Goal: Task Accomplishment & Management: Manage account settings

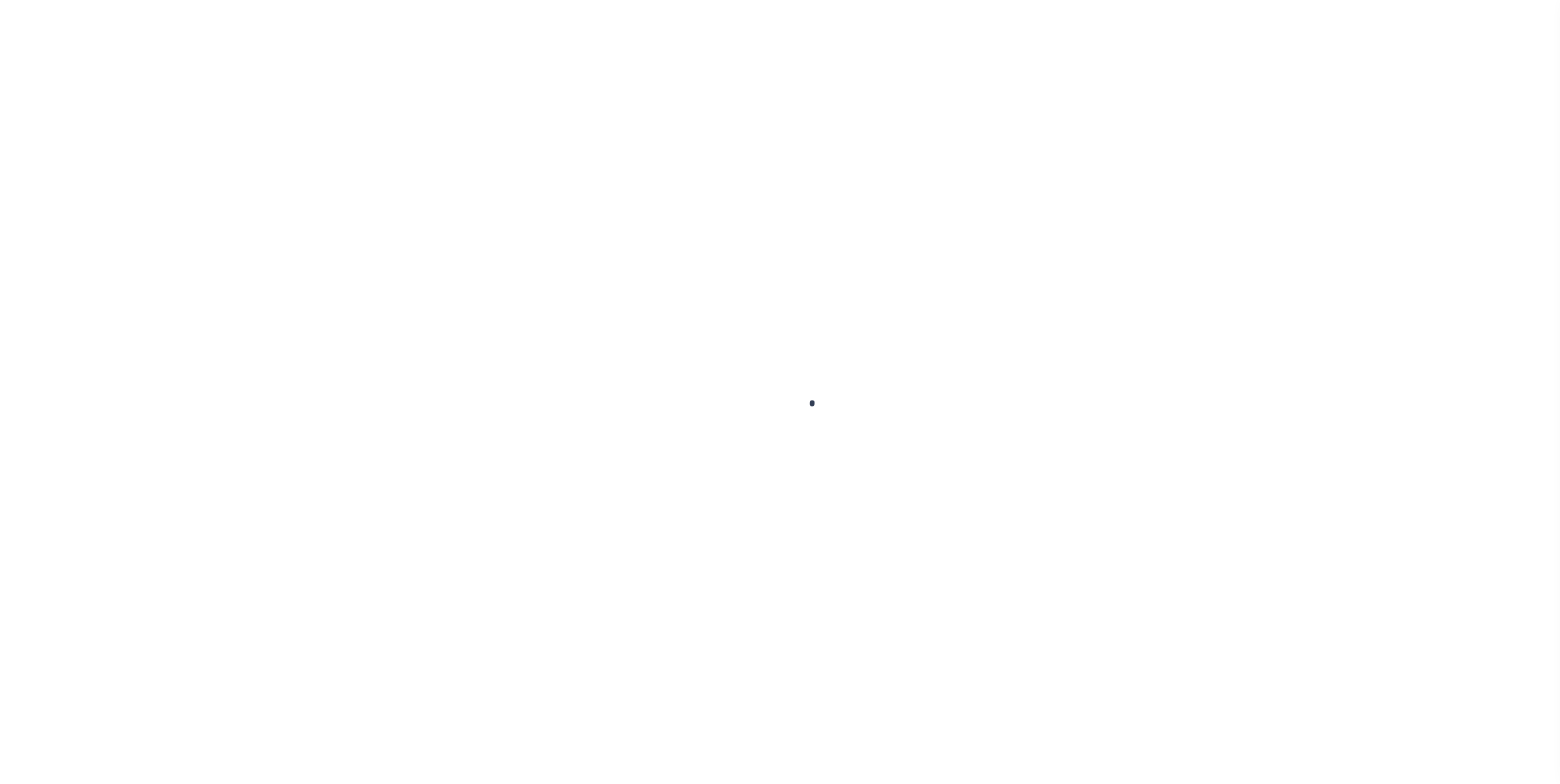
select select "Escrow"
select select
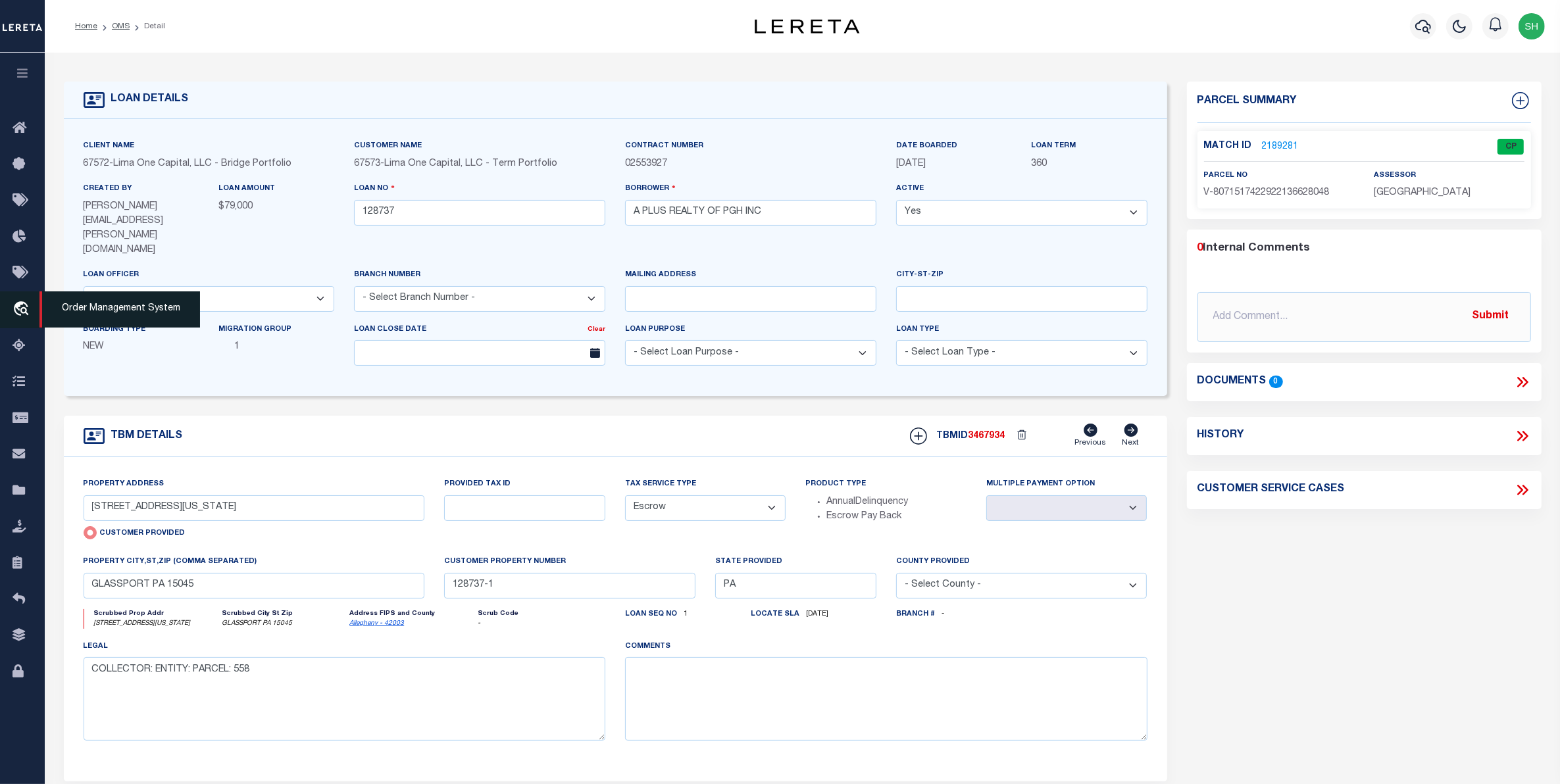
click at [27, 307] on icon "travel_explore" at bounding box center [23, 309] width 21 height 17
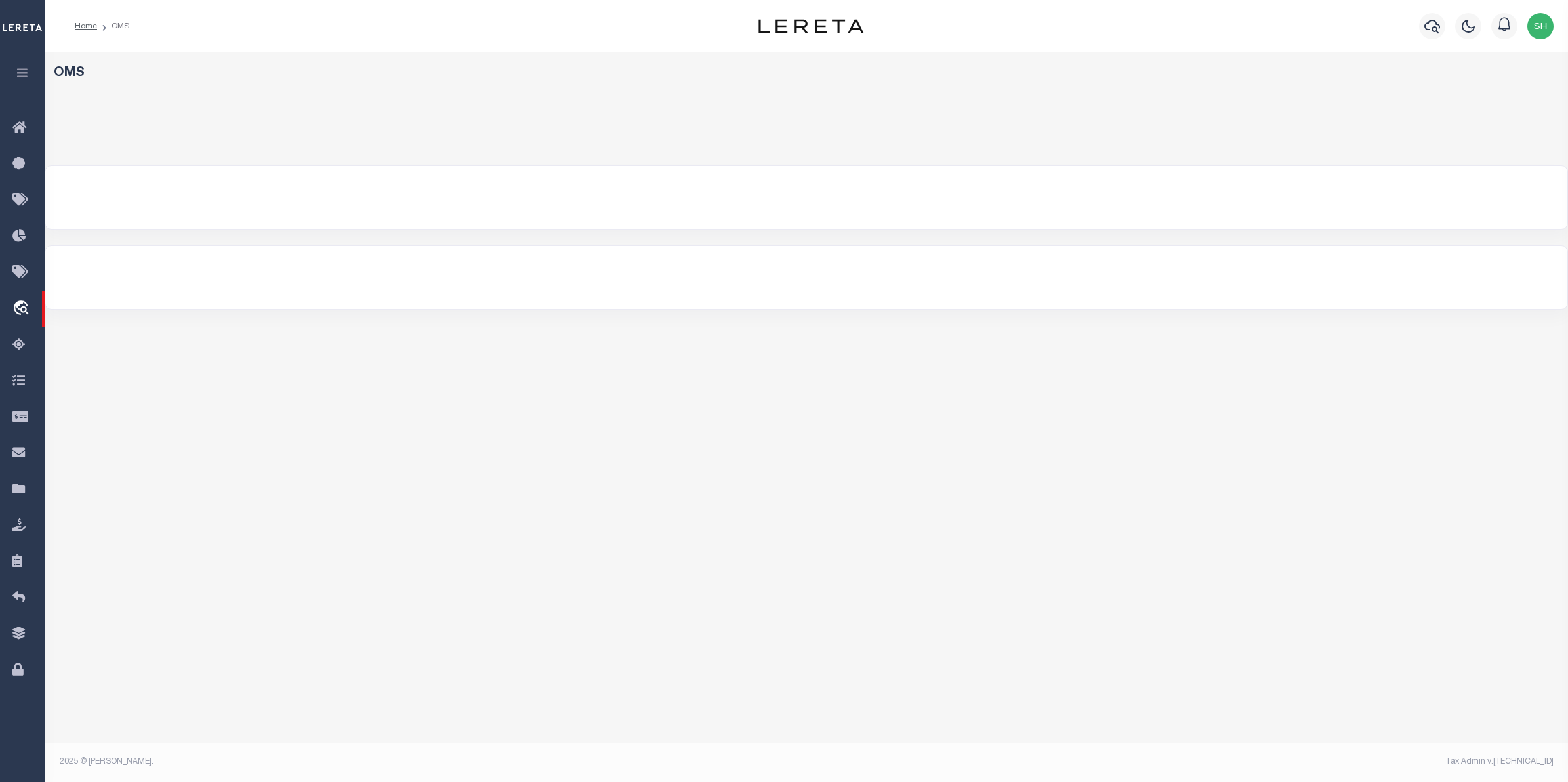
select select "200"
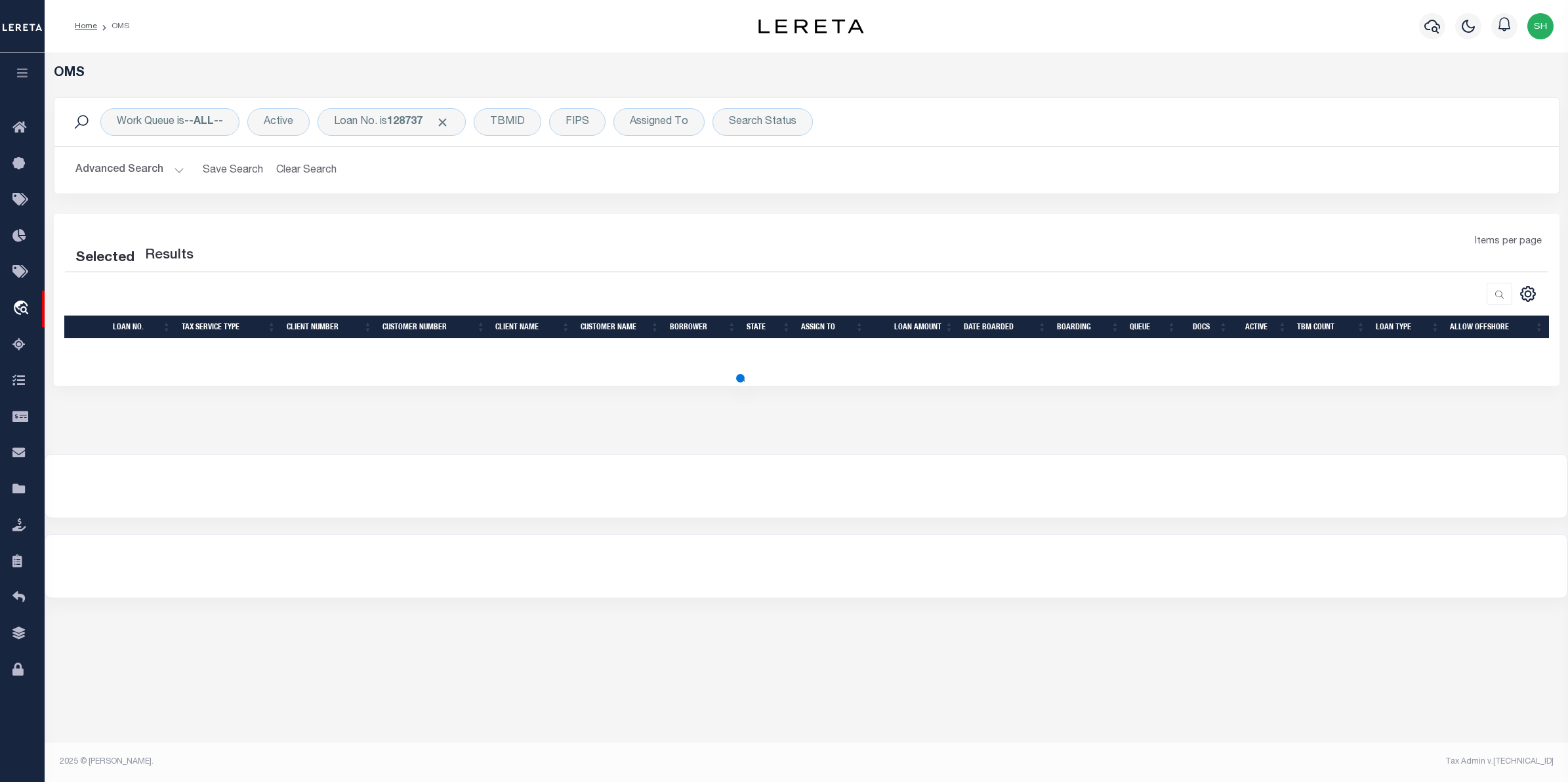
select select "200"
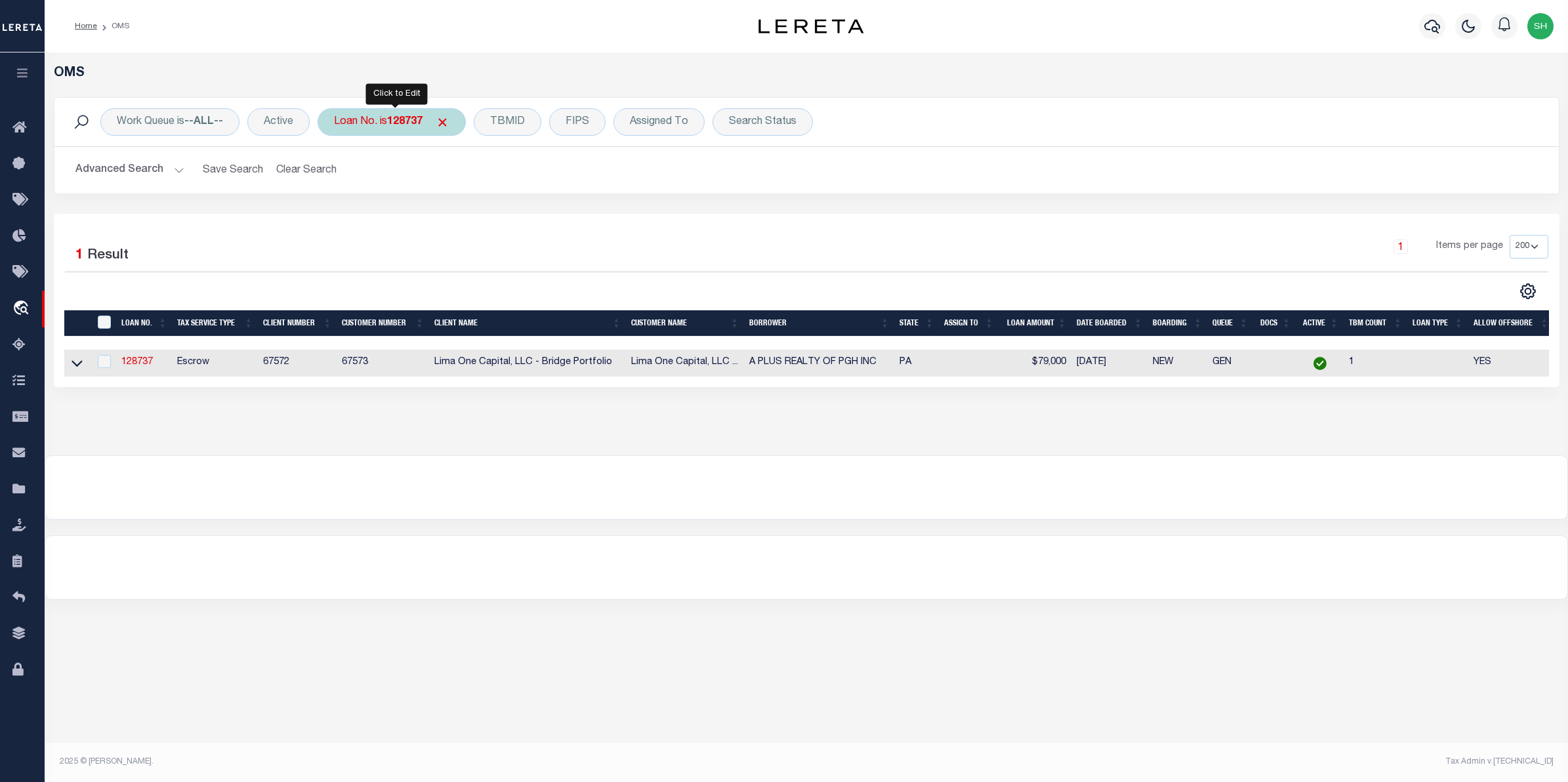
click at [371, 126] on div "Loan No. is 128737" at bounding box center [392, 122] width 148 height 28
type input "48989"
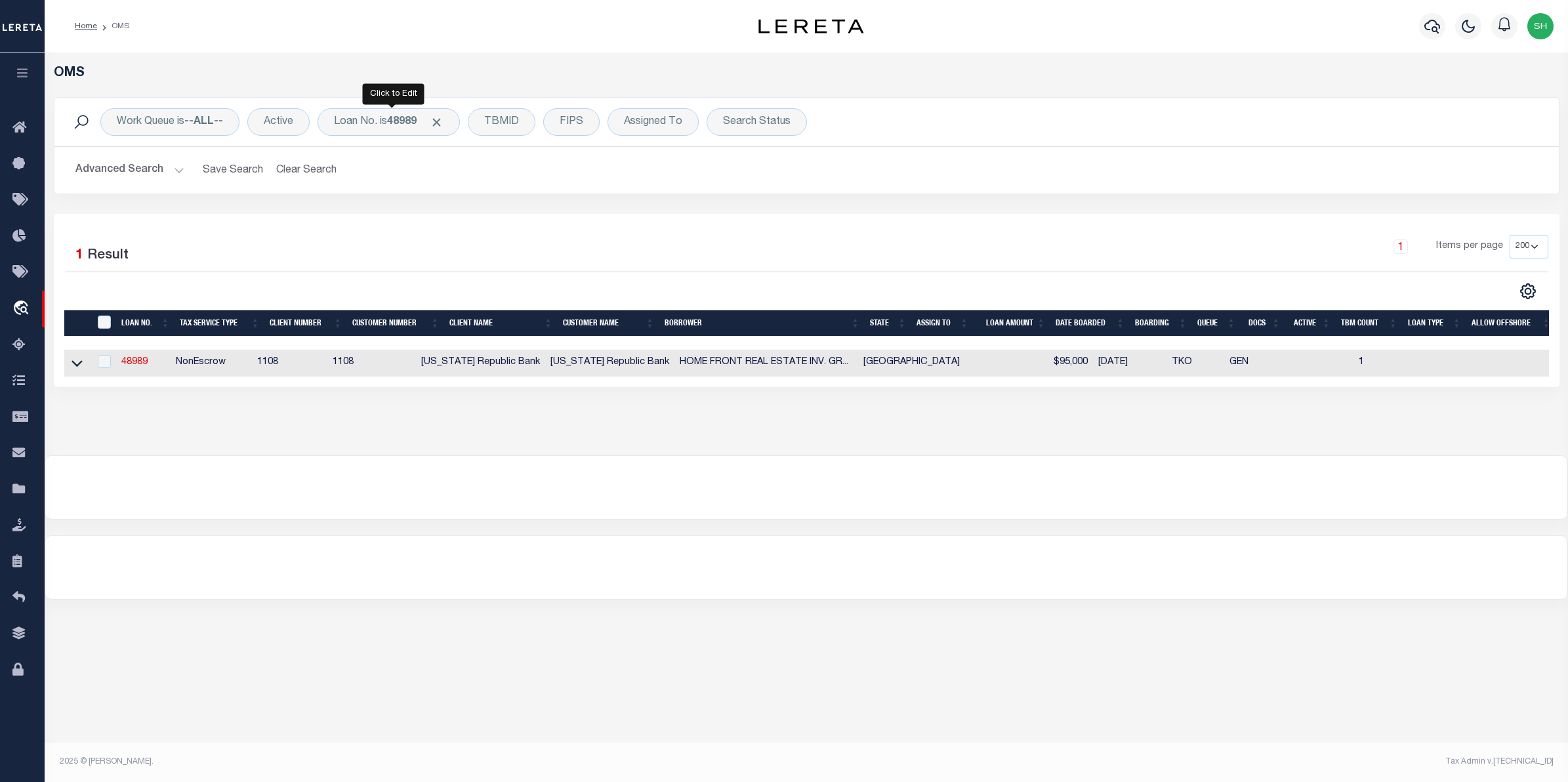
click at [371, 126] on div "Loan No. is 48989" at bounding box center [389, 122] width 142 height 28
type input "10022442"
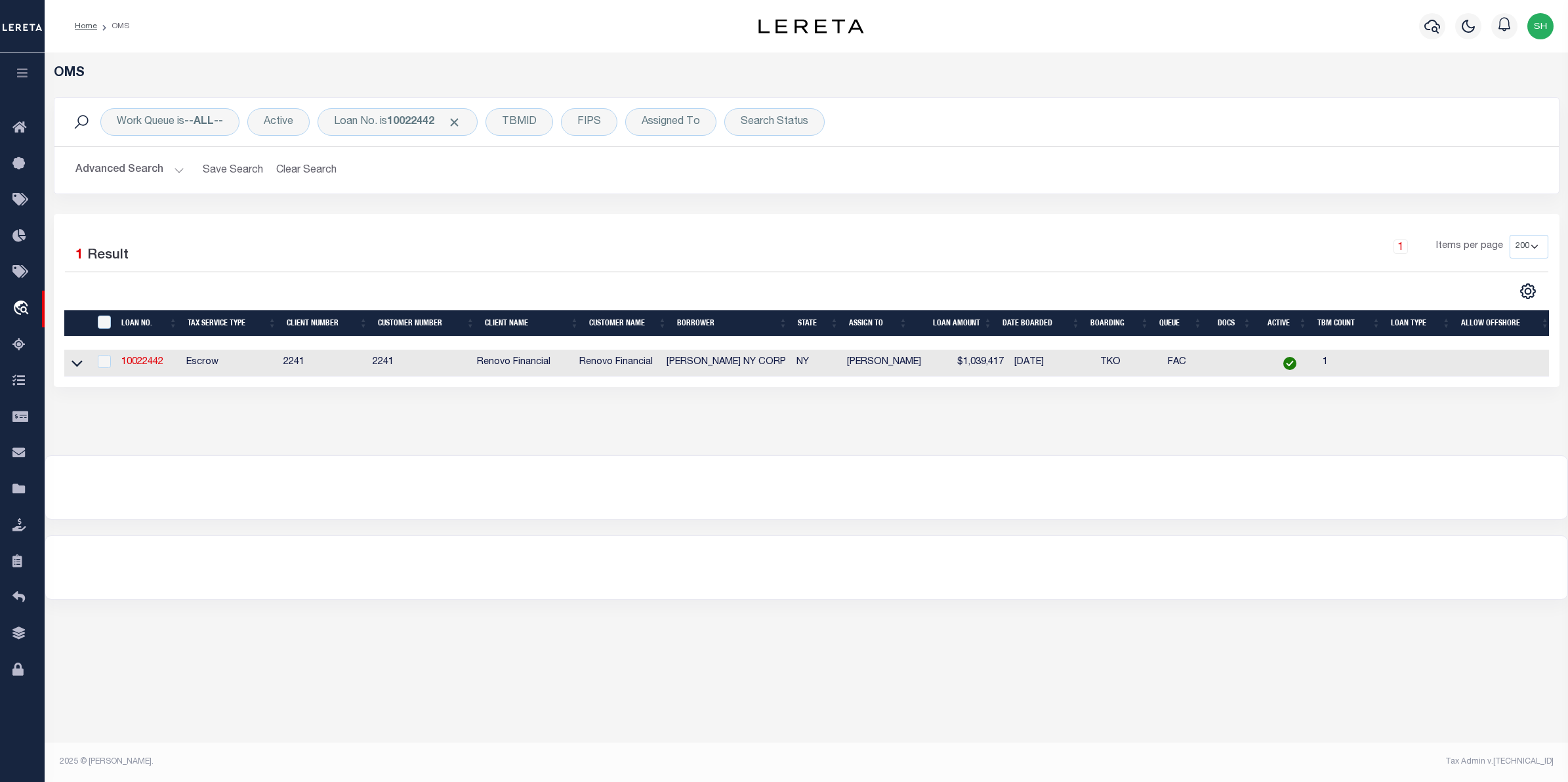
click at [83, 367] on link at bounding box center [76, 362] width 15 height 9
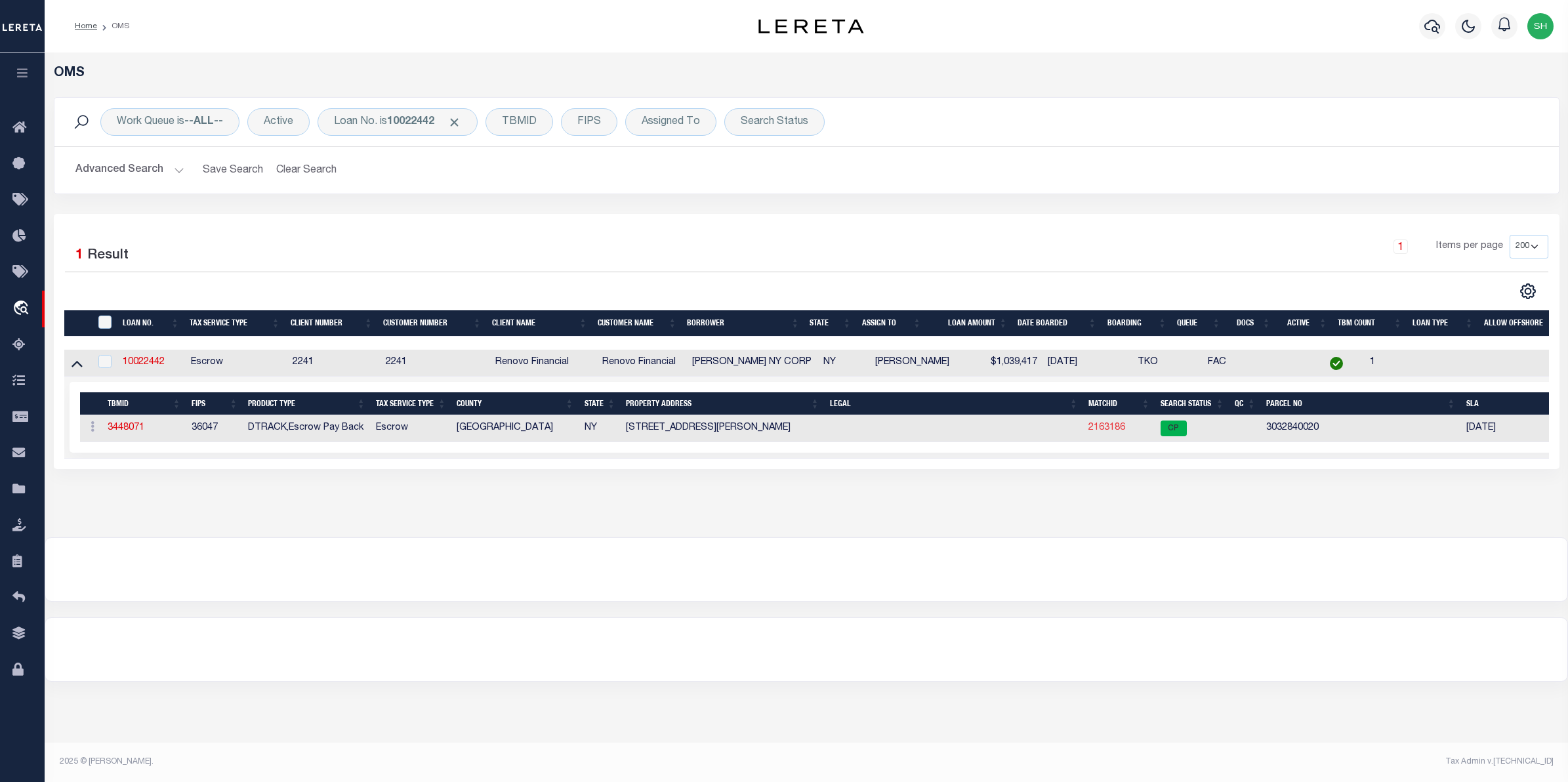
click at [1106, 432] on link "2163186" at bounding box center [1106, 428] width 36 height 9
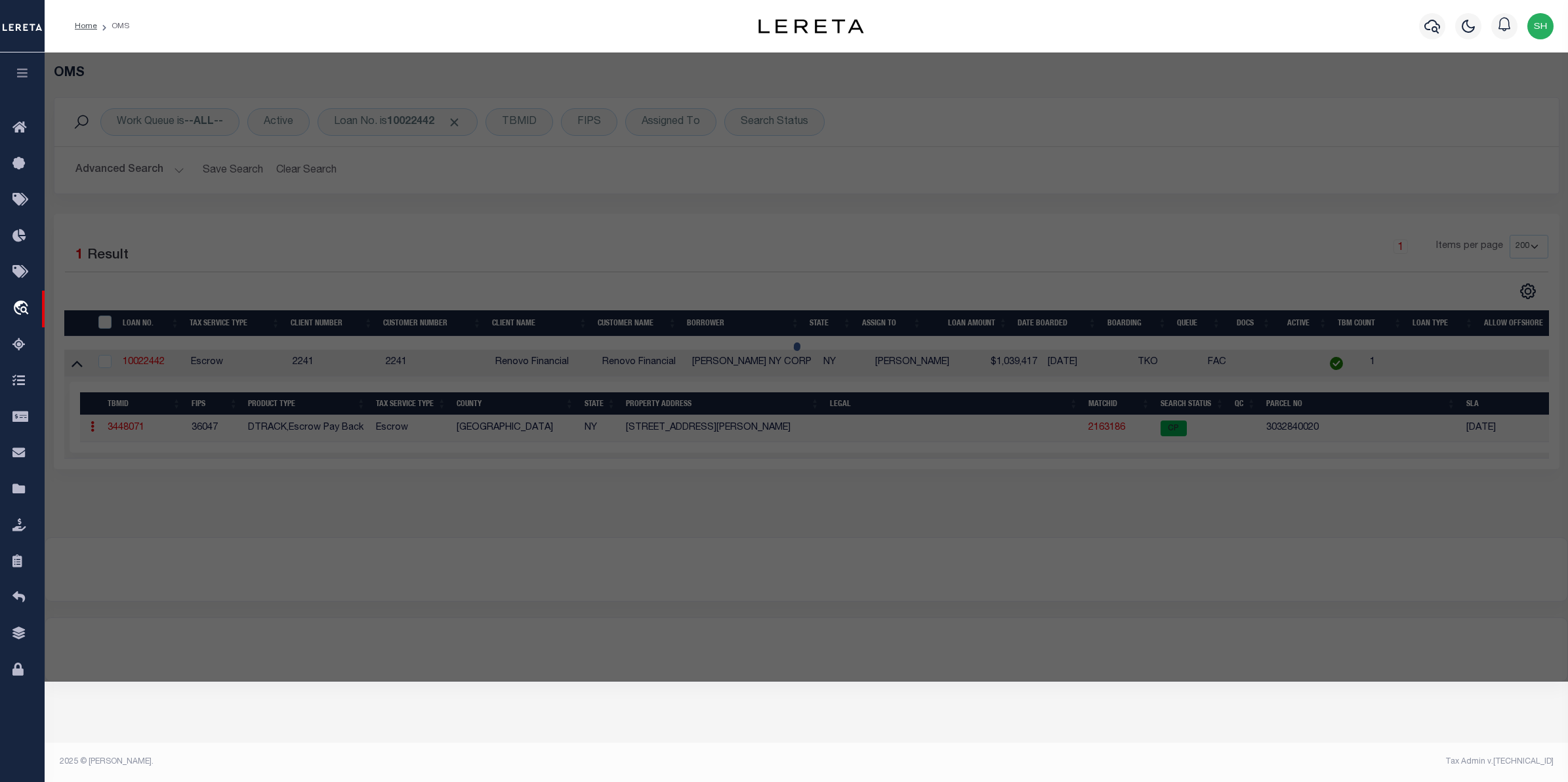
checkbox input "false"
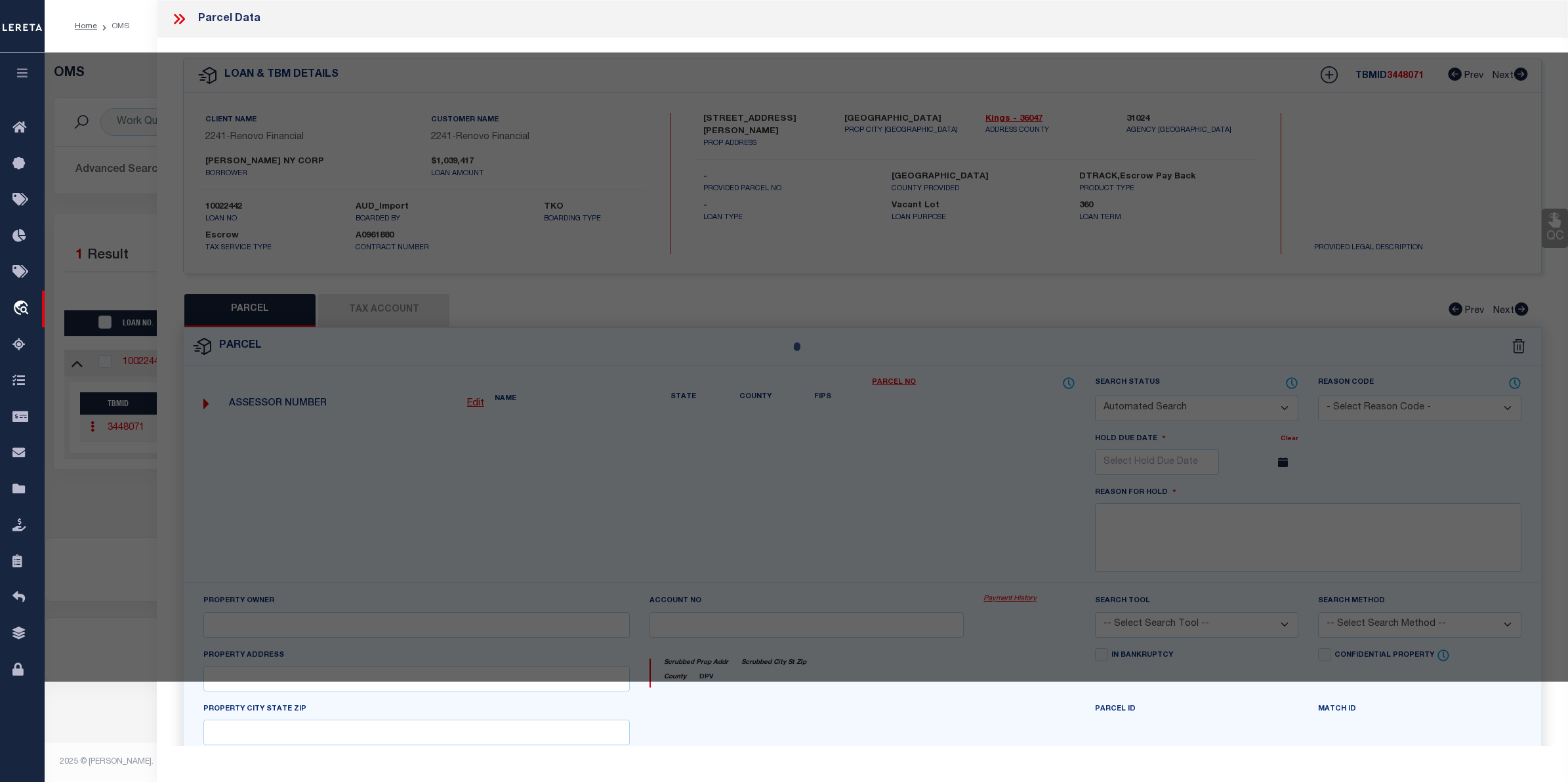
select select "CP"
type input "HARMAN NY CORP"
select select "AGW"
select select "ADD"
type input "[STREET_ADDRESS][PERSON_NAME]"
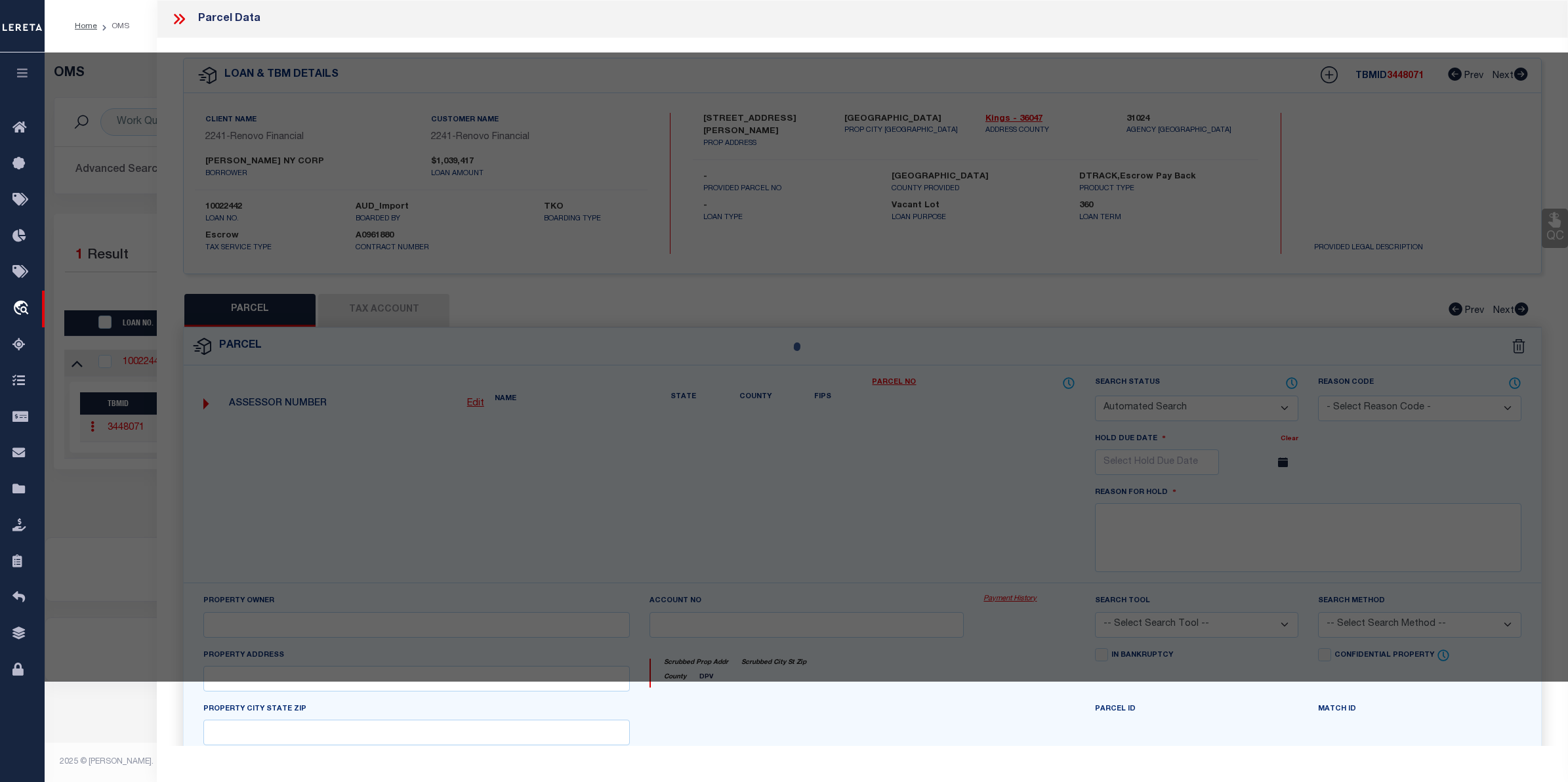
type input "BROOKLYN, NY 11221"
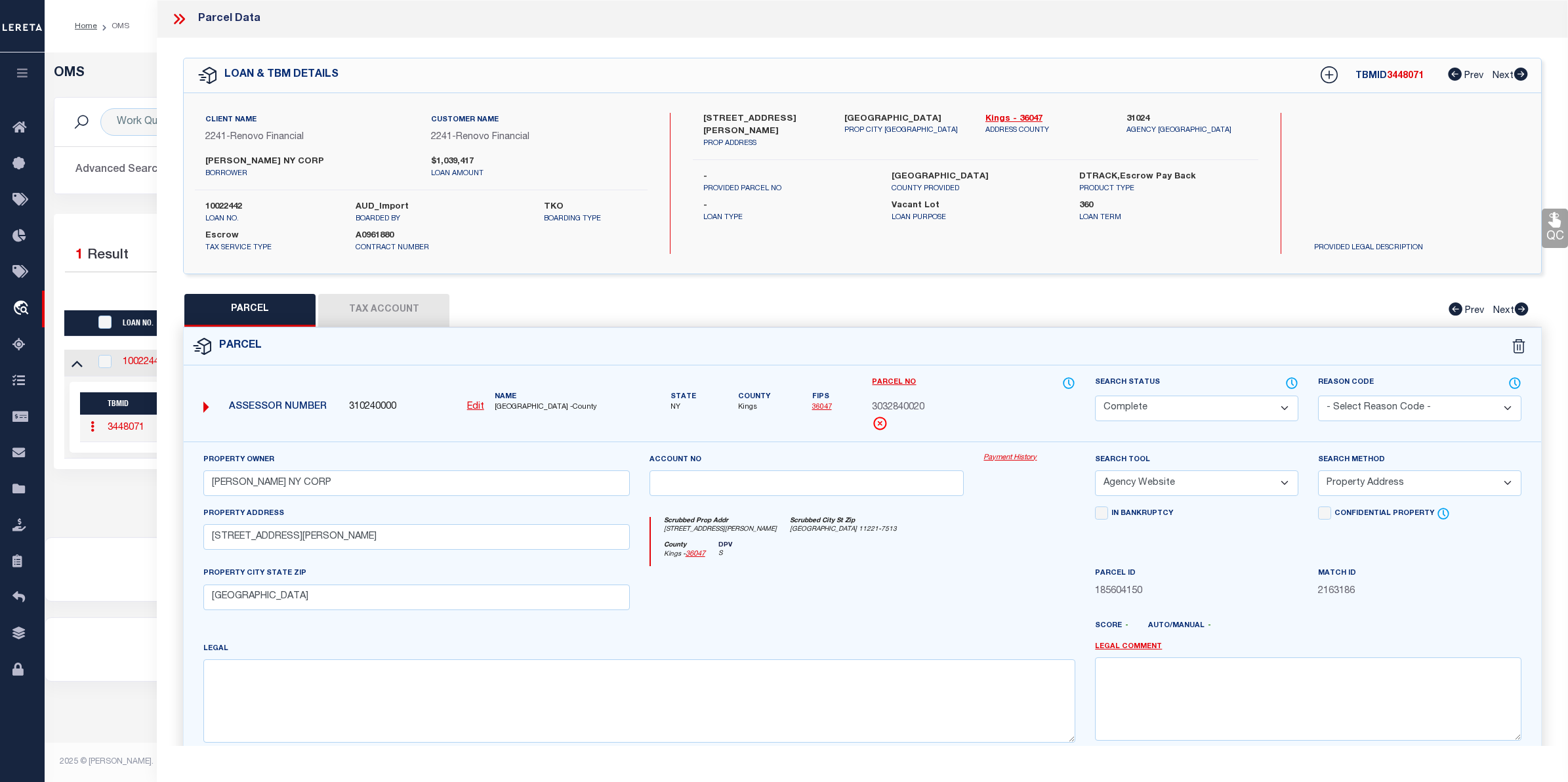
click at [1001, 461] on link "Payment History" at bounding box center [1029, 458] width 91 height 12
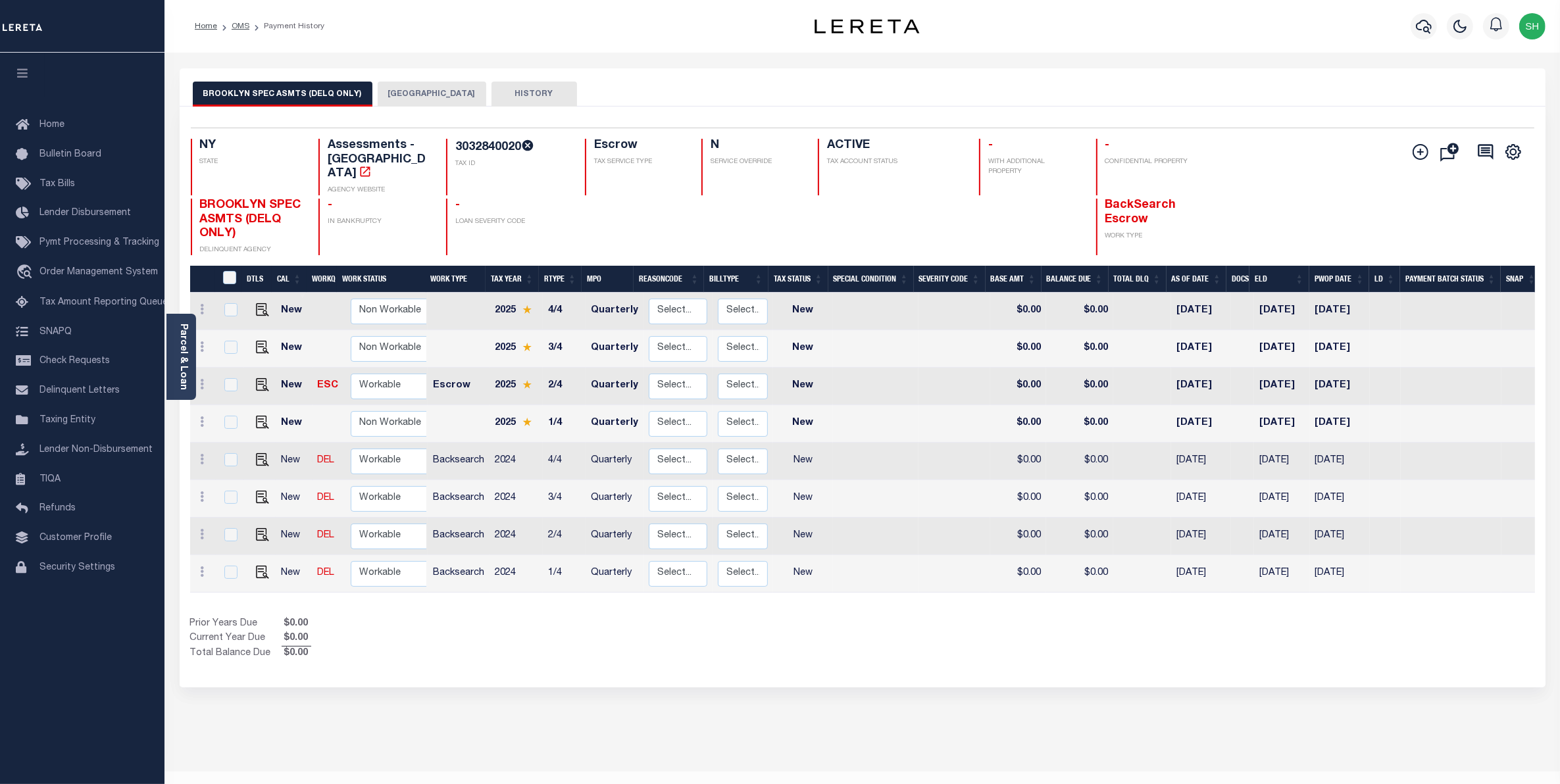
click at [426, 83] on button "[GEOGRAPHIC_DATA]" at bounding box center [432, 94] width 109 height 25
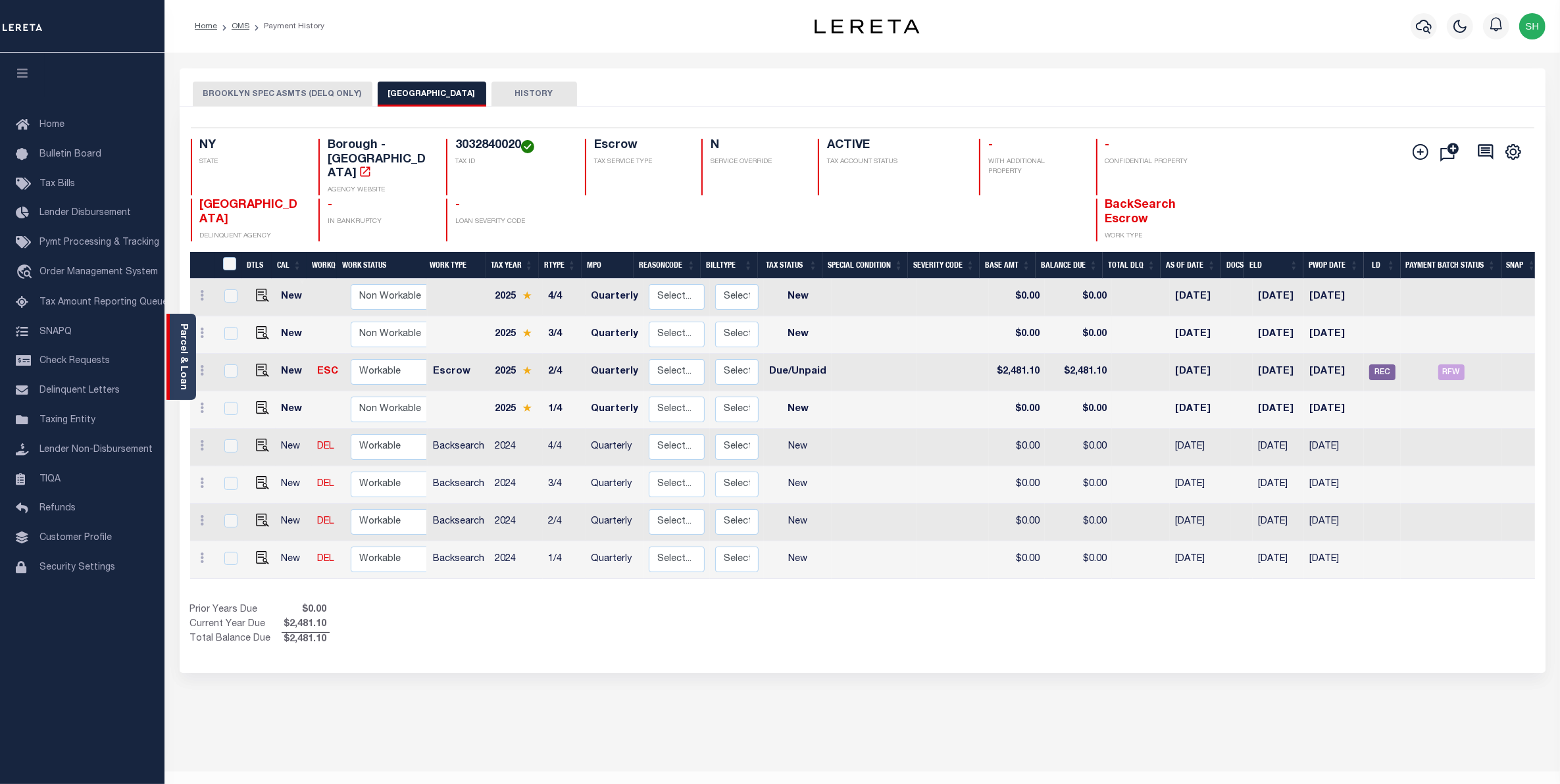
click at [188, 346] on link "Parcel & Loan" at bounding box center [183, 357] width 9 height 67
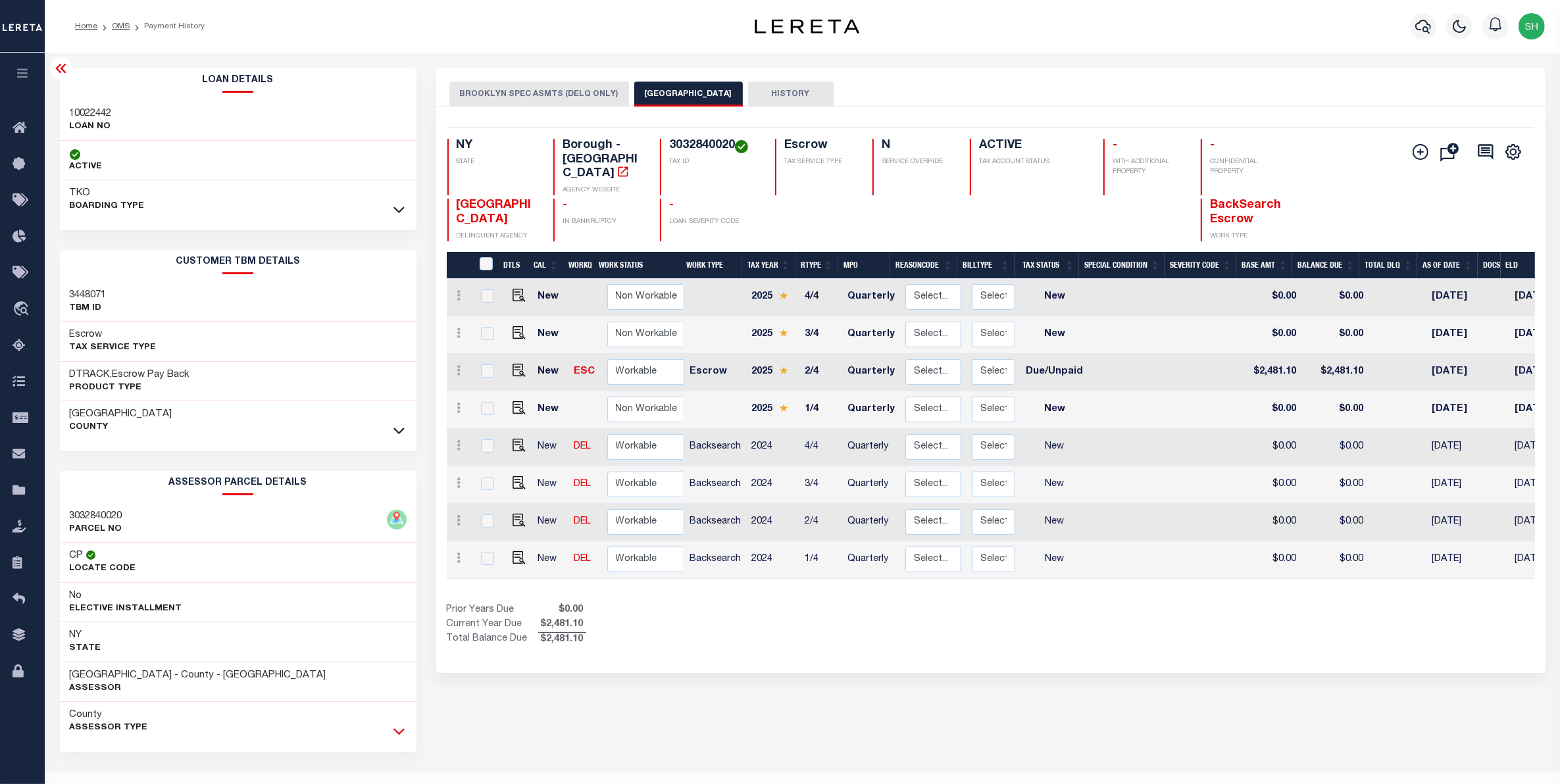
click at [396, 731] on icon at bounding box center [399, 731] width 12 height 14
click at [785, 623] on div "Prior Years Due $0.00 Current Year Due $2,481.10 Total Balance Due $2,481.10" at bounding box center [719, 626] width 544 height 44
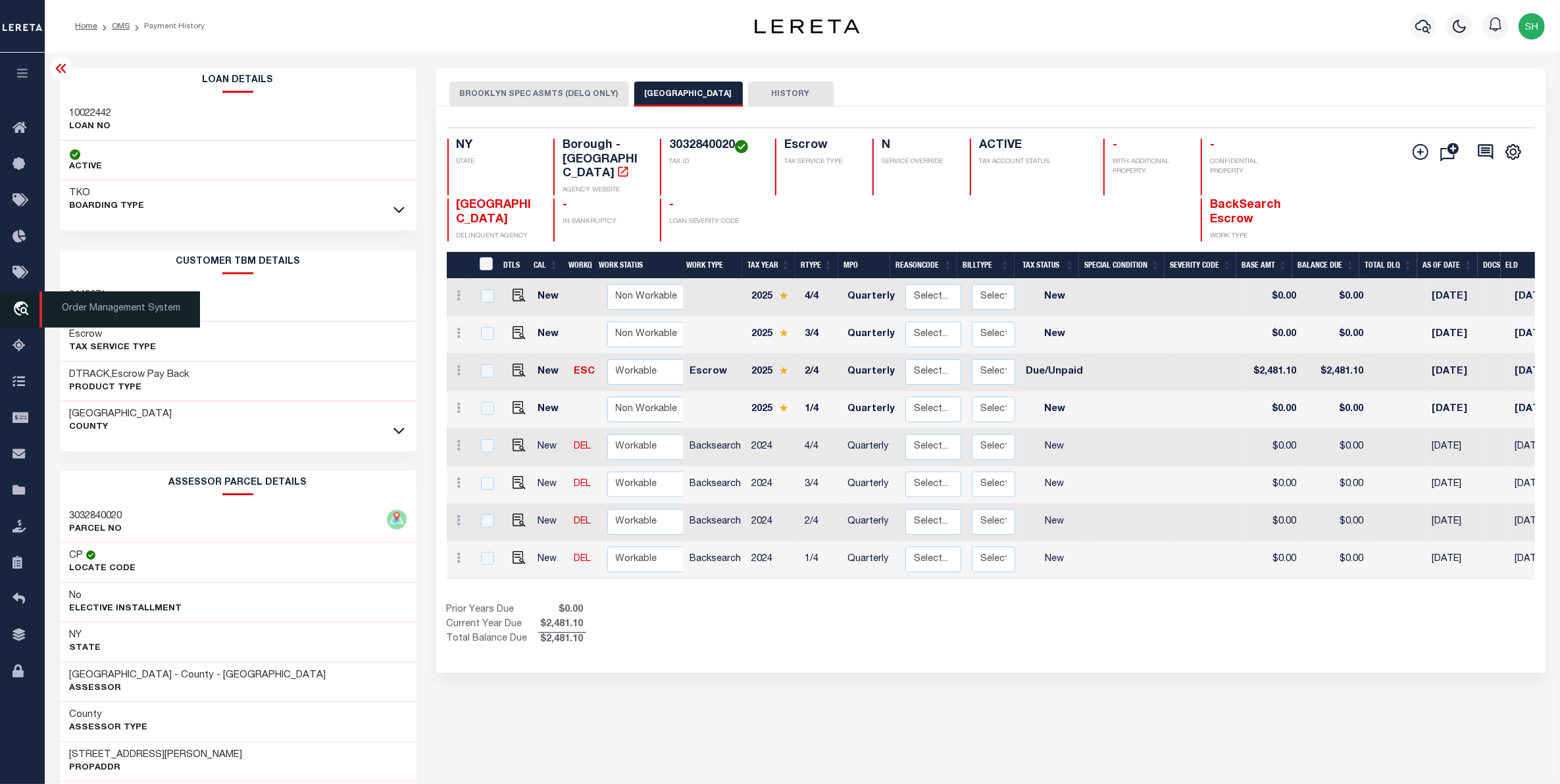
click at [21, 301] on link "travel_explore Order Management System" at bounding box center [22, 309] width 45 height 36
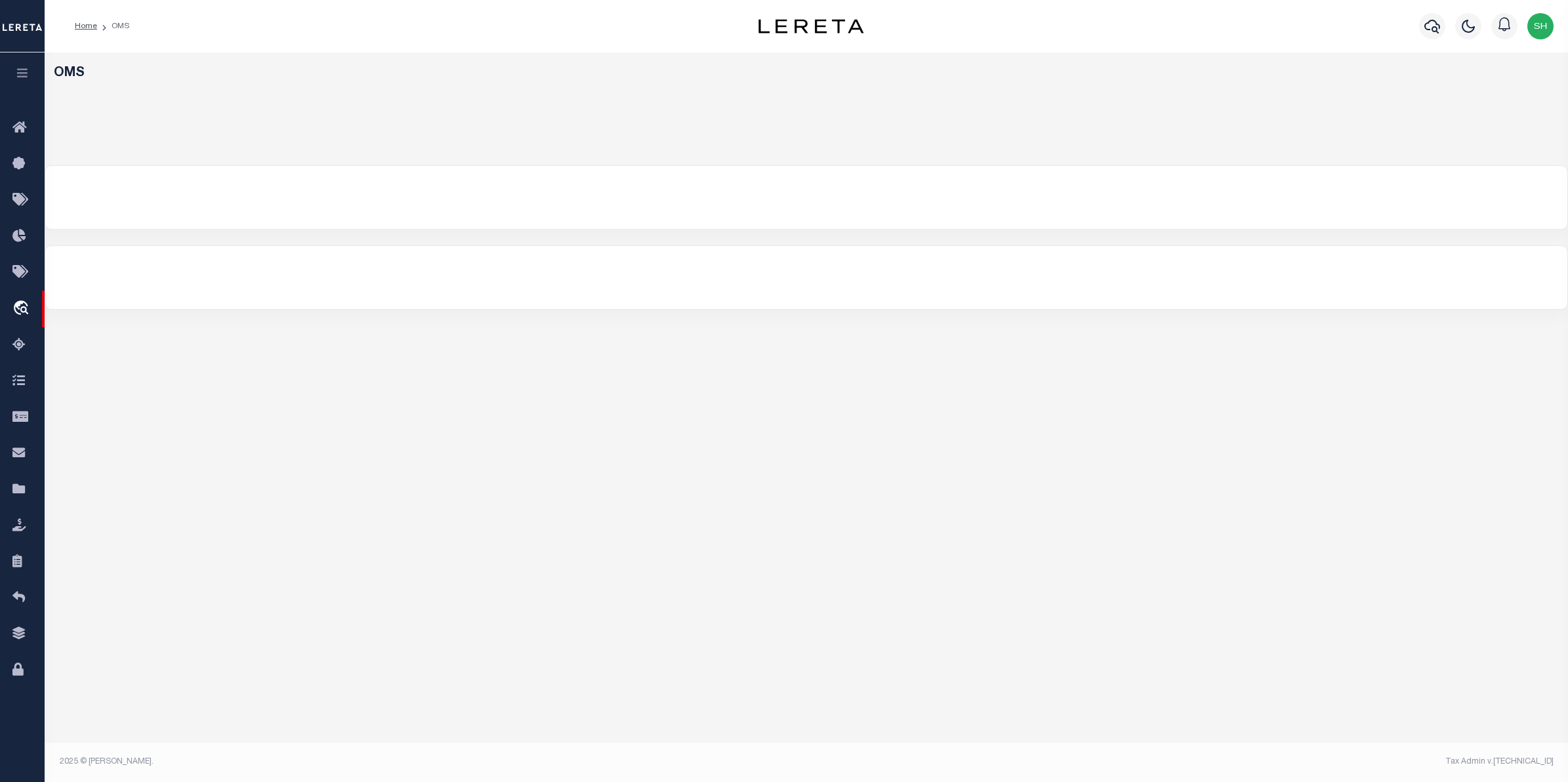
select select "200"
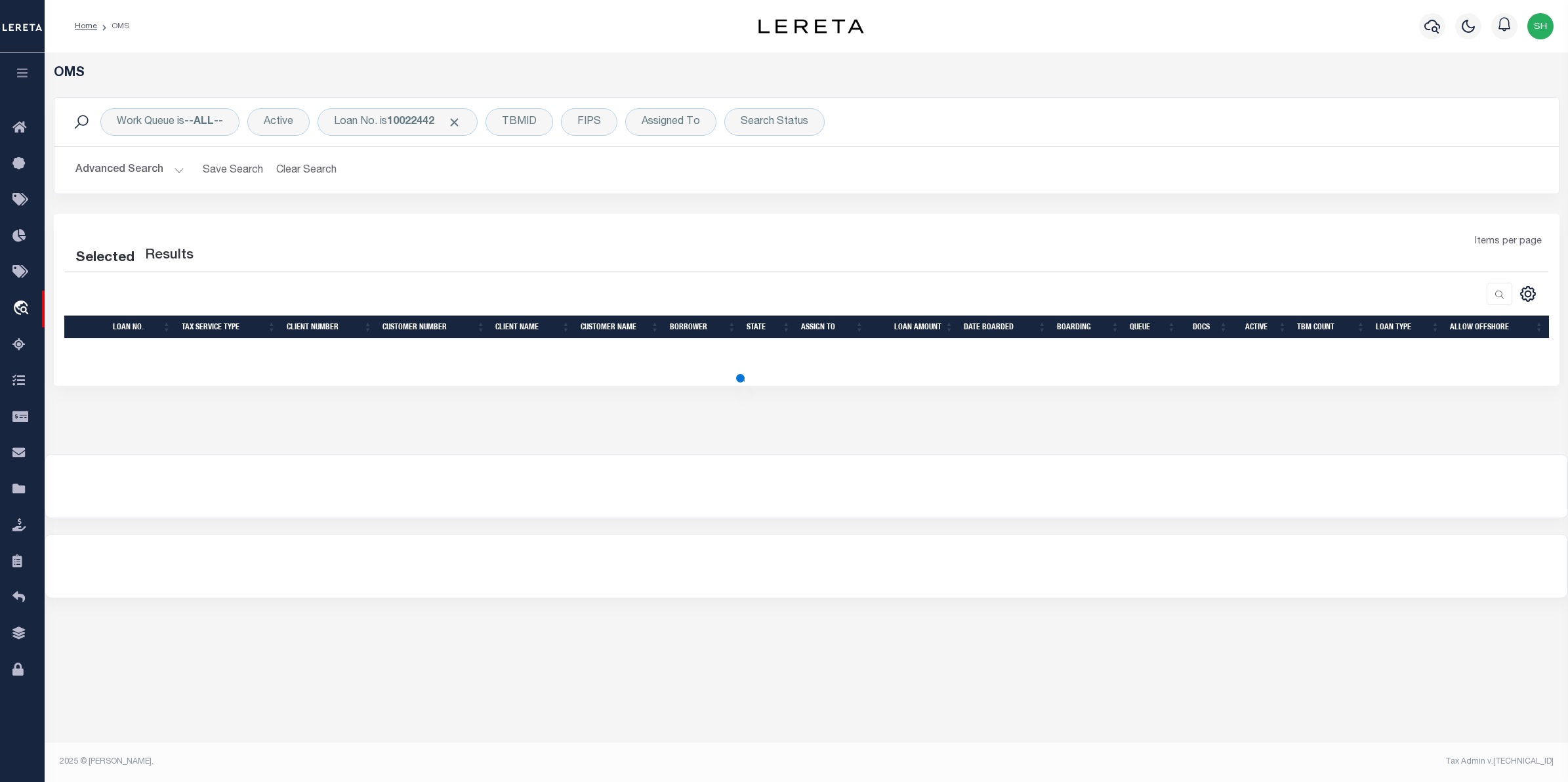
select select "200"
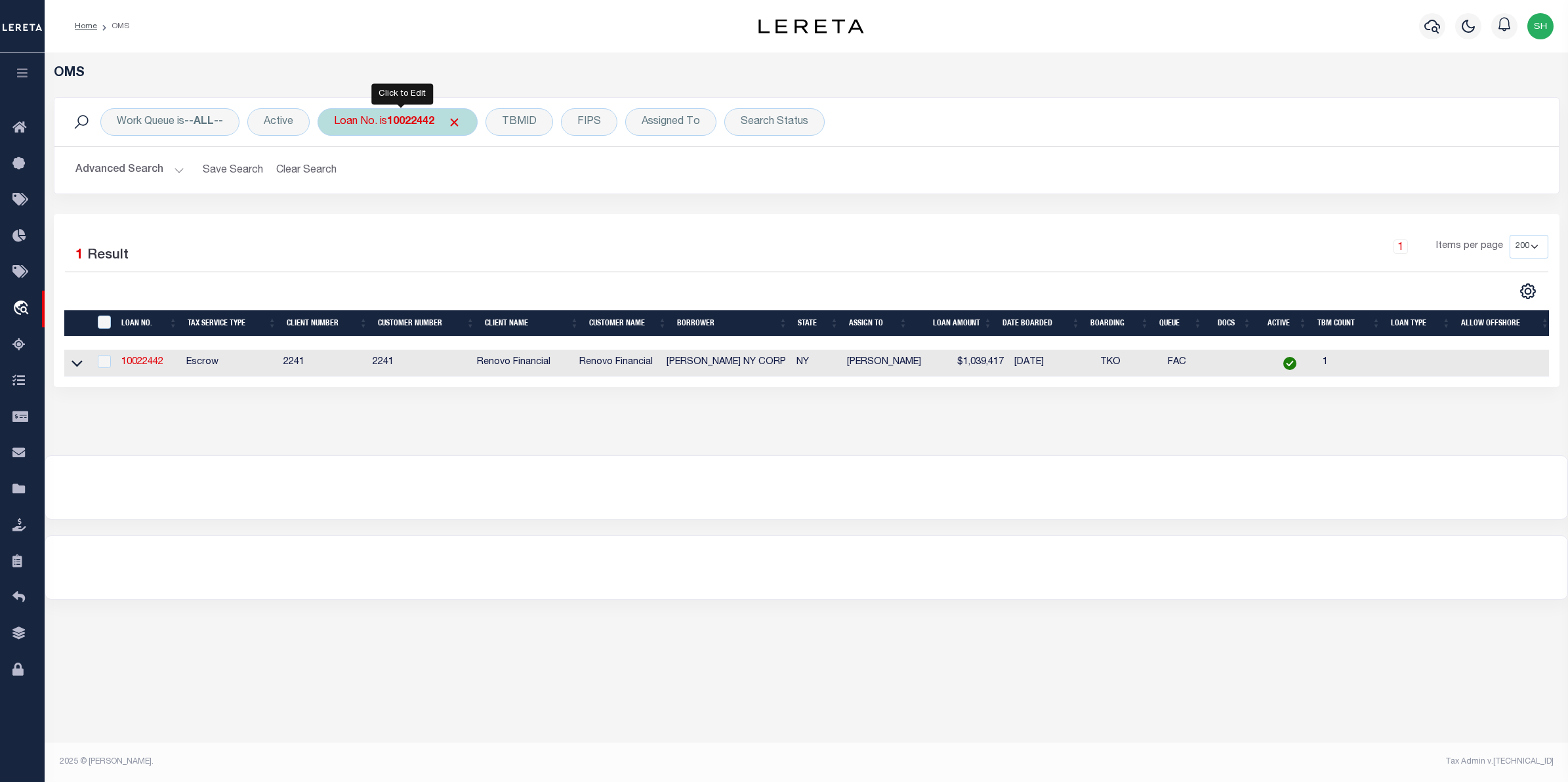
click at [384, 129] on div "Loan No. is 10022442" at bounding box center [398, 122] width 160 height 28
type input "10020550"
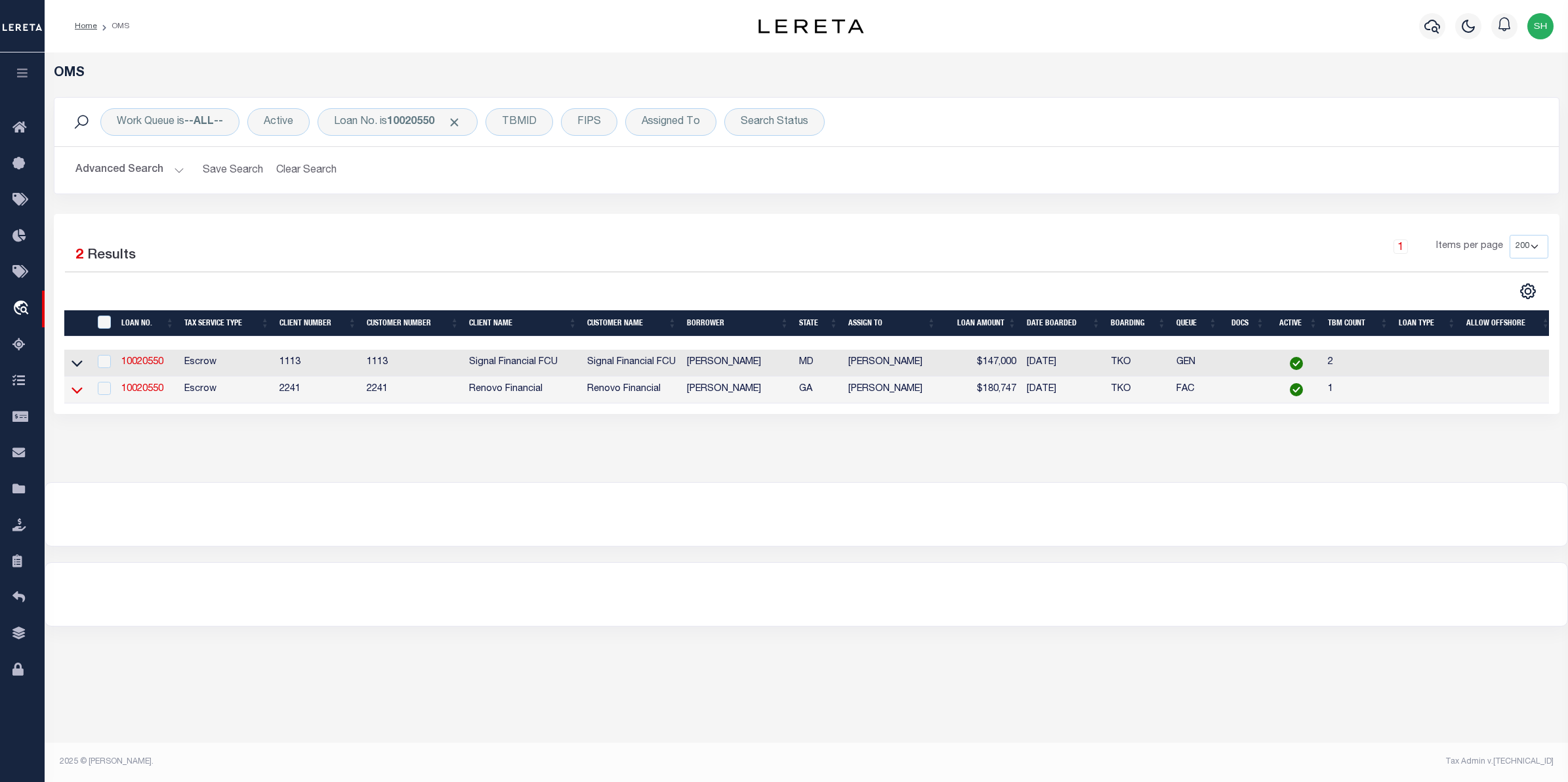
click at [72, 391] on icon at bounding box center [77, 391] width 12 height 14
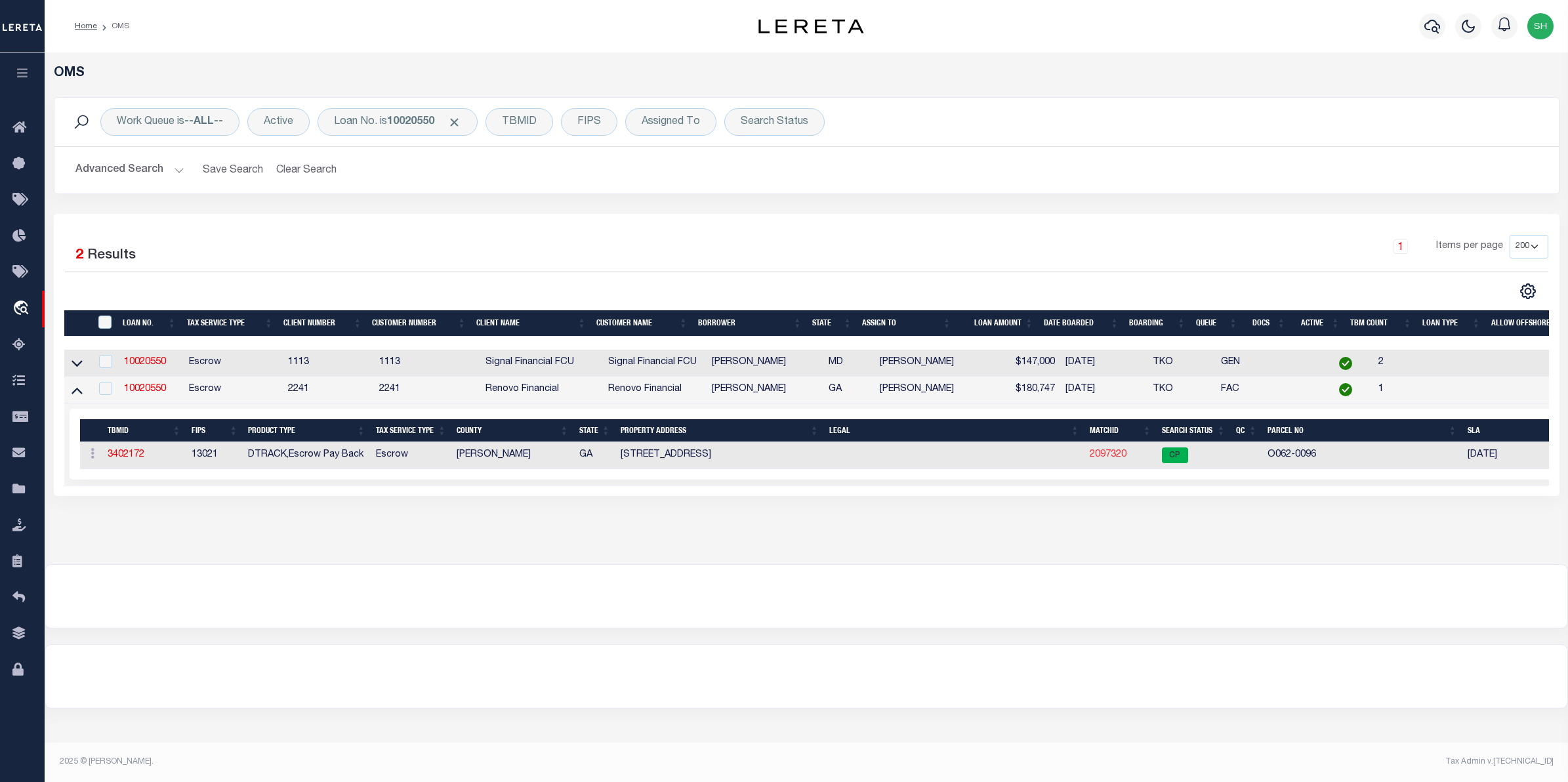
click at [1096, 459] on link "2097320" at bounding box center [1107, 454] width 36 height 9
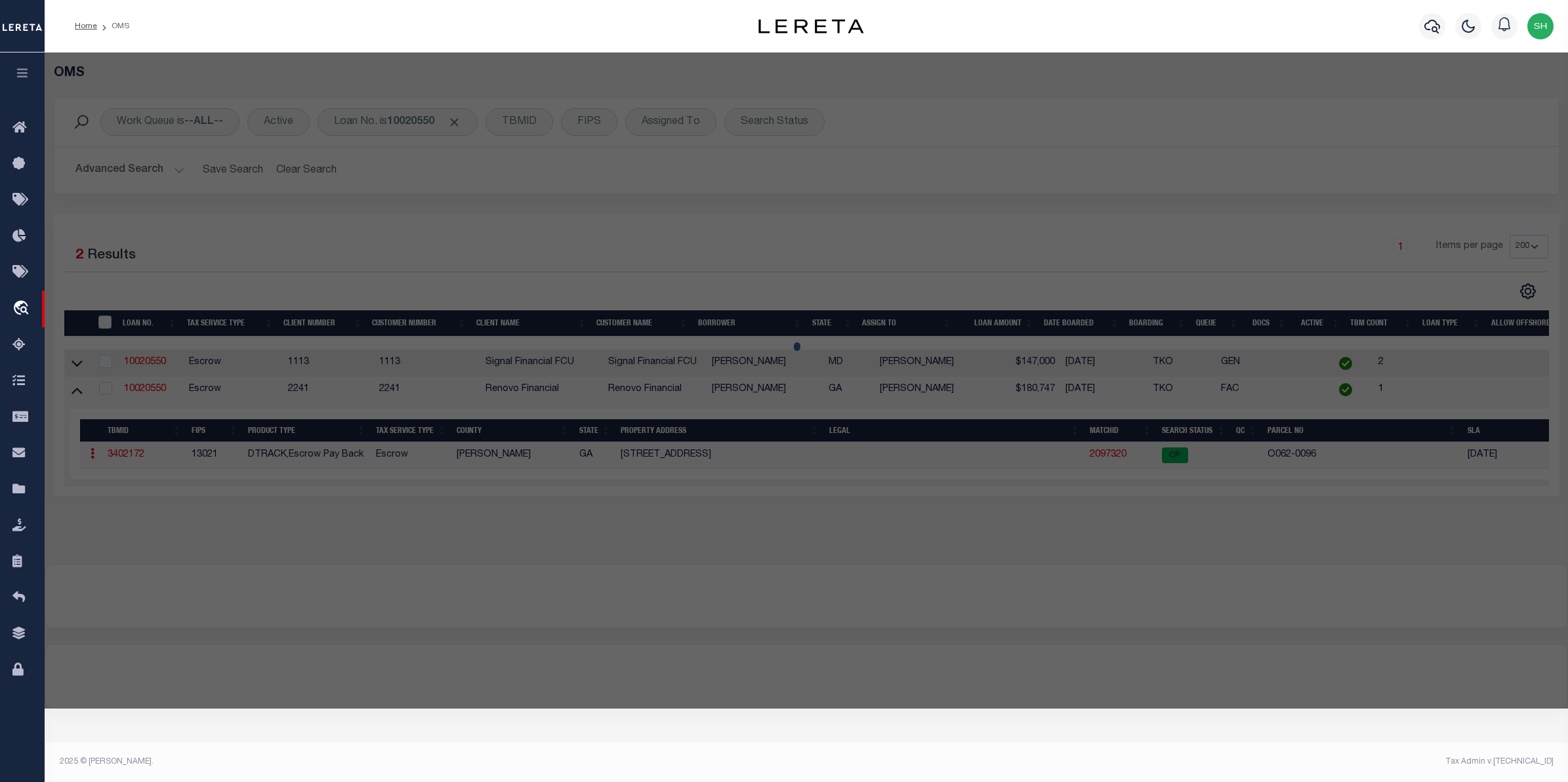
checkbox input "false"
select select "CP"
type input "GUIDO DOMINICK"
select select "AGW"
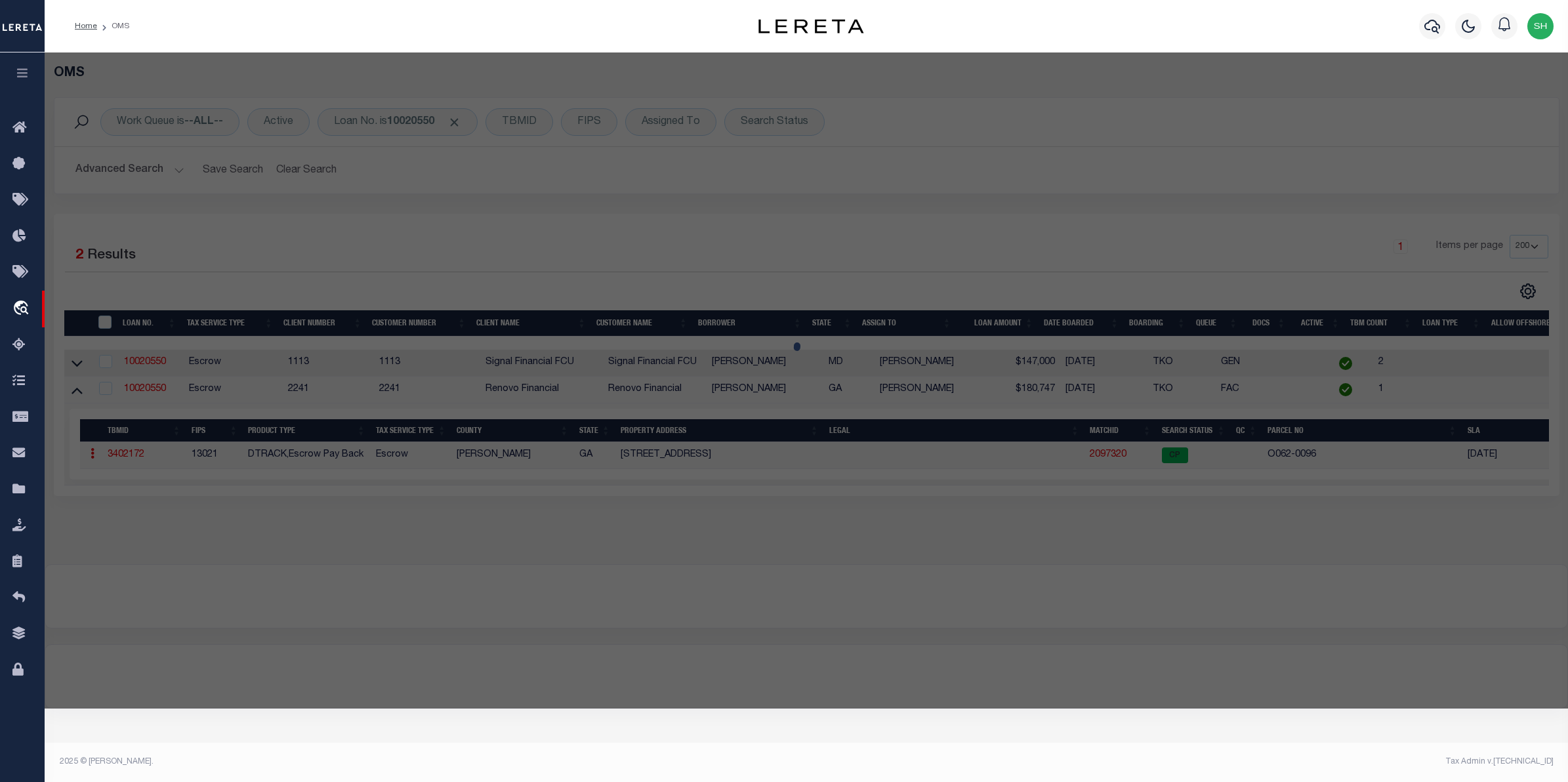
select select "ADD"
type input "[STREET_ADDRESS]"
checkbox input "false"
type input "MACON, GA 31204"
type textarea "Acres 0.15"
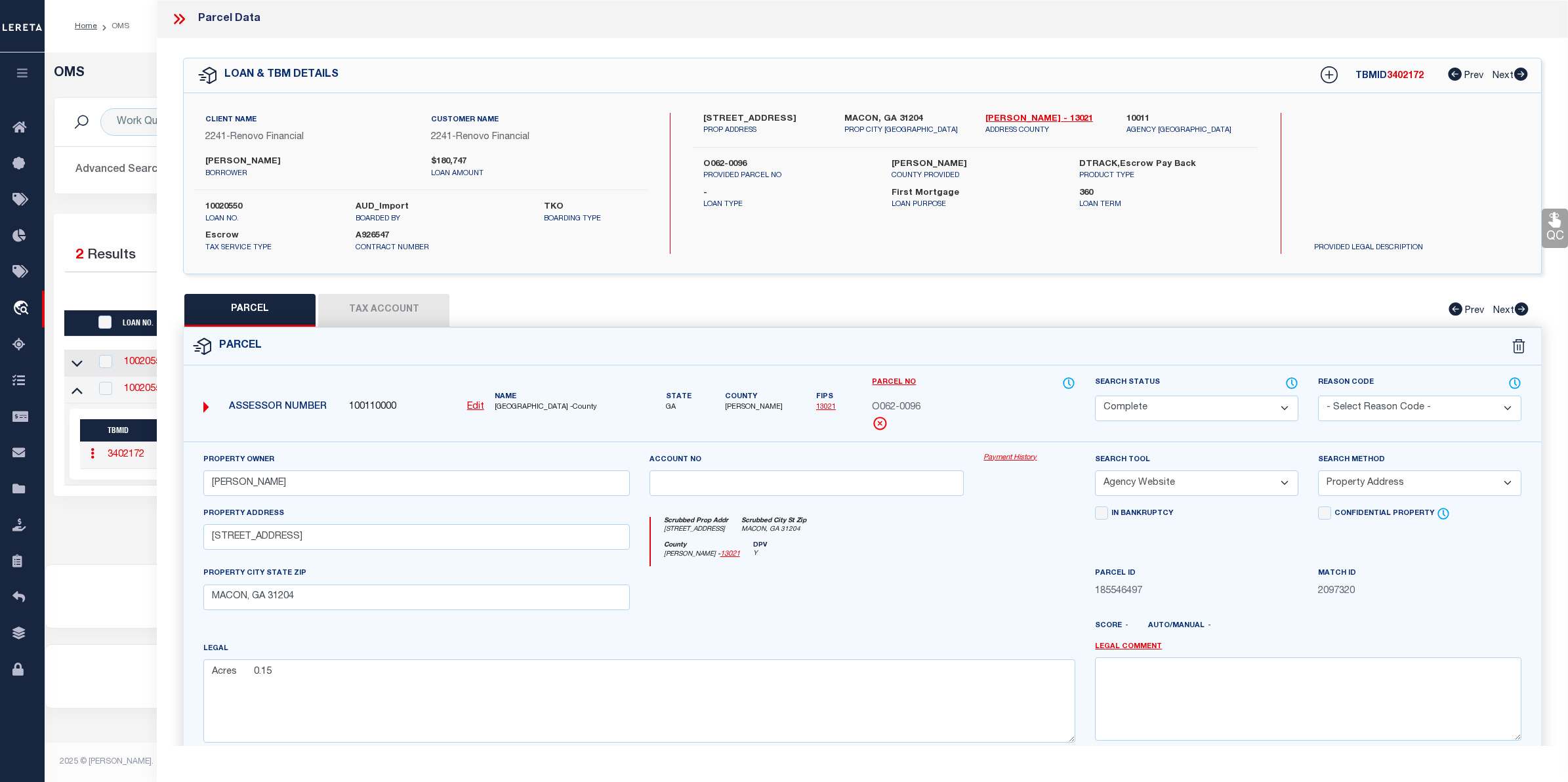
click at [1018, 461] on link "Payment History" at bounding box center [1029, 458] width 91 height 12
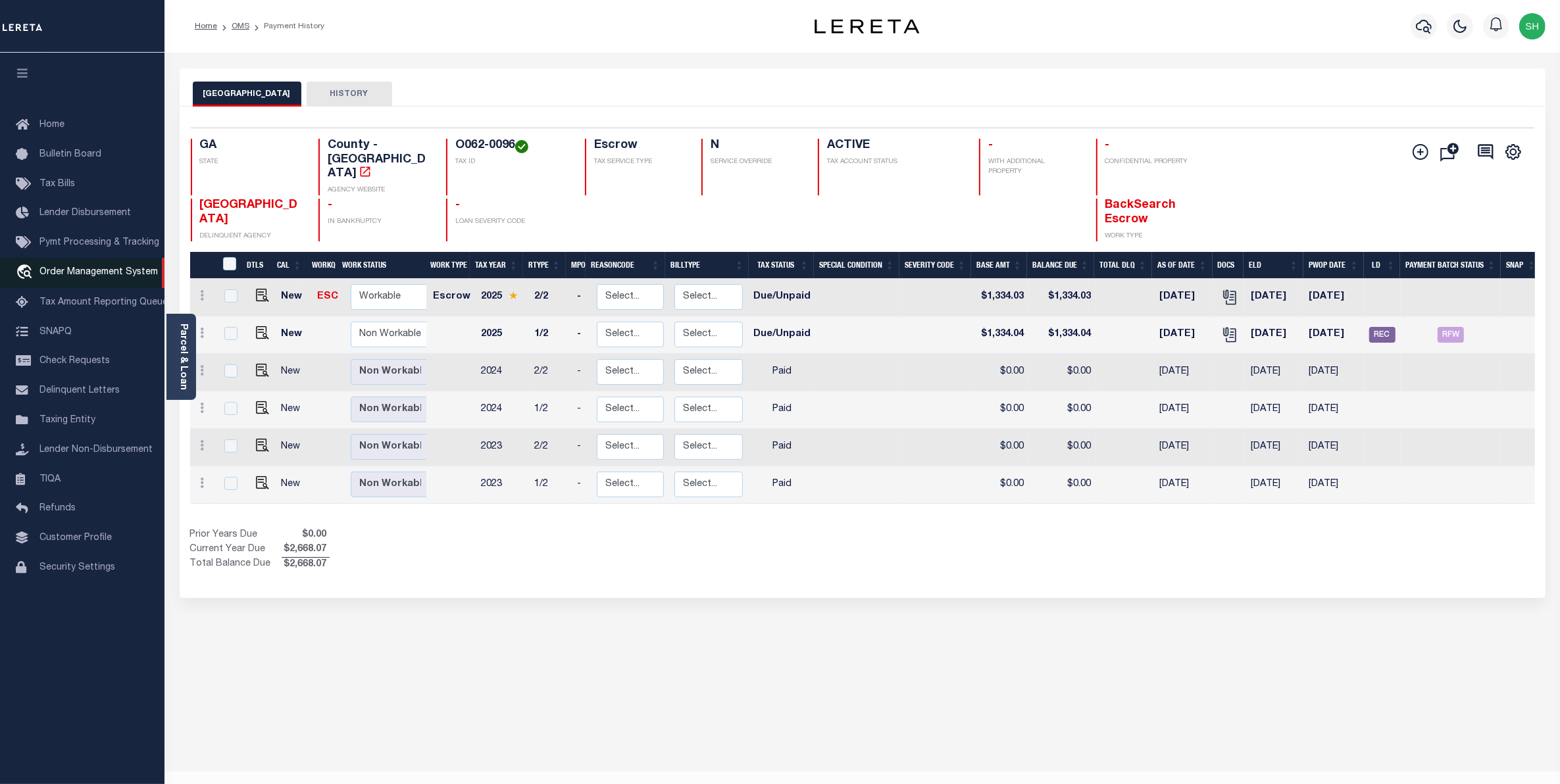
click at [60, 274] on span "Order Management System" at bounding box center [98, 272] width 118 height 9
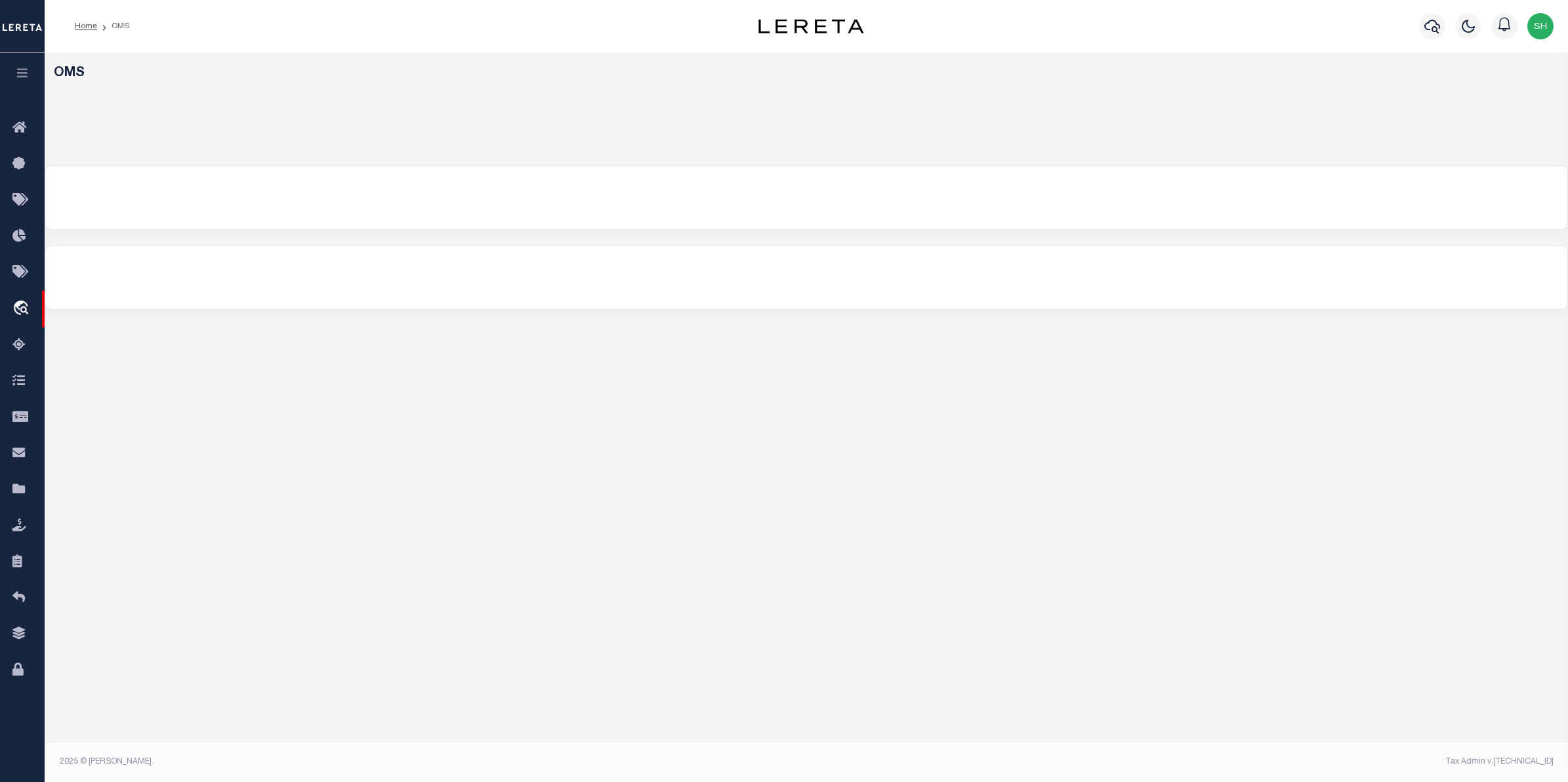
select select "200"
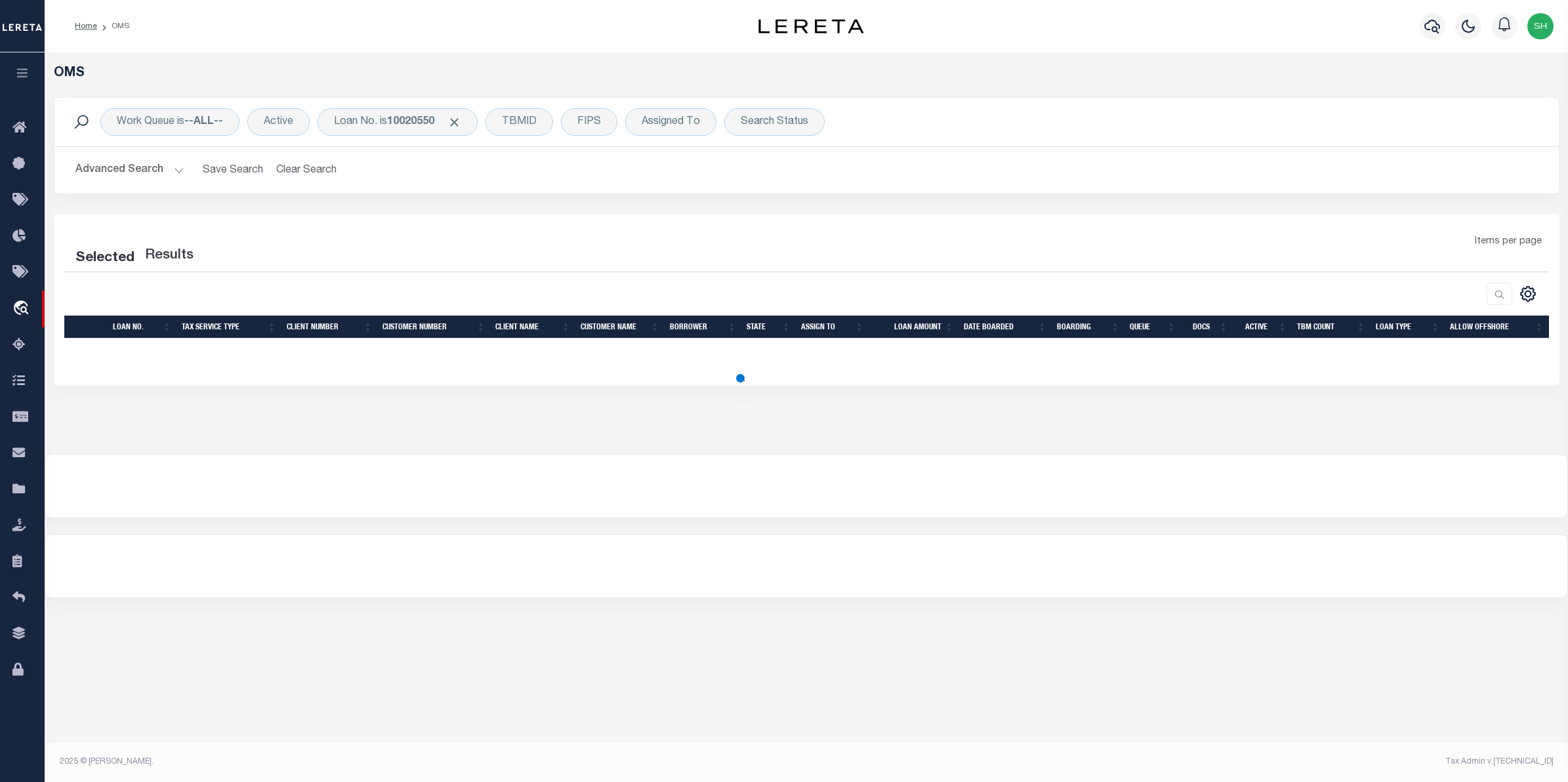
select select "200"
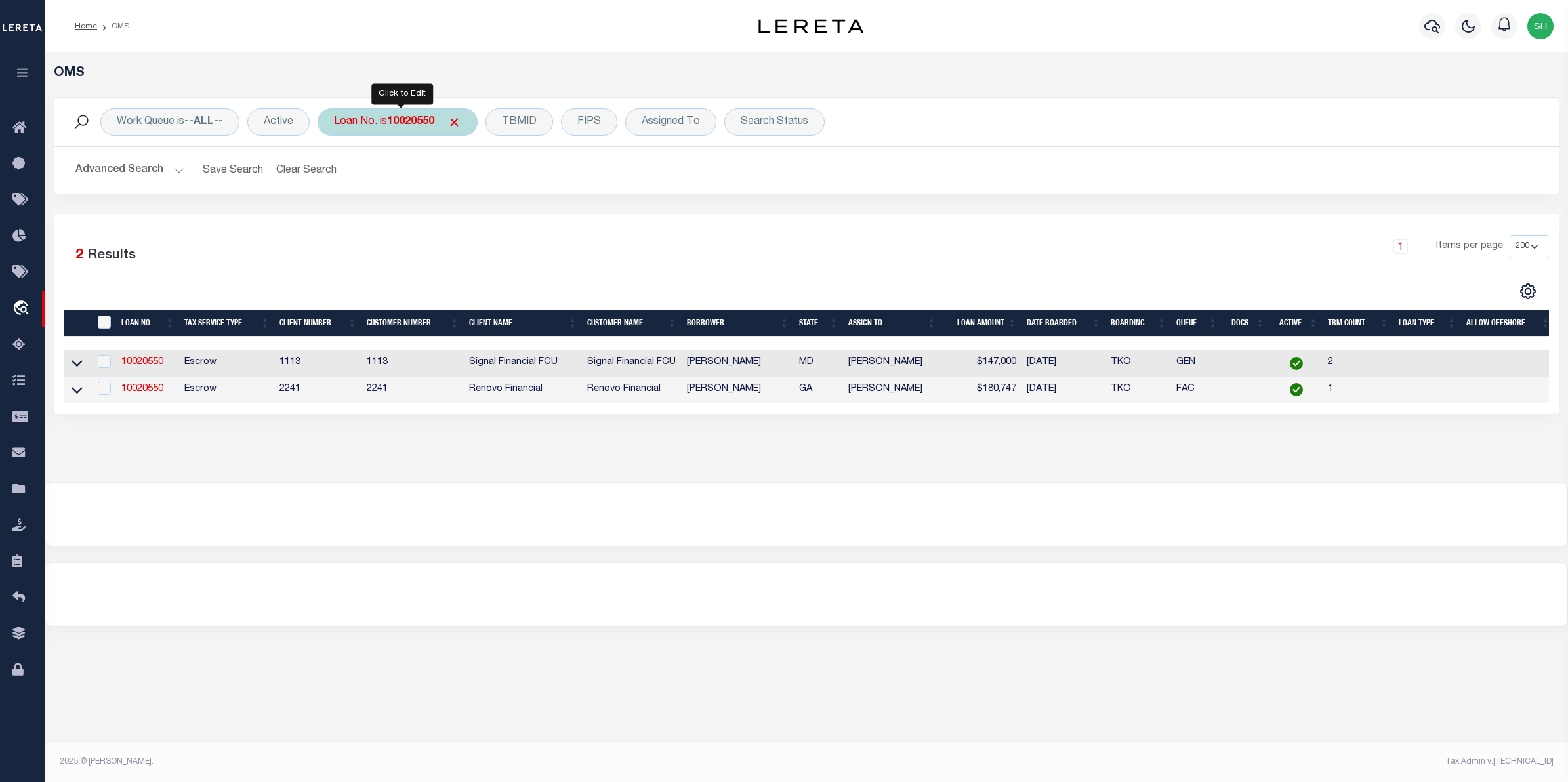
click at [421, 132] on div "Loan No. is 10020550" at bounding box center [398, 122] width 160 height 28
type input "10022442"
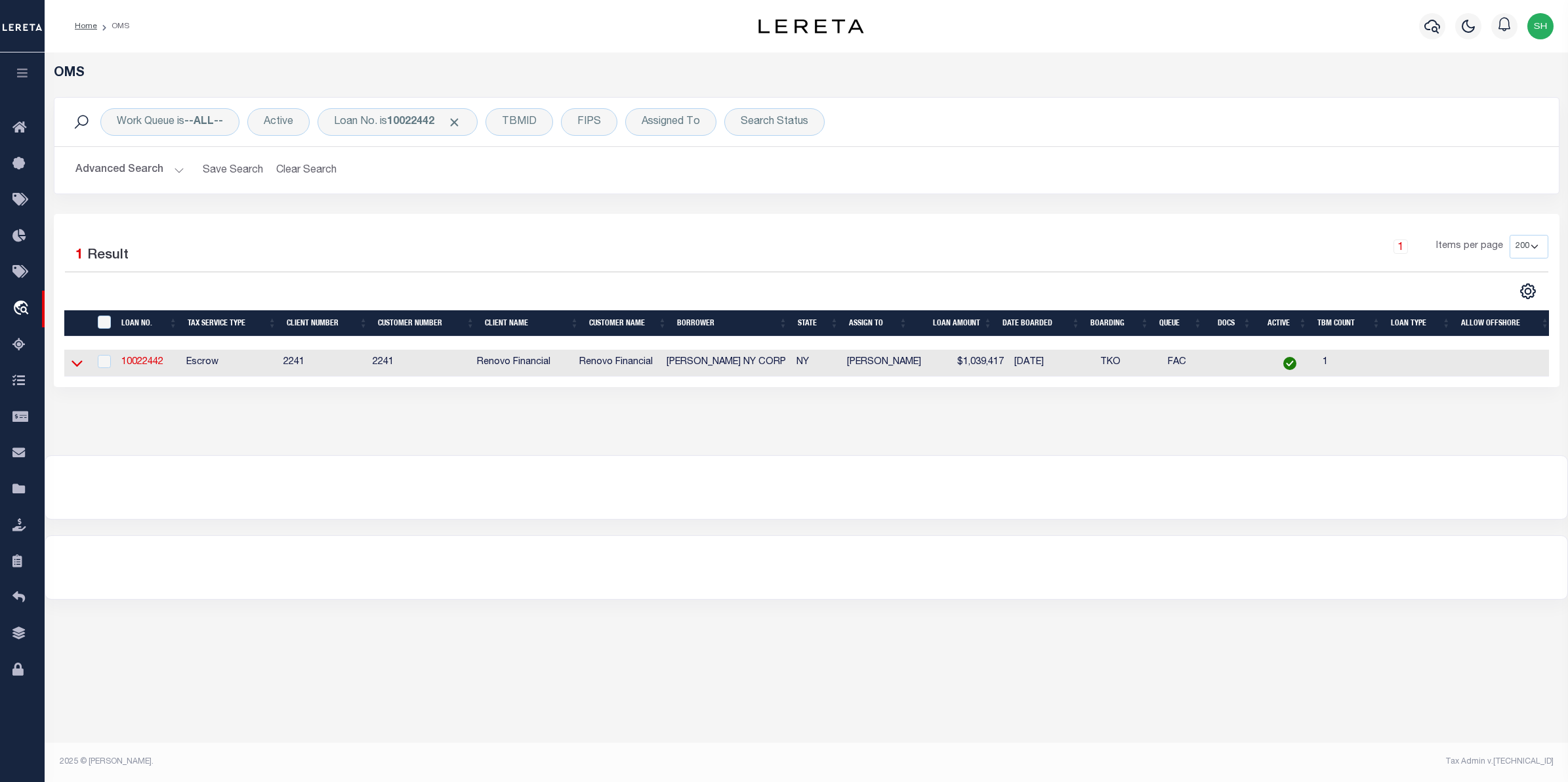
click at [79, 362] on icon at bounding box center [77, 363] width 12 height 14
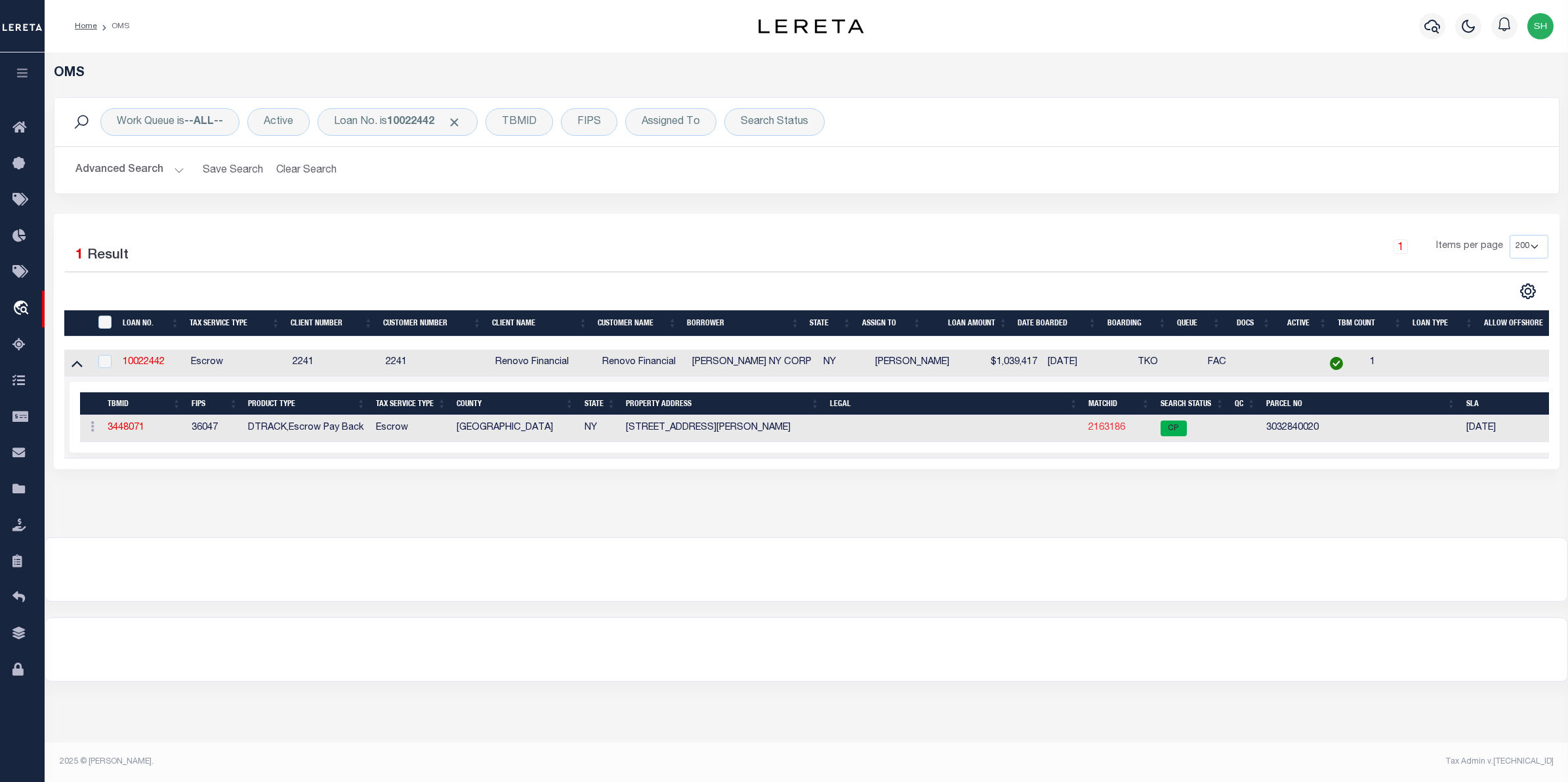
click at [1119, 430] on link "2163186" at bounding box center [1106, 428] width 36 height 9
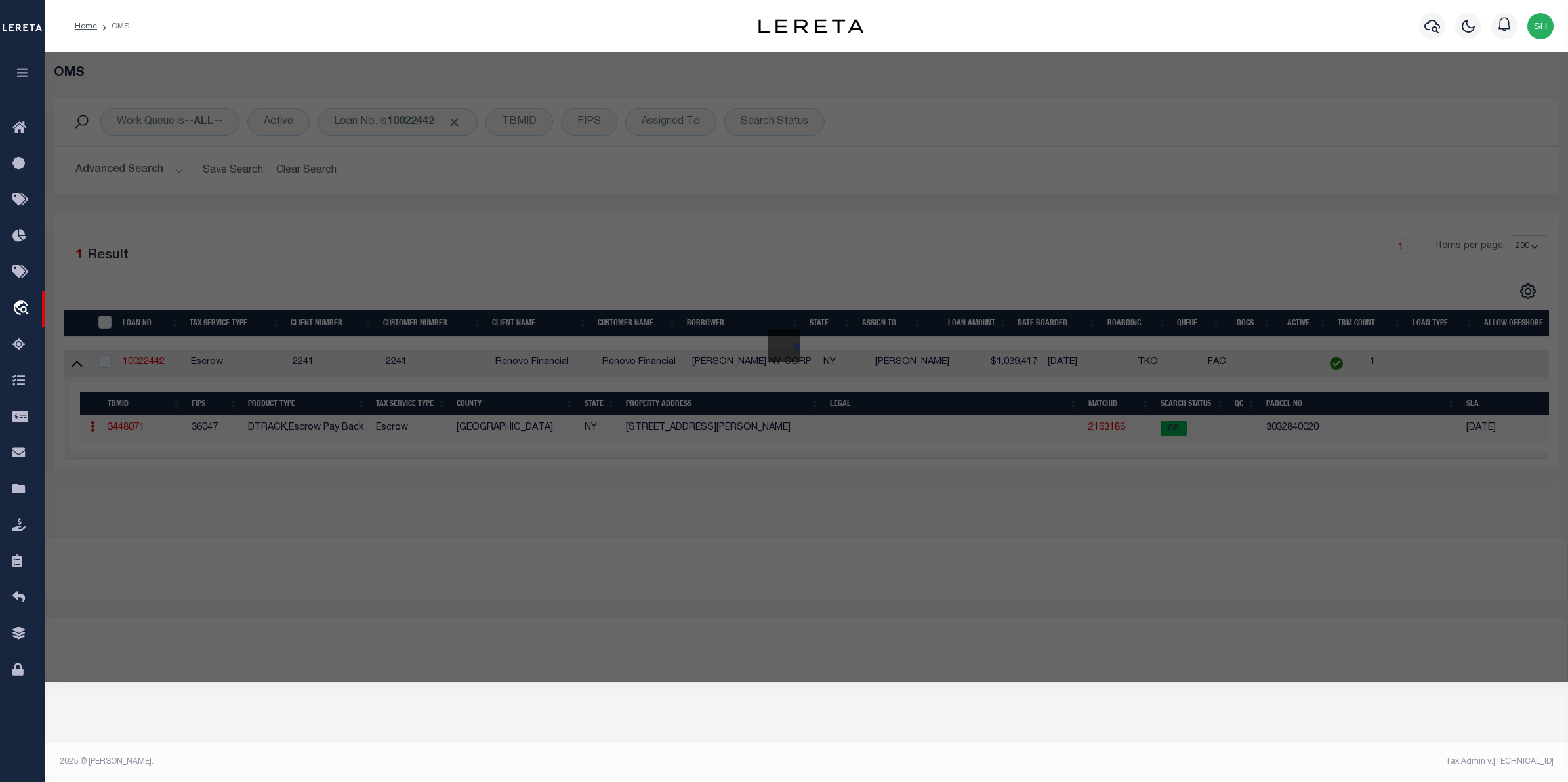
checkbox input "false"
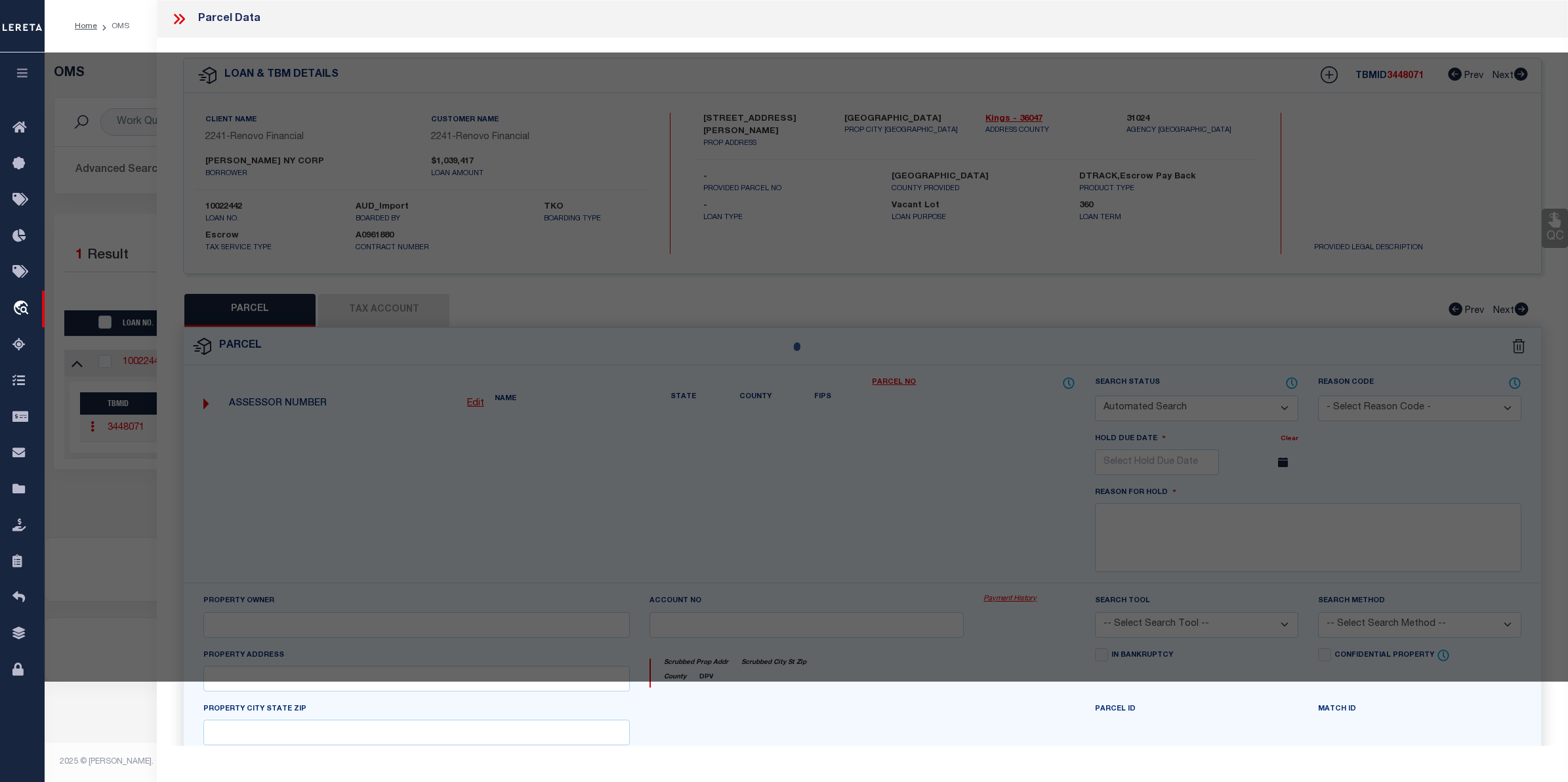
select select "CP"
type input "[PERSON_NAME] NY CORP"
select select "AGW"
select select "ADD"
type input "[STREET_ADDRESS][PERSON_NAME]"
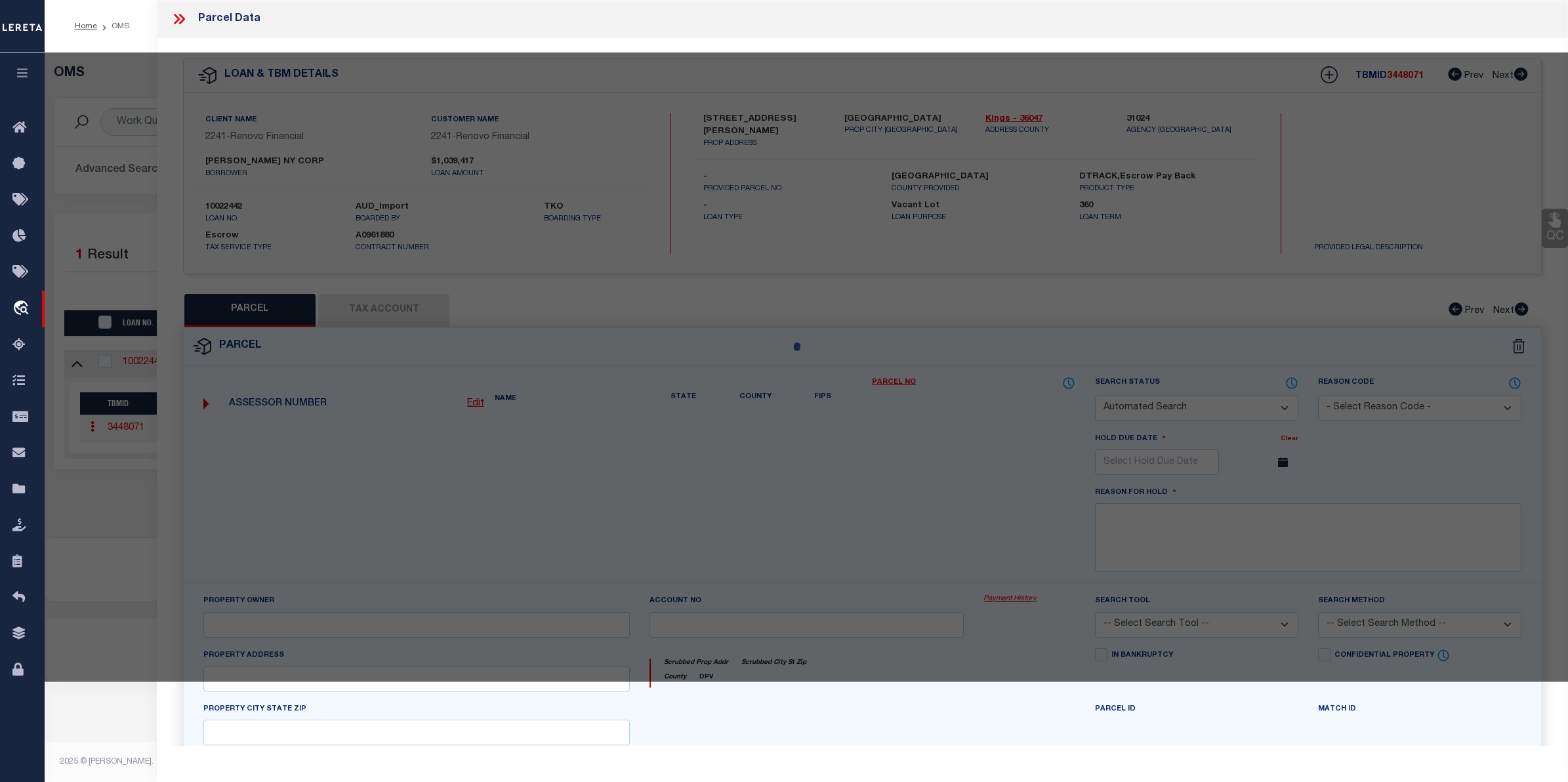
type input "BROOKLYN, NY 11221"
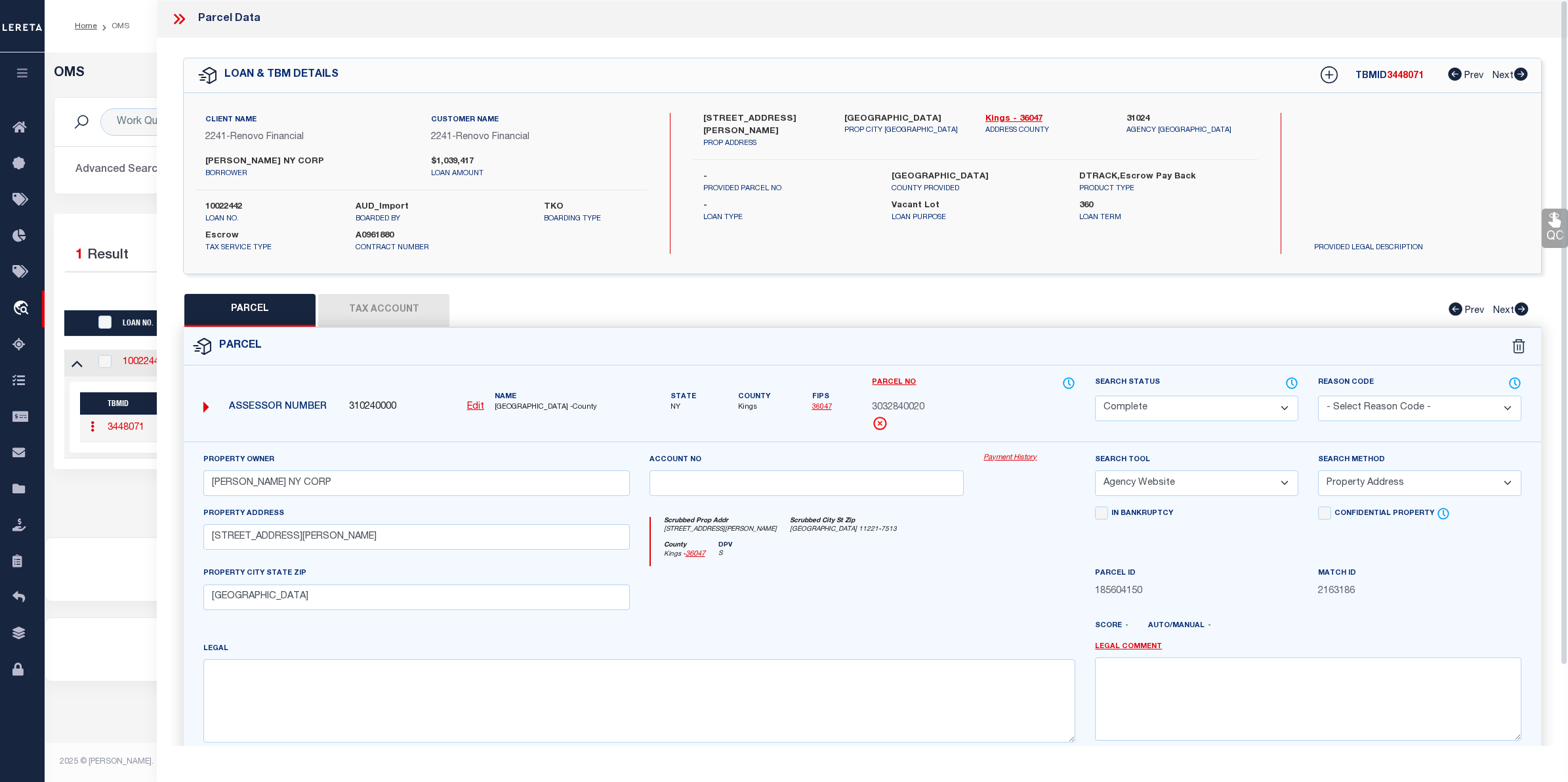
click at [1033, 459] on link "Payment History" at bounding box center [1029, 458] width 91 height 12
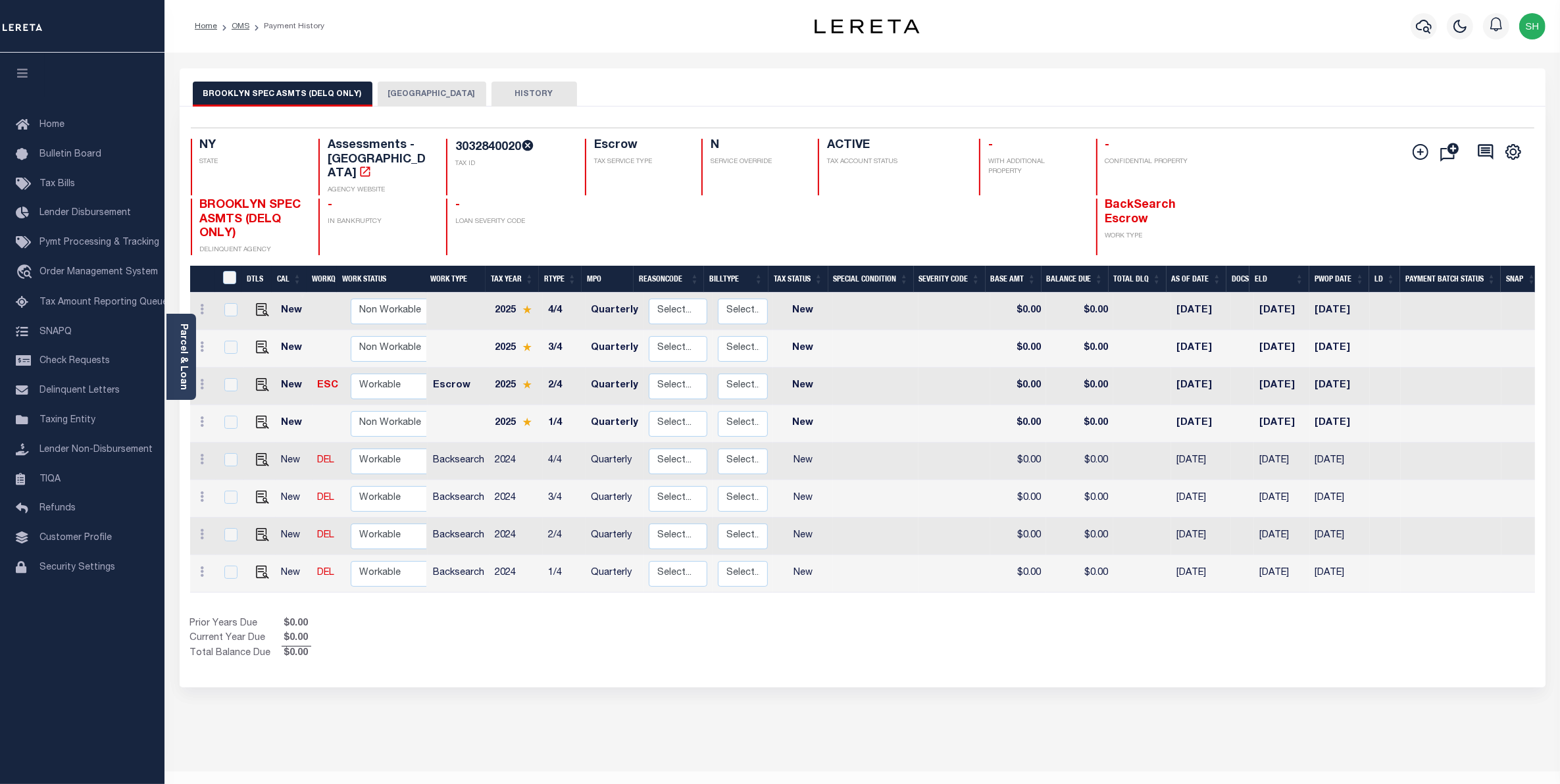
click at [440, 91] on button "[GEOGRAPHIC_DATA]" at bounding box center [432, 94] width 109 height 25
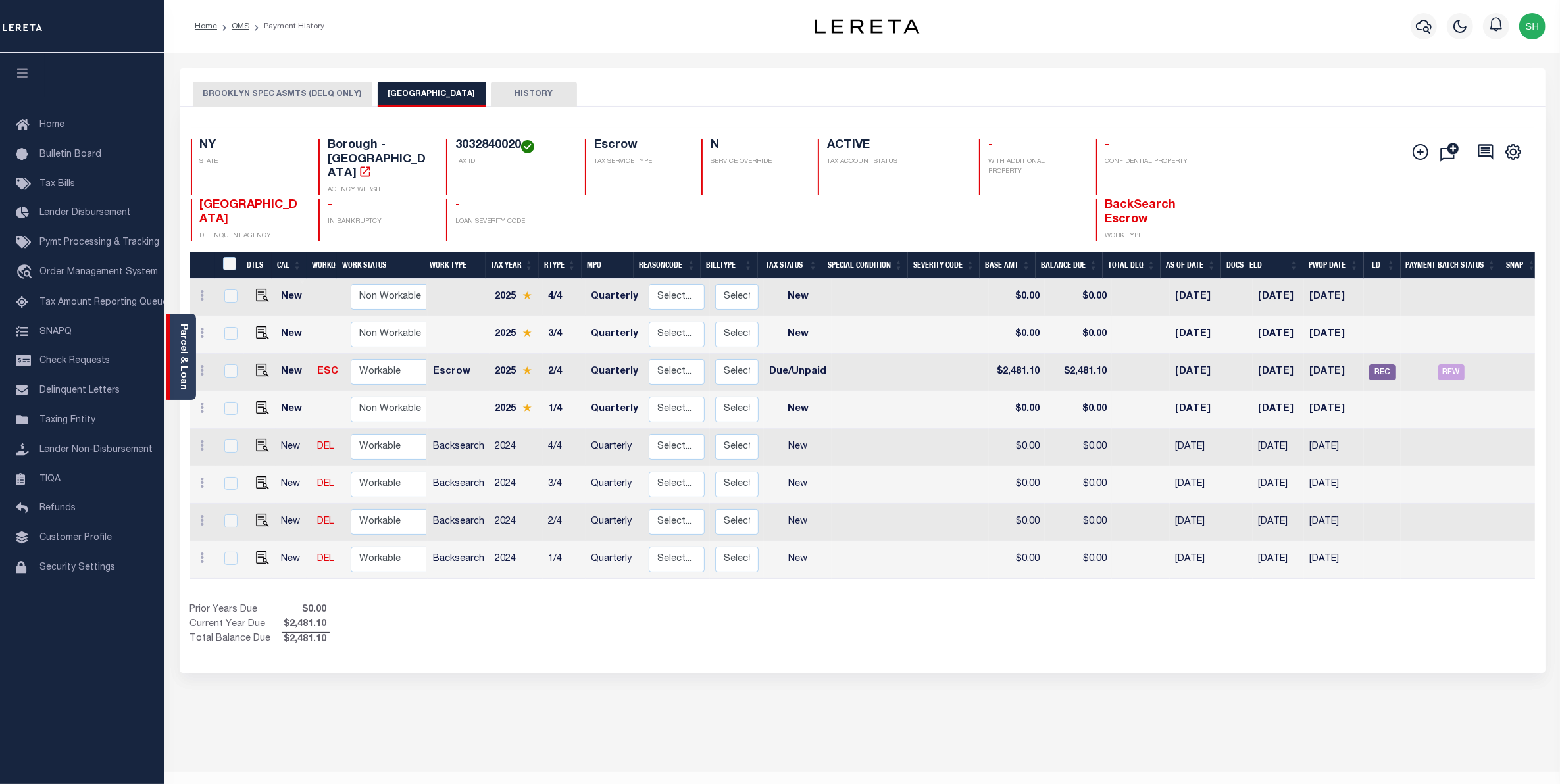
click at [182, 339] on link "Parcel & Loan" at bounding box center [183, 357] width 9 height 67
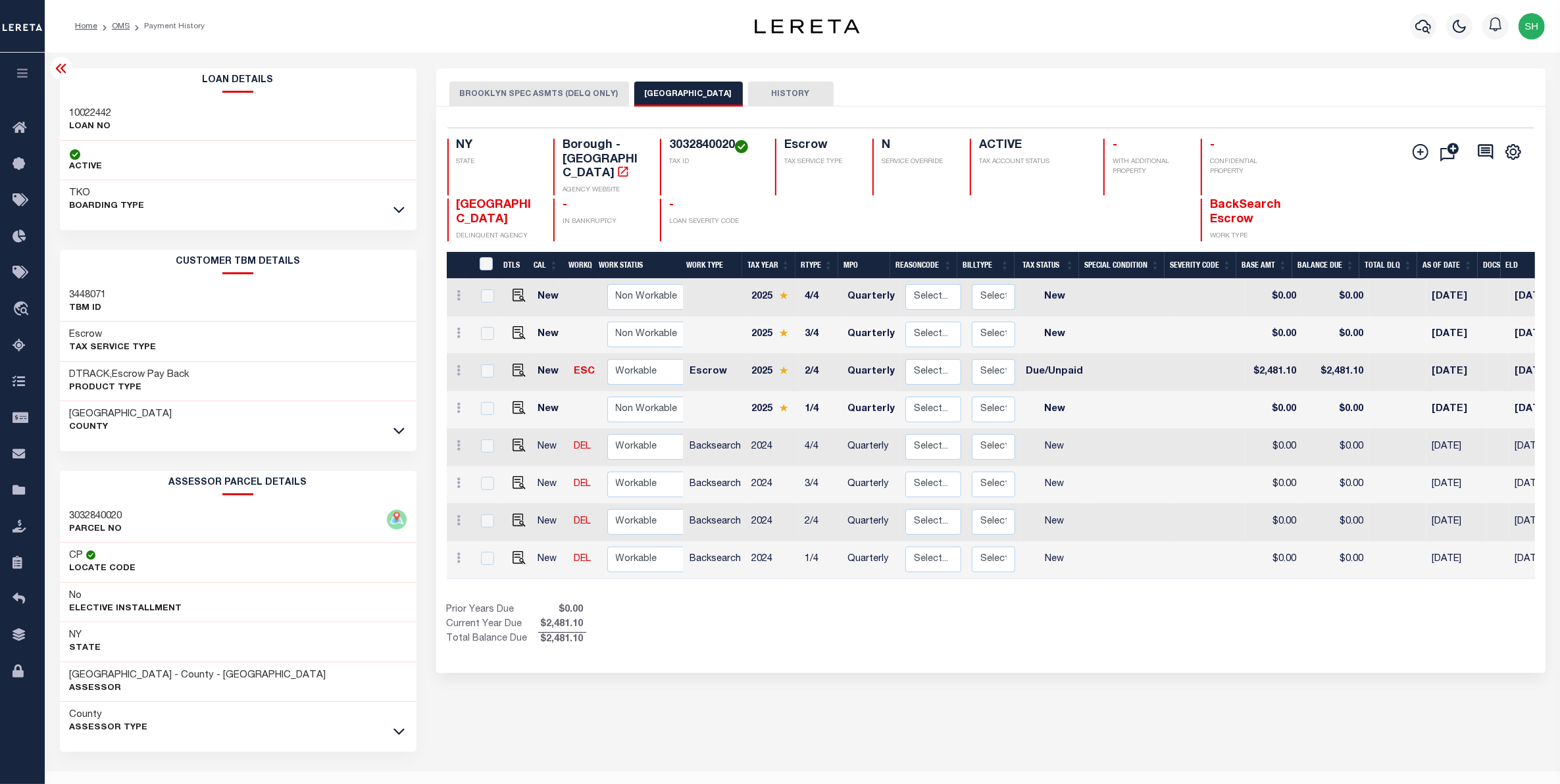
click at [385, 726] on div "County Assessor Type" at bounding box center [238, 721] width 356 height 39
click at [397, 731] on icon at bounding box center [399, 731] width 12 height 14
click at [468, 101] on button "BROOKLYN SPEC ASMTS (DELQ ONLY)" at bounding box center [540, 94] width 180 height 25
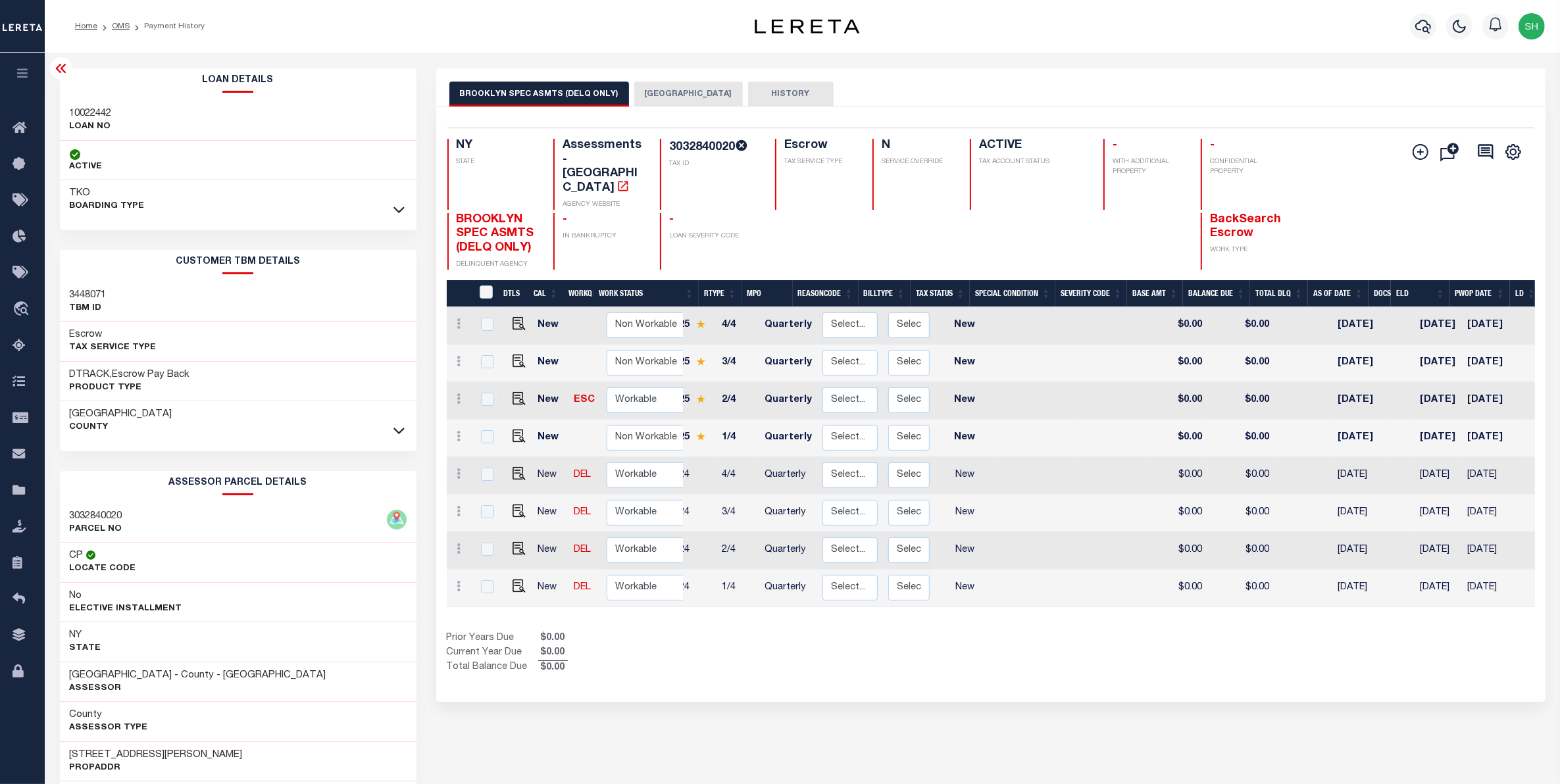
scroll to position [0, 83]
click at [699, 100] on button "[GEOGRAPHIC_DATA]" at bounding box center [688, 94] width 109 height 25
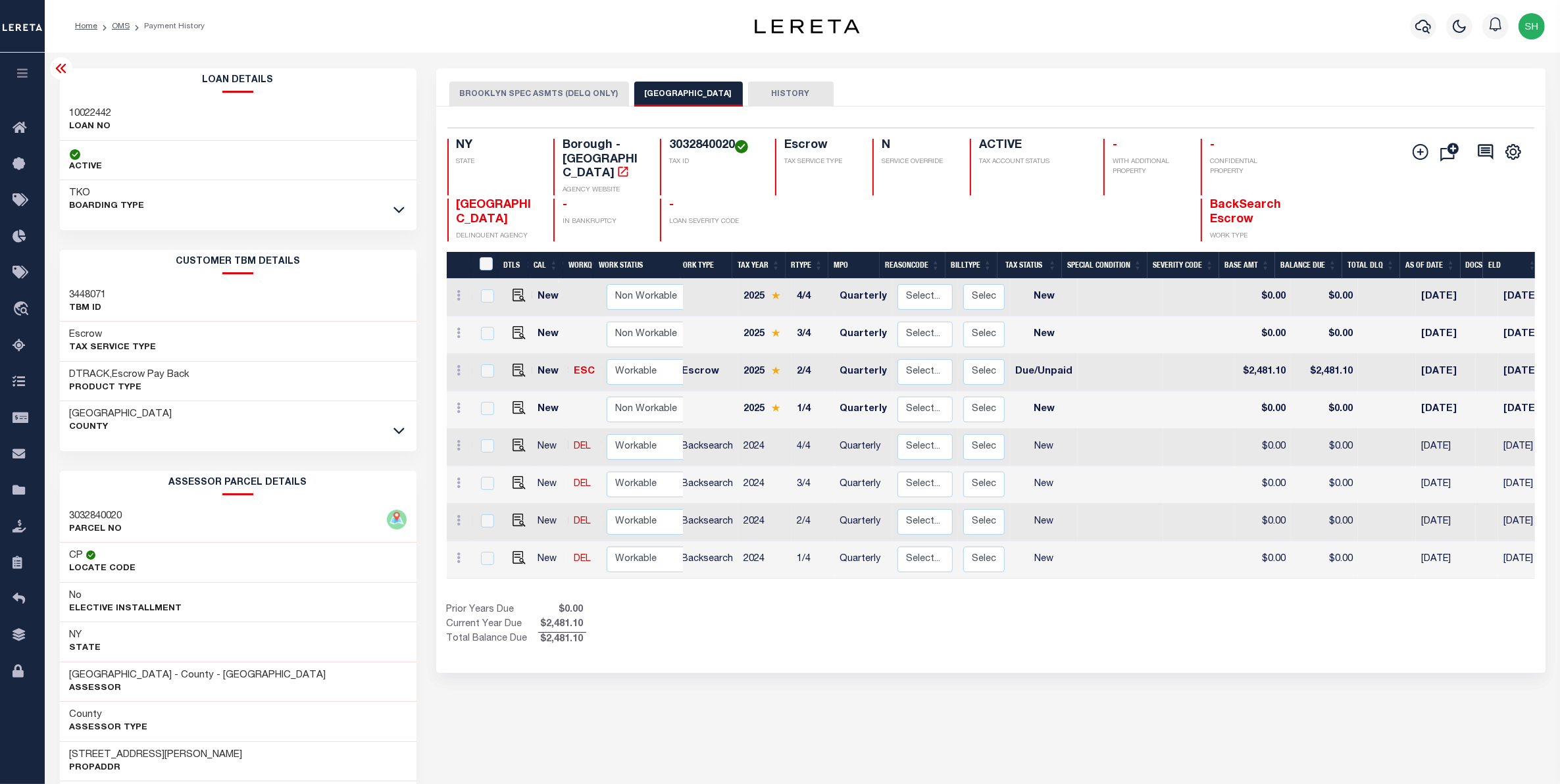
scroll to position [0, 114]
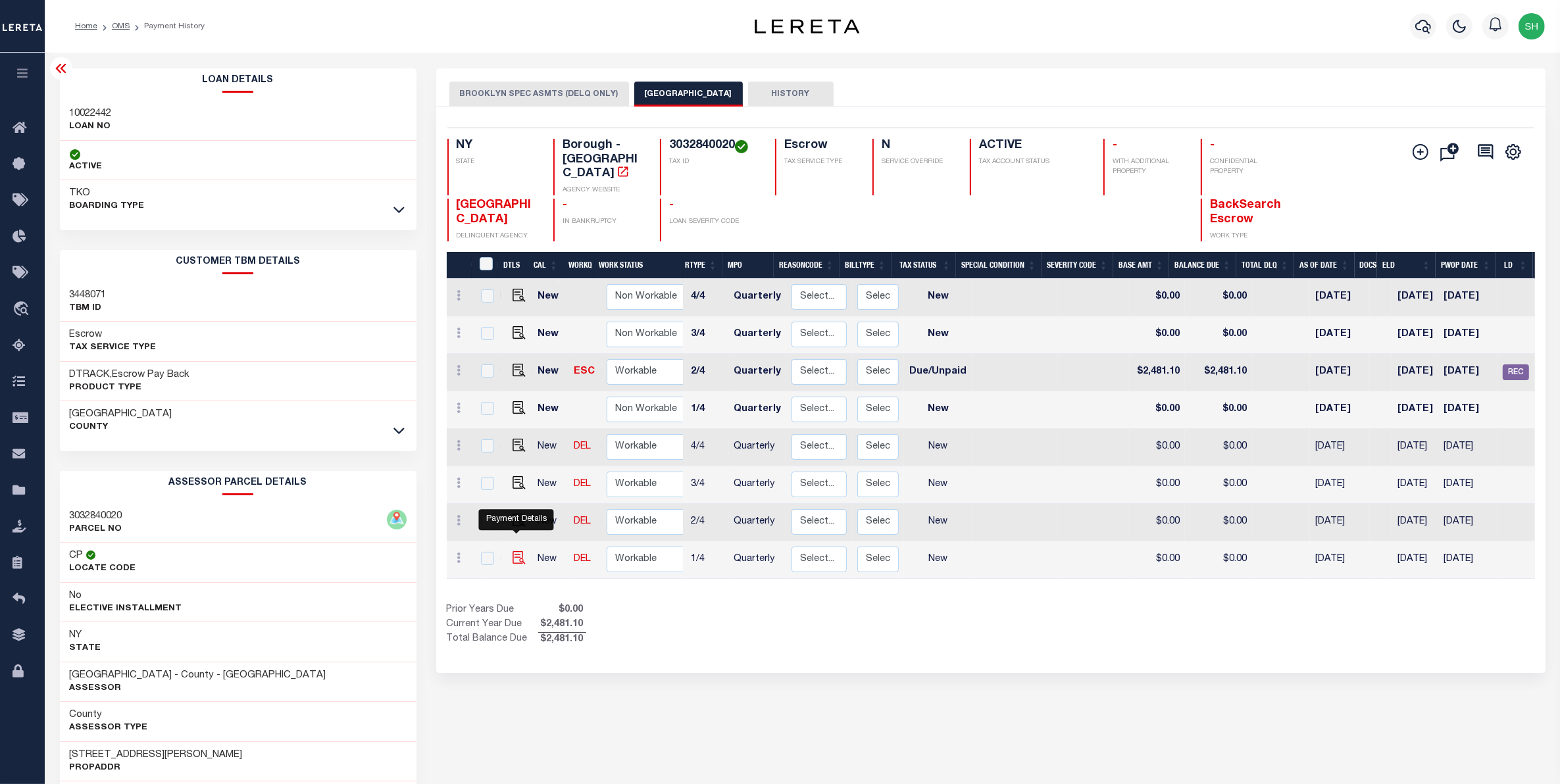
click at [513, 551] on img "" at bounding box center [519, 557] width 13 height 13
checkbox input "true"
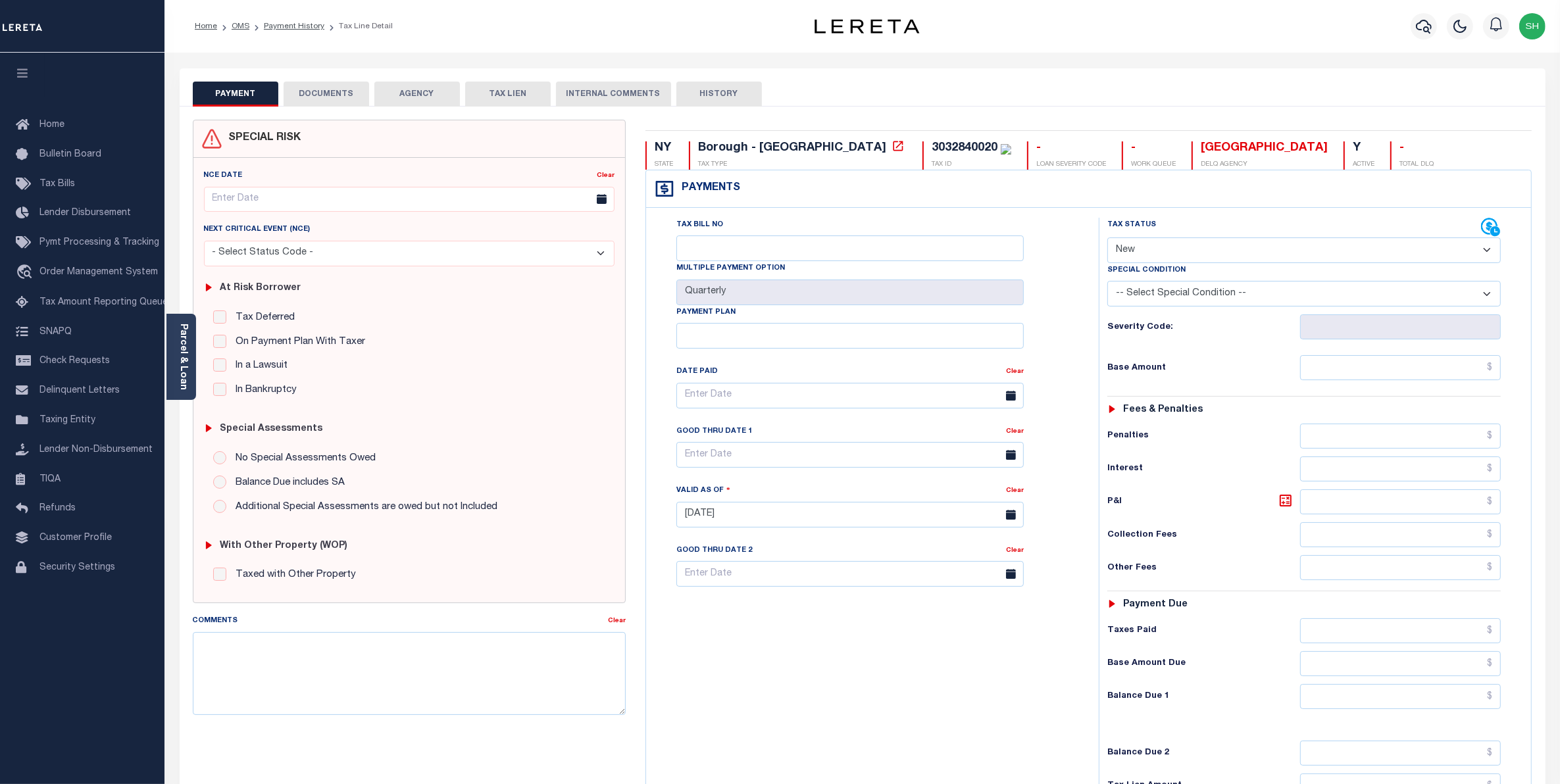
click at [1488, 256] on select "- Select Status Code - Open Due/Unpaid Paid Incomplete No Tax Due Internal Refu…" at bounding box center [1304, 250] width 394 height 26
select select "PYD"
click at [1108, 238] on select "- Select Status Code - Open Due/Unpaid Paid Incomplete No Tax Due Internal Refu…" at bounding box center [1304, 250] width 394 height 26
type input "[DATE]"
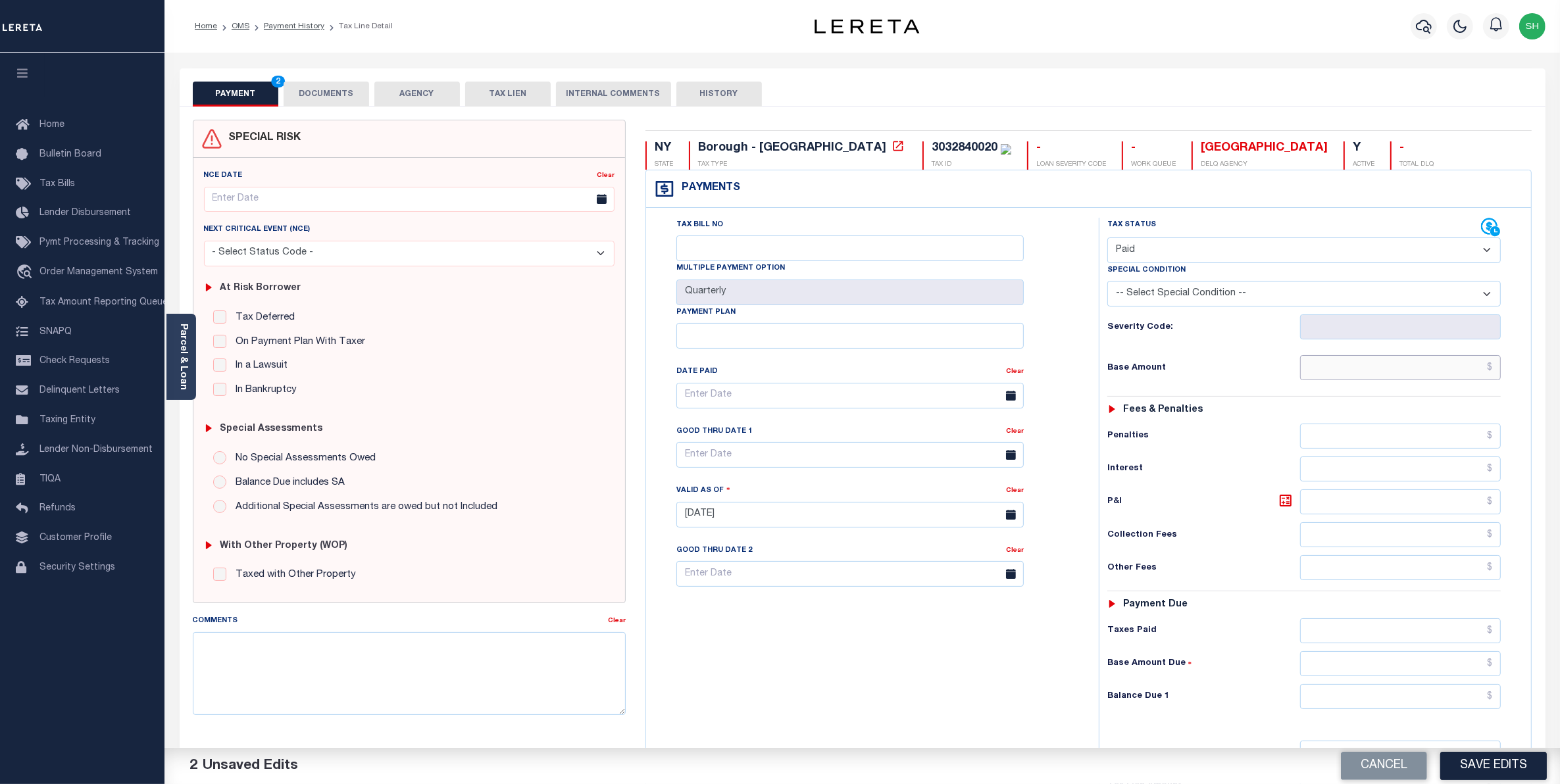
click at [1448, 379] on input "text" at bounding box center [1401, 368] width 201 height 25
type input "$0.00"
click at [1445, 699] on input "text" at bounding box center [1401, 696] width 201 height 25
type input "$0.00"
click at [1483, 755] on button "Save Edits" at bounding box center [1493, 766] width 107 height 28
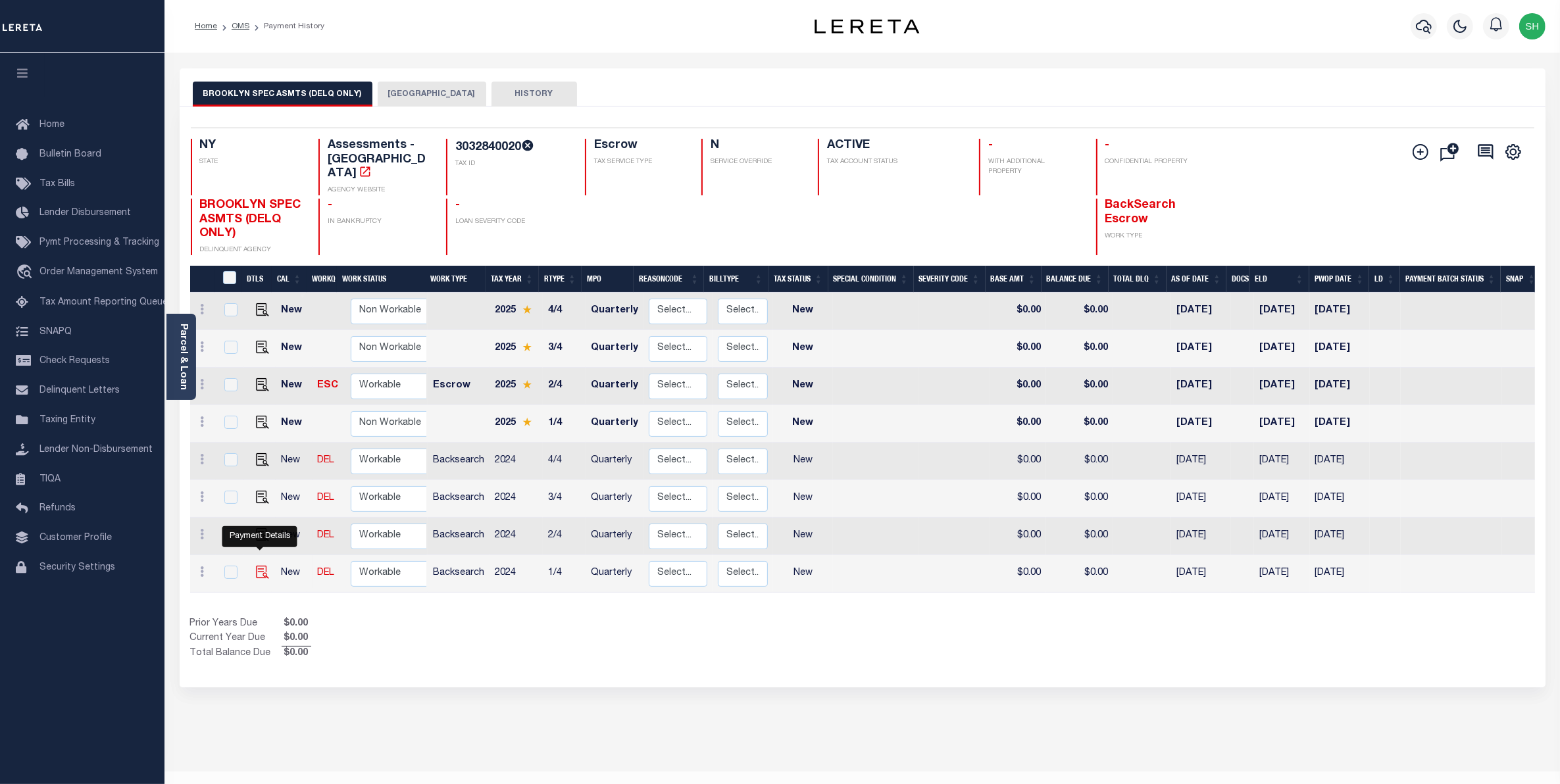
click at [257, 565] on img "" at bounding box center [262, 571] width 13 height 13
checkbox input "true"
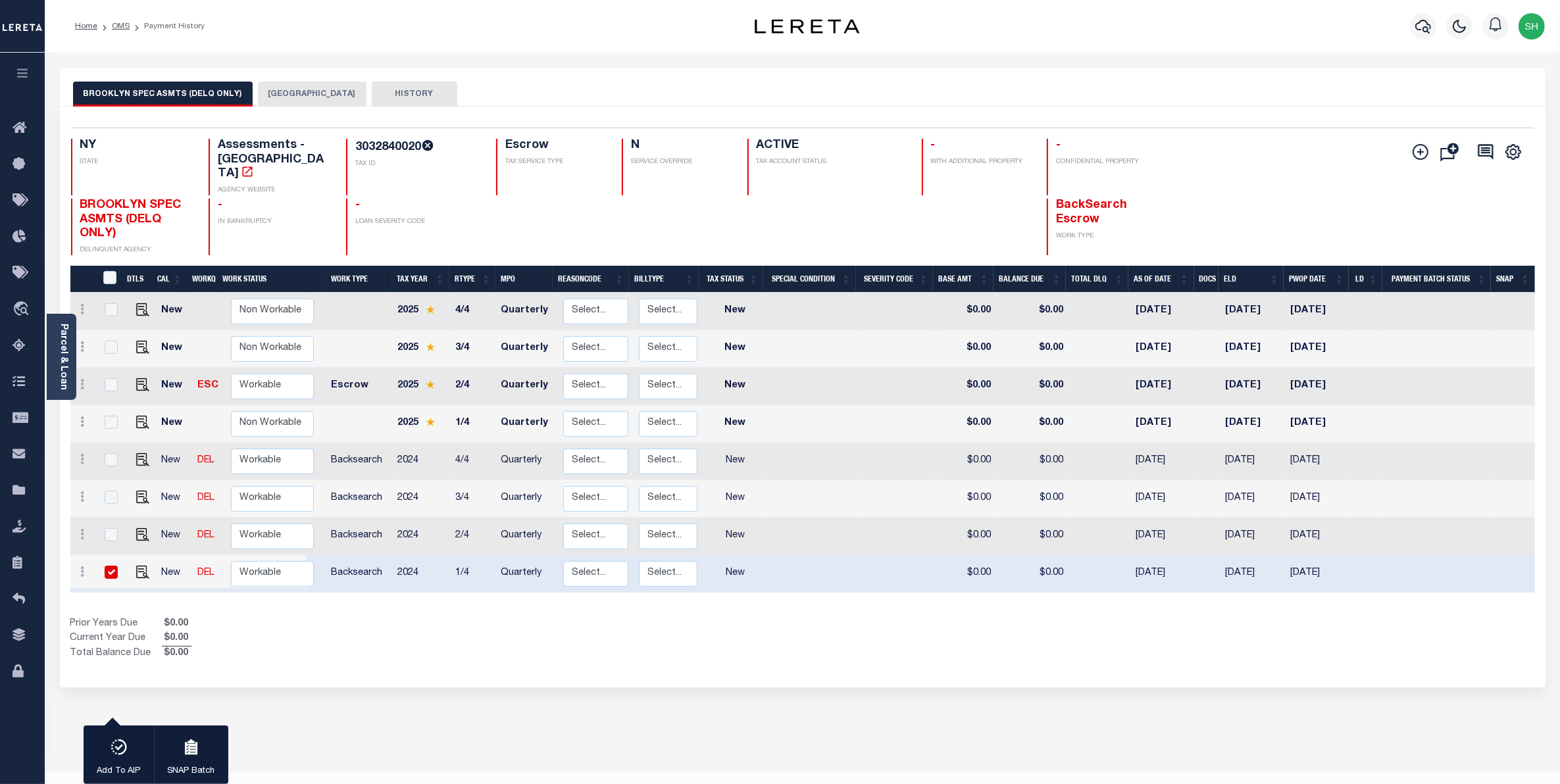
click at [317, 99] on button "[GEOGRAPHIC_DATA]" at bounding box center [313, 94] width 109 height 25
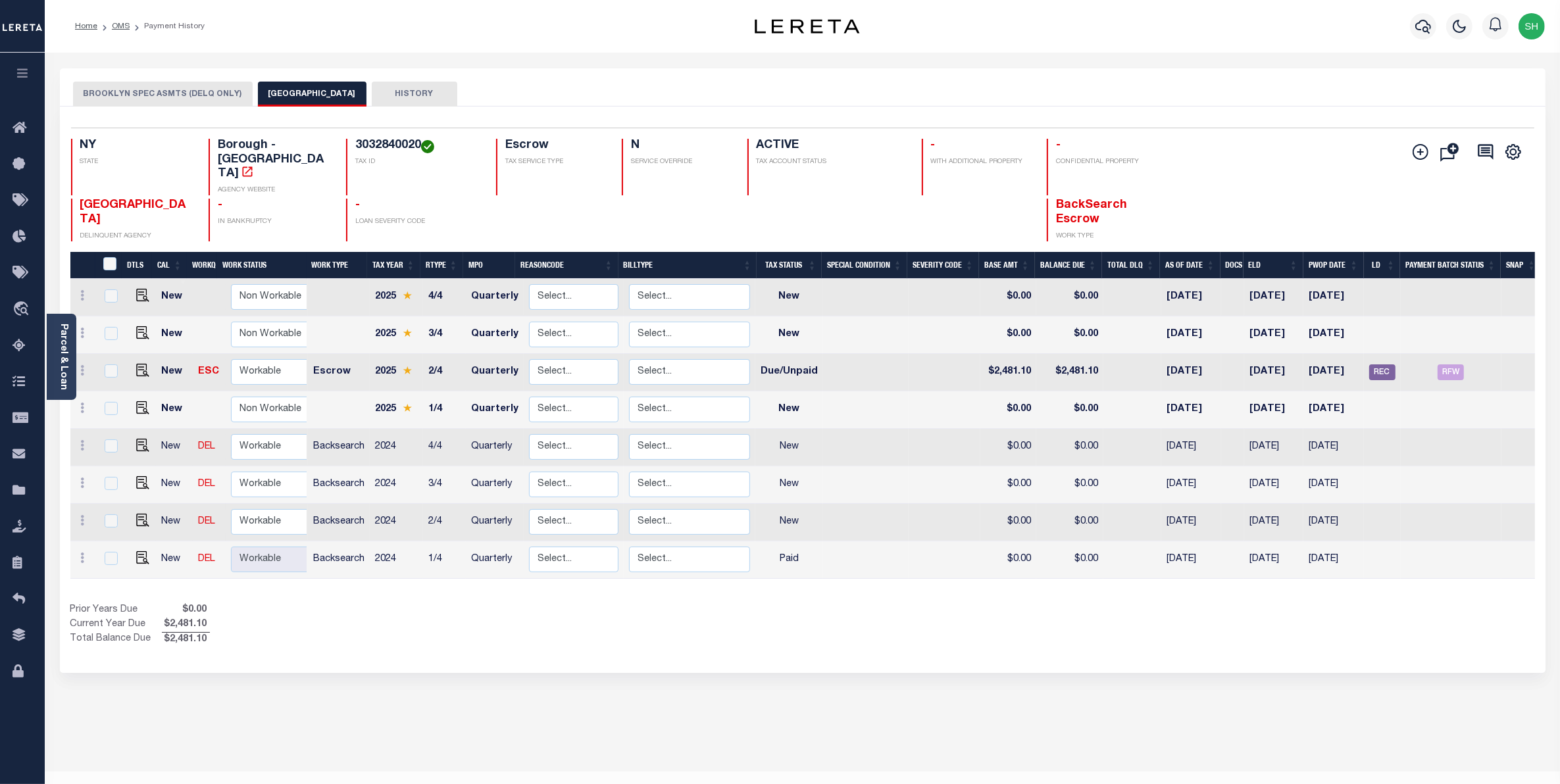
click at [140, 504] on td at bounding box center [140, 522] width 31 height 37
checkbox input "true"
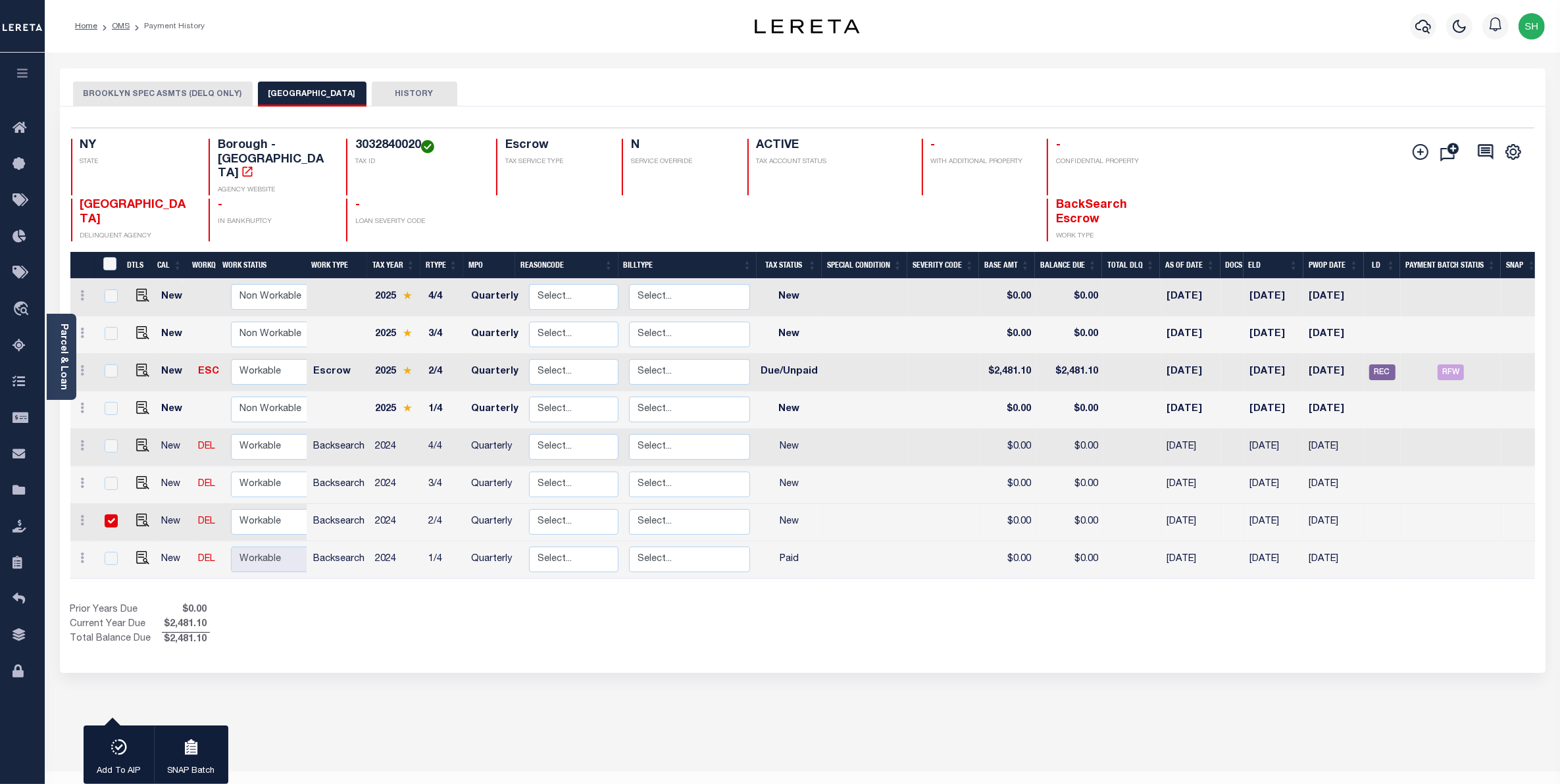
click at [130, 517] on link at bounding box center [140, 521] width 20 height 9
checkbox input "false"
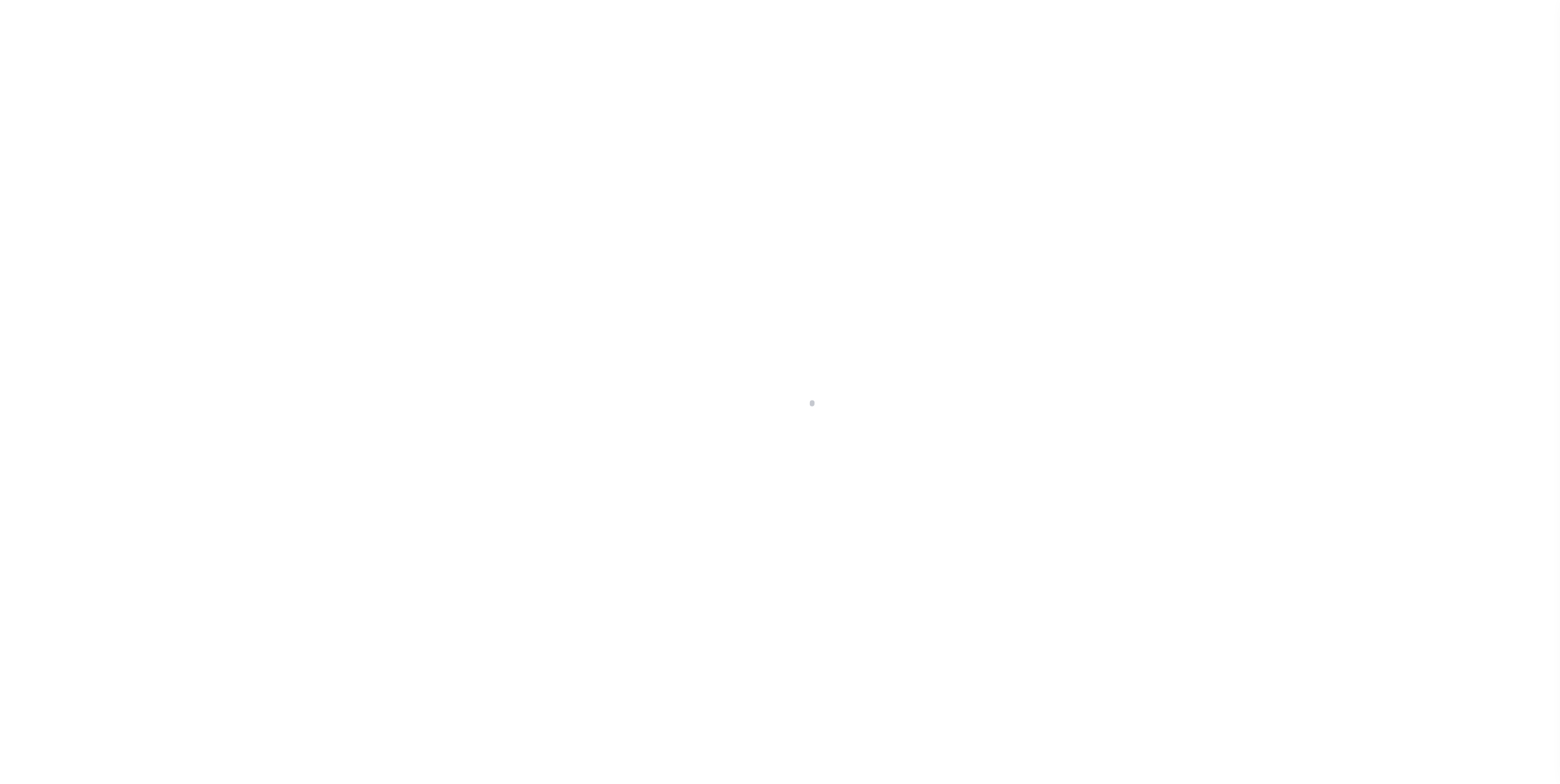
select select "NW2"
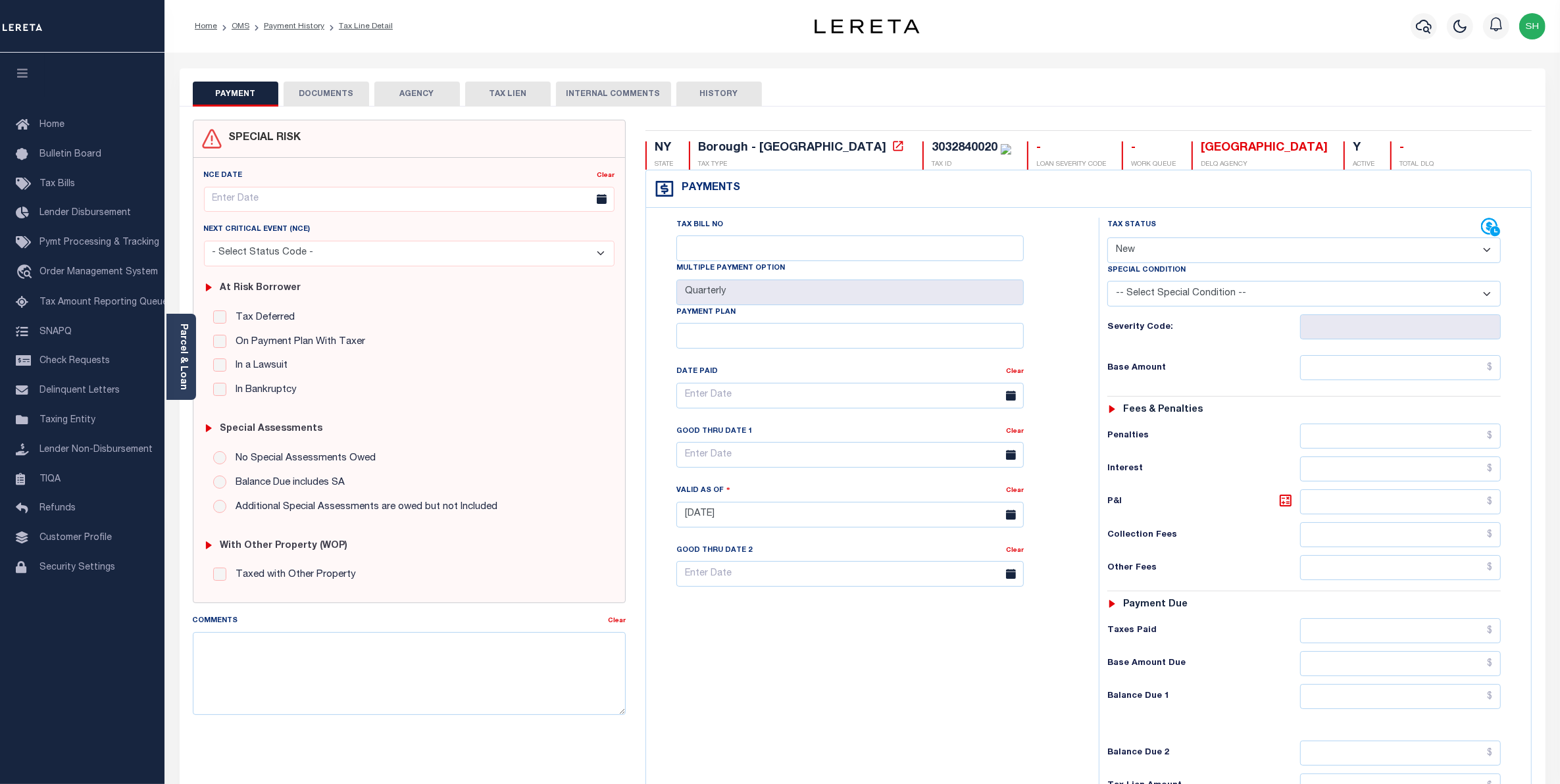
click at [1495, 254] on select "- Select Status Code - Open Due/Unpaid Paid Incomplete No Tax Due Internal Refu…" at bounding box center [1304, 250] width 394 height 26
select select "PYD"
click at [1108, 238] on select "- Select Status Code - Open Due/Unpaid Paid Incomplete No Tax Due Internal Refu…" at bounding box center [1304, 250] width 394 height 26
type input "[DATE]"
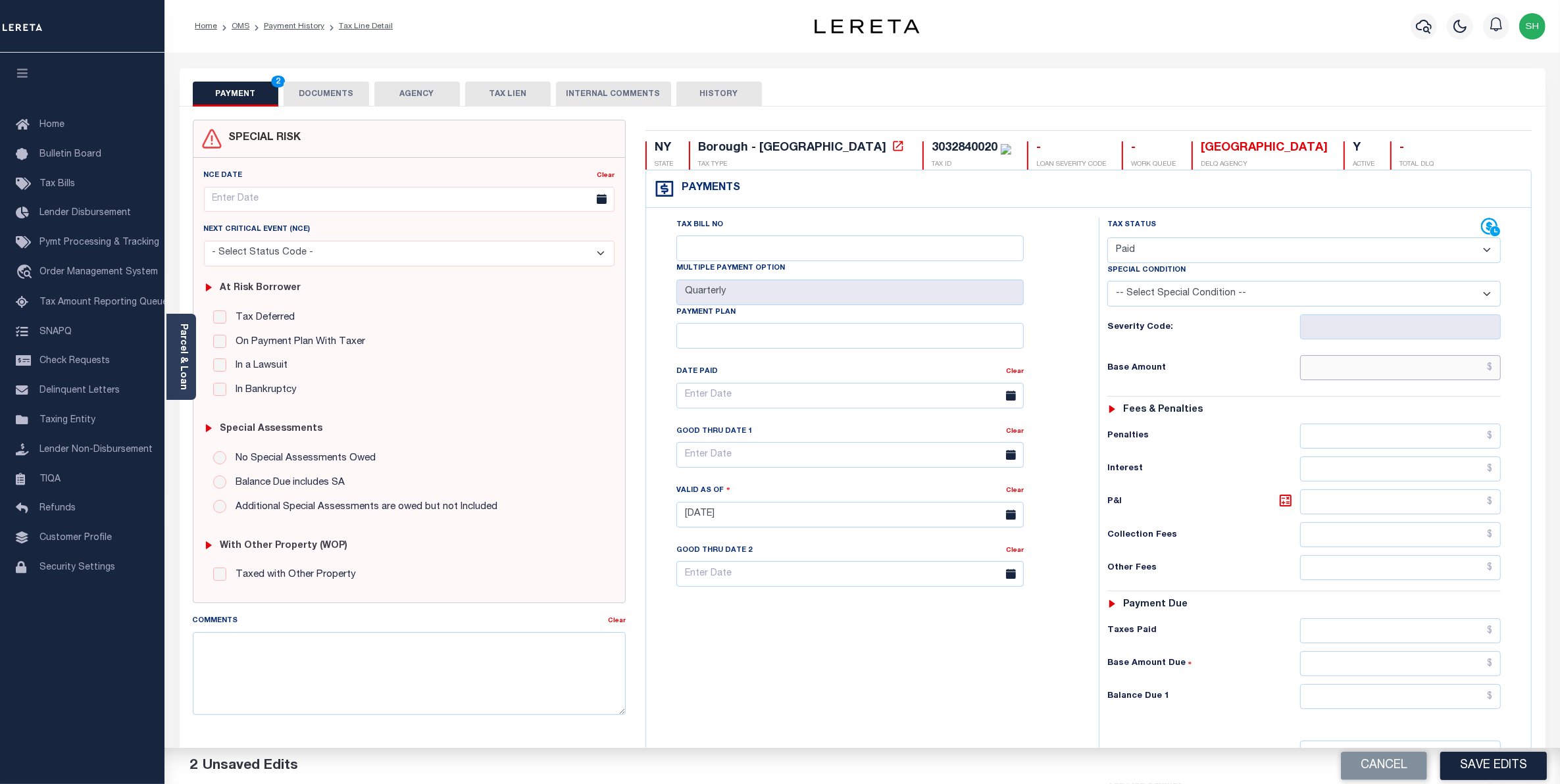
click at [1417, 373] on input "text" at bounding box center [1401, 368] width 201 height 25
type input "$0.00"
click at [1463, 699] on input "text" at bounding box center [1401, 696] width 201 height 25
type input "$0.00"
click at [1475, 768] on button "Save Edits" at bounding box center [1493, 766] width 107 height 28
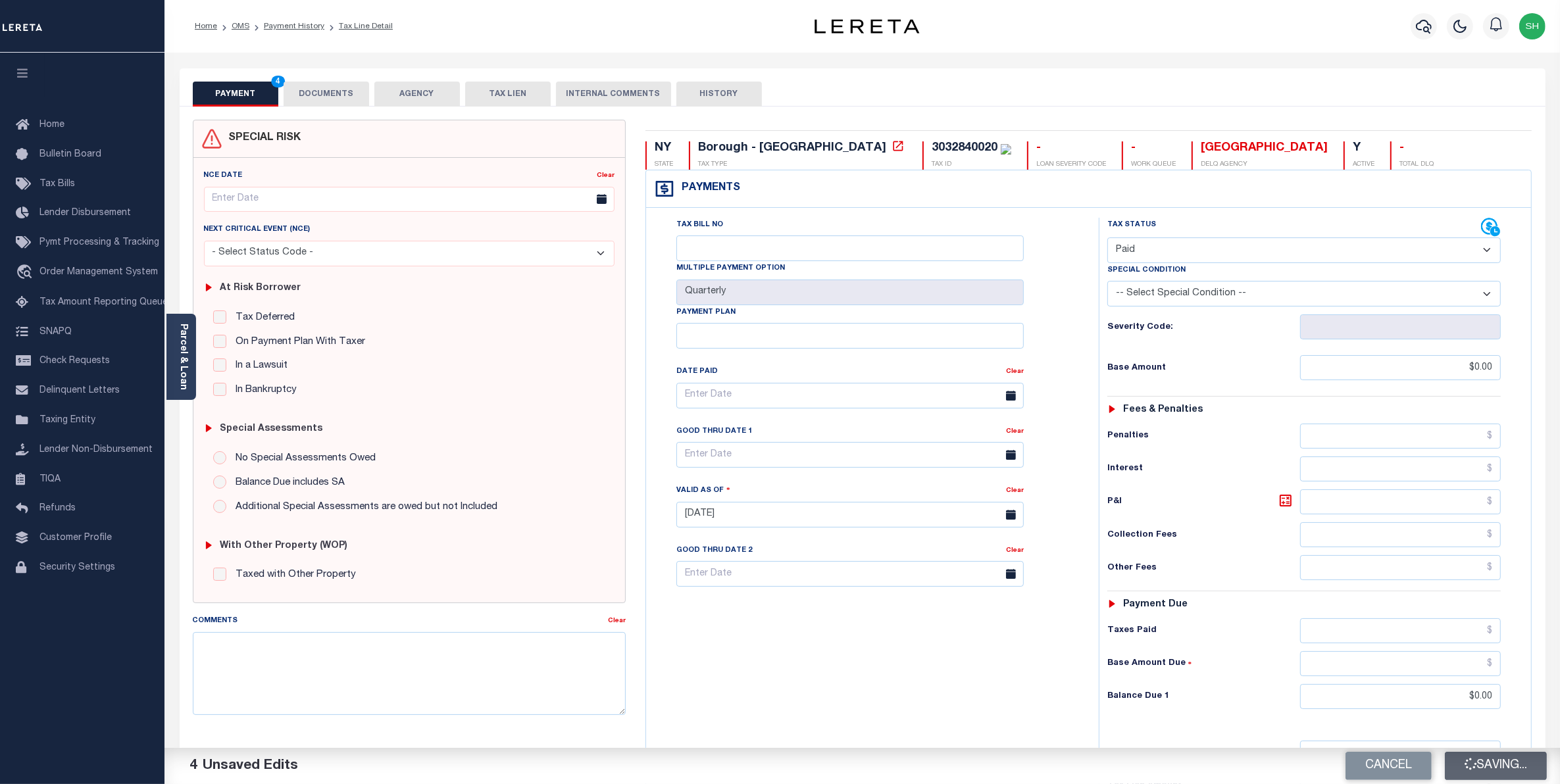
checkbox input "false"
type input "$0"
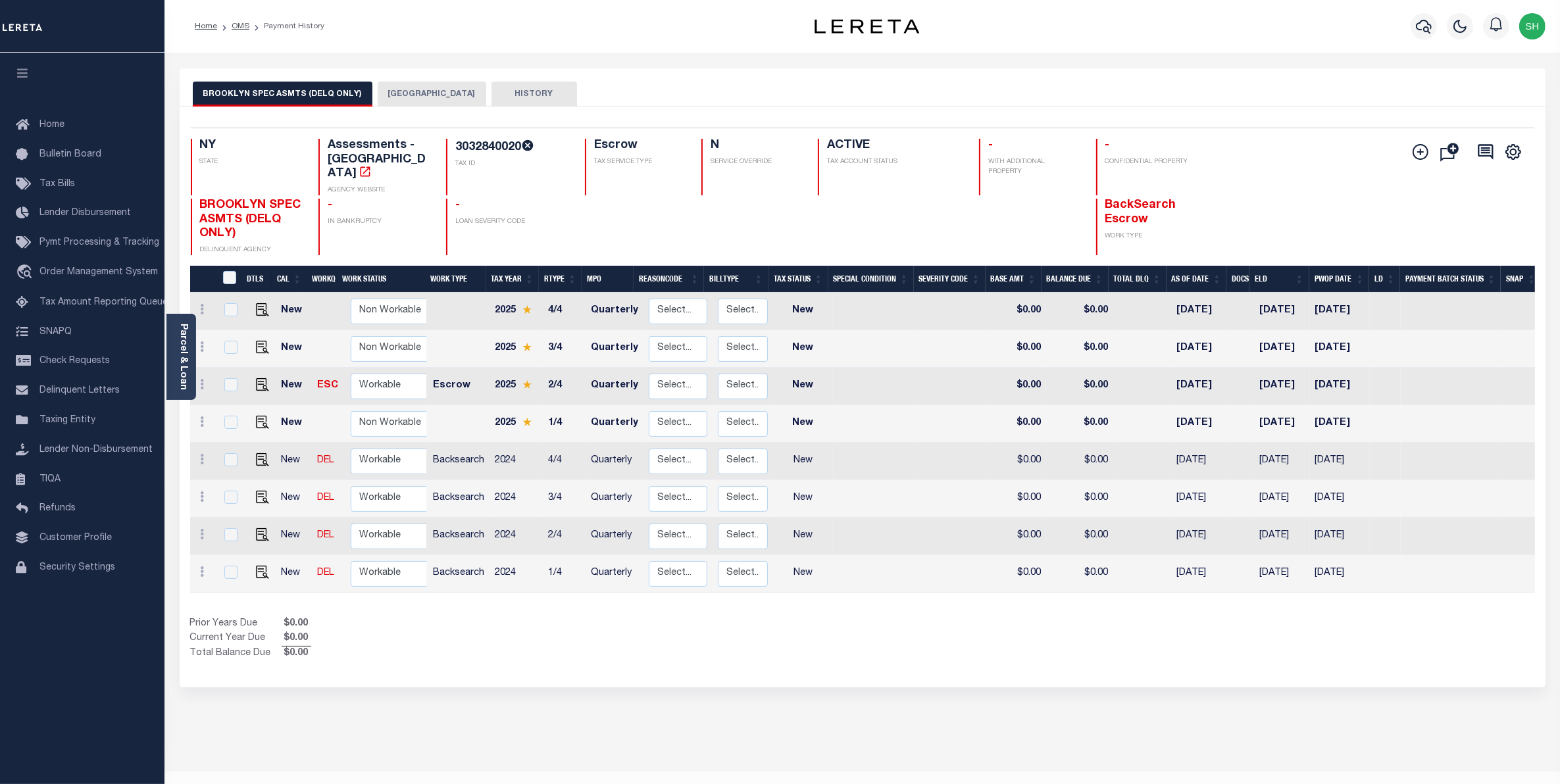
click at [421, 85] on button "[GEOGRAPHIC_DATA]" at bounding box center [432, 94] width 109 height 25
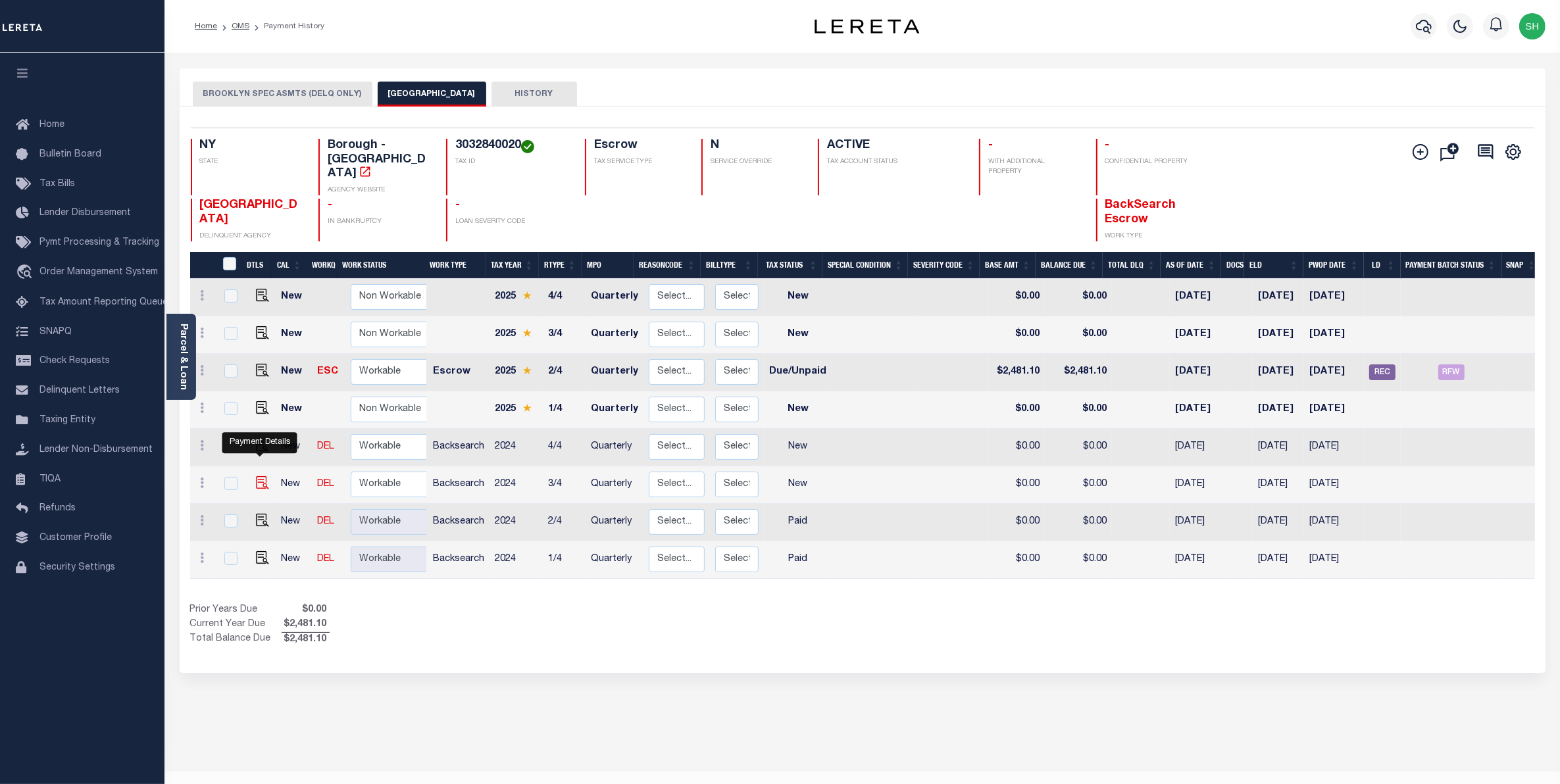
click at [264, 476] on img "" at bounding box center [262, 482] width 13 height 13
checkbox input "true"
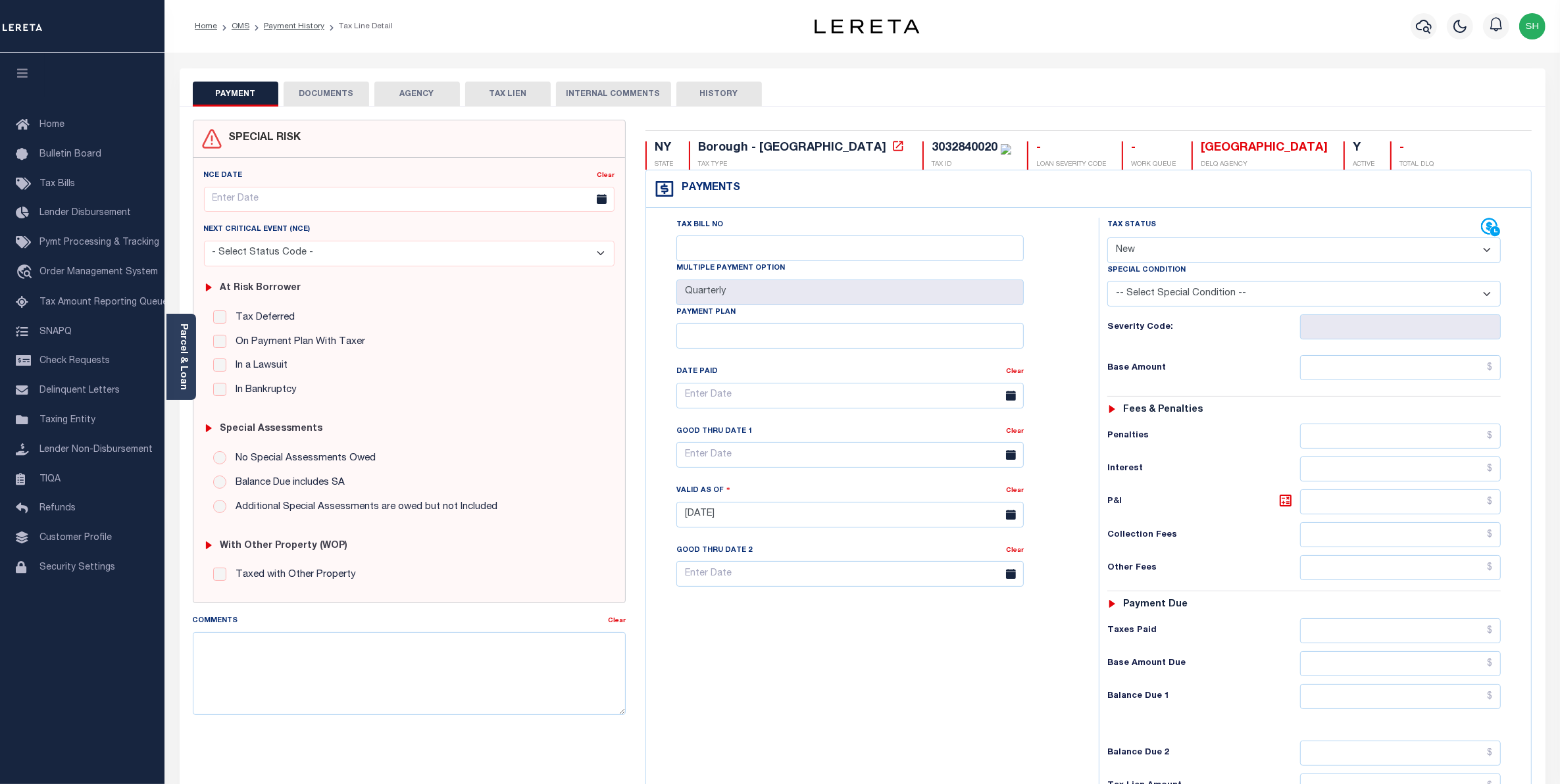
click at [1483, 253] on select "- Select Status Code - Open Due/Unpaid Paid Incomplete No Tax Due Internal Refu…" at bounding box center [1304, 250] width 394 height 26
select select "PYD"
click at [1108, 238] on select "- Select Status Code - Open Due/Unpaid Paid Incomplete No Tax Due Internal Refu…" at bounding box center [1304, 250] width 394 height 26
type input "[DATE]"
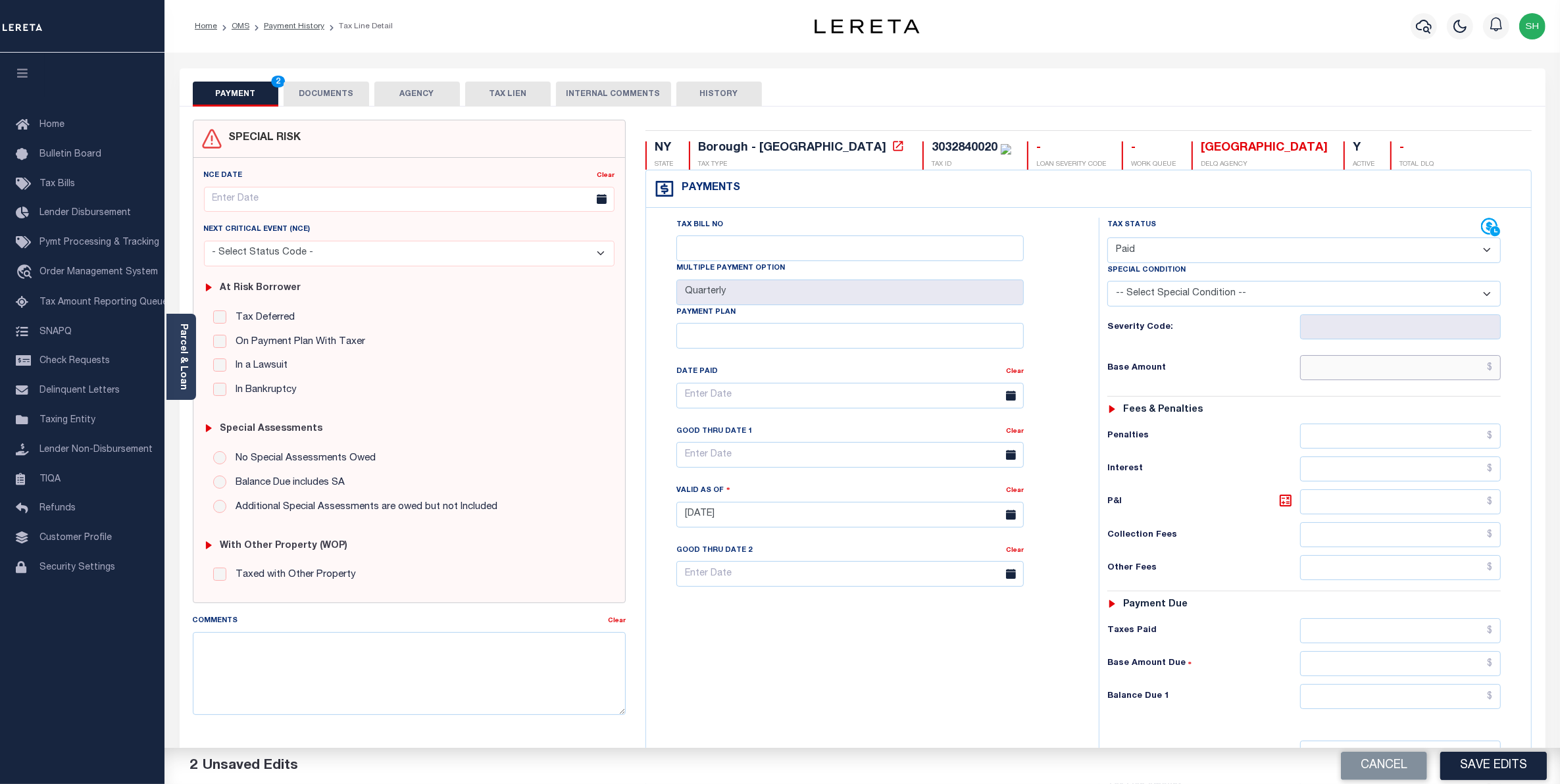
click at [1433, 370] on input "text" at bounding box center [1401, 368] width 201 height 25
type input "$0.00"
click at [1463, 699] on input "text" at bounding box center [1401, 696] width 201 height 25
type input "$0.00"
click at [1482, 756] on button "Save Edits" at bounding box center [1493, 766] width 107 height 28
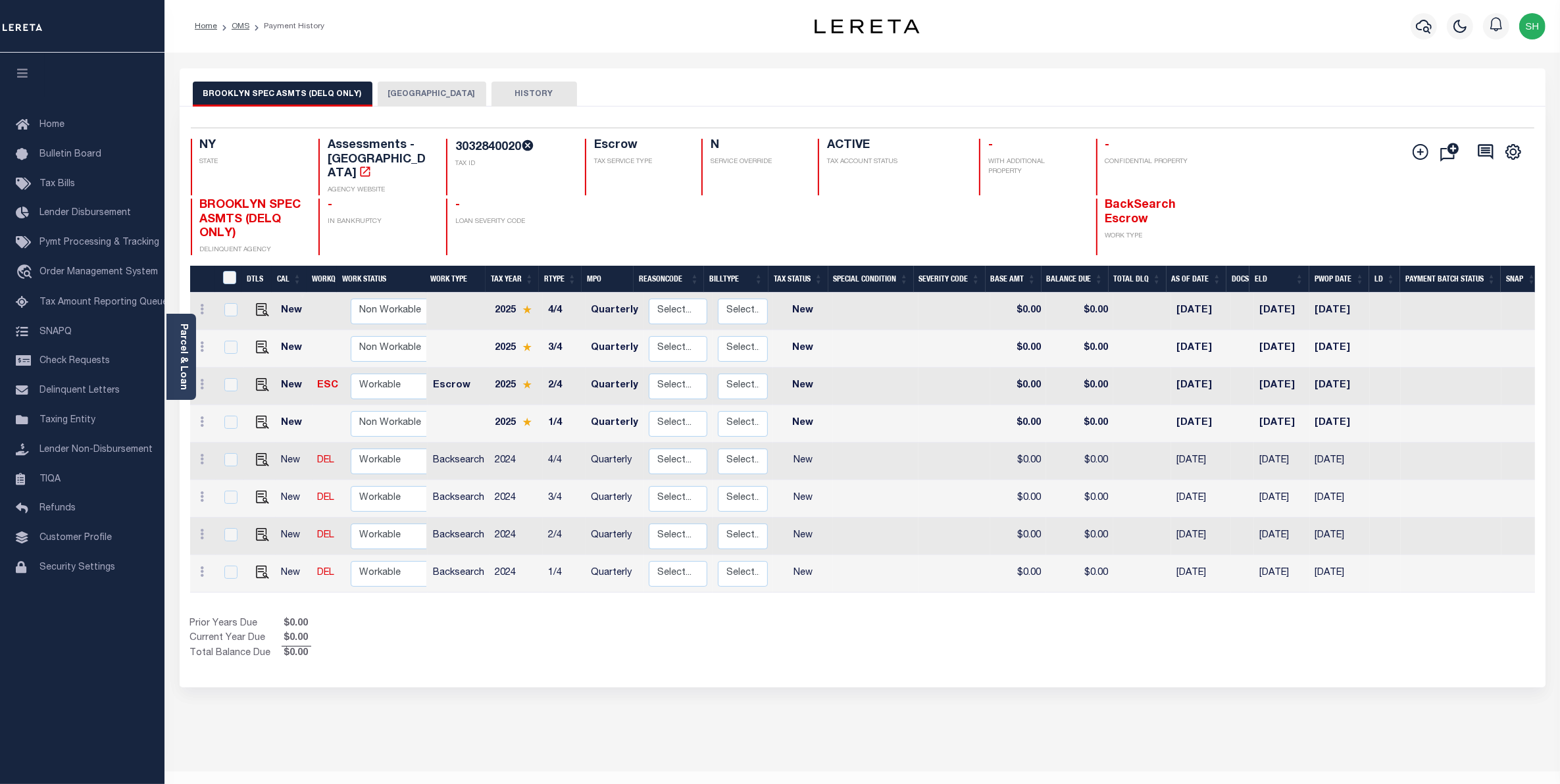
click at [394, 86] on button "[GEOGRAPHIC_DATA]" at bounding box center [432, 94] width 109 height 25
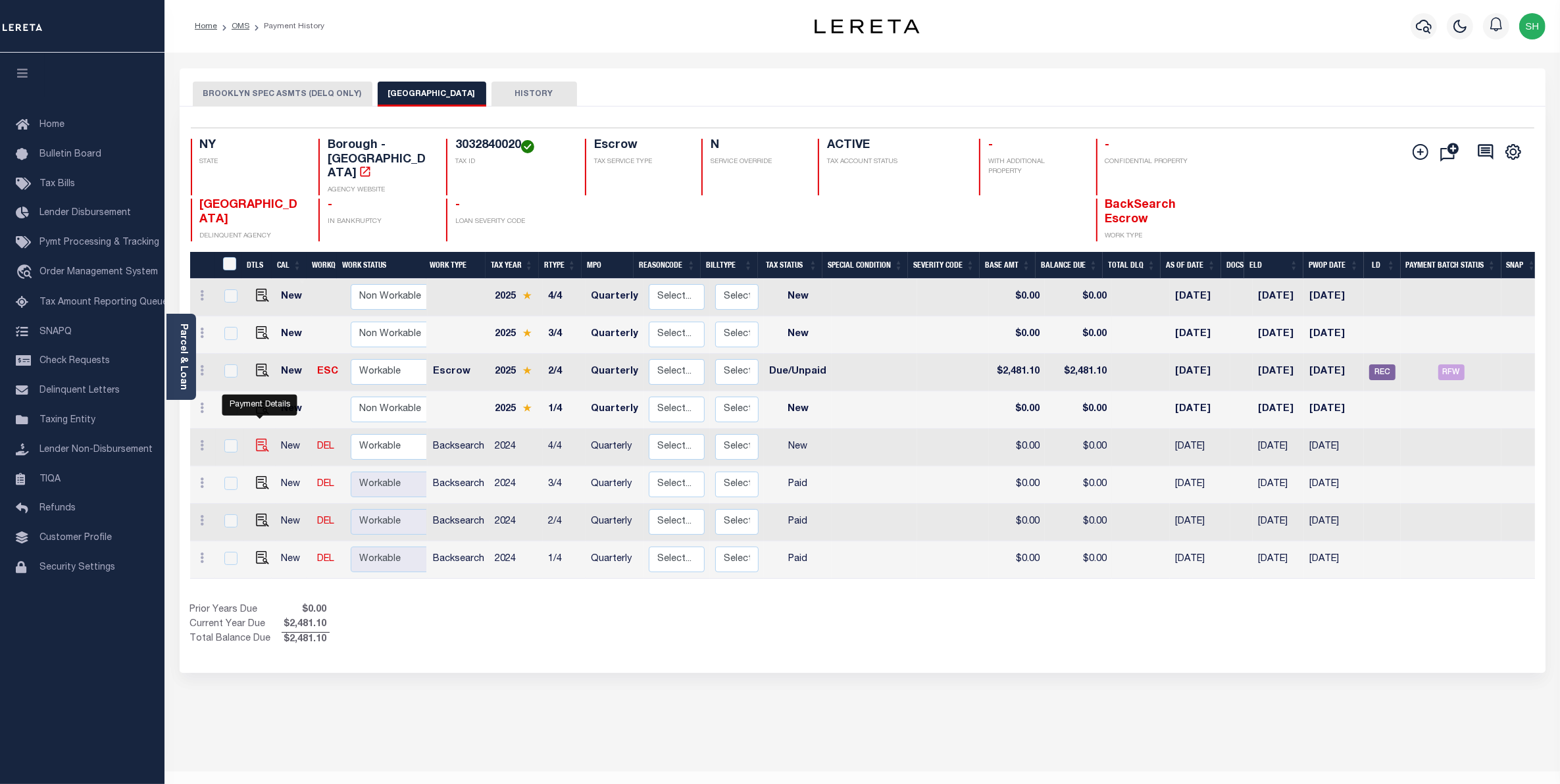
click at [256, 439] on img "" at bounding box center [262, 445] width 13 height 13
checkbox input "true"
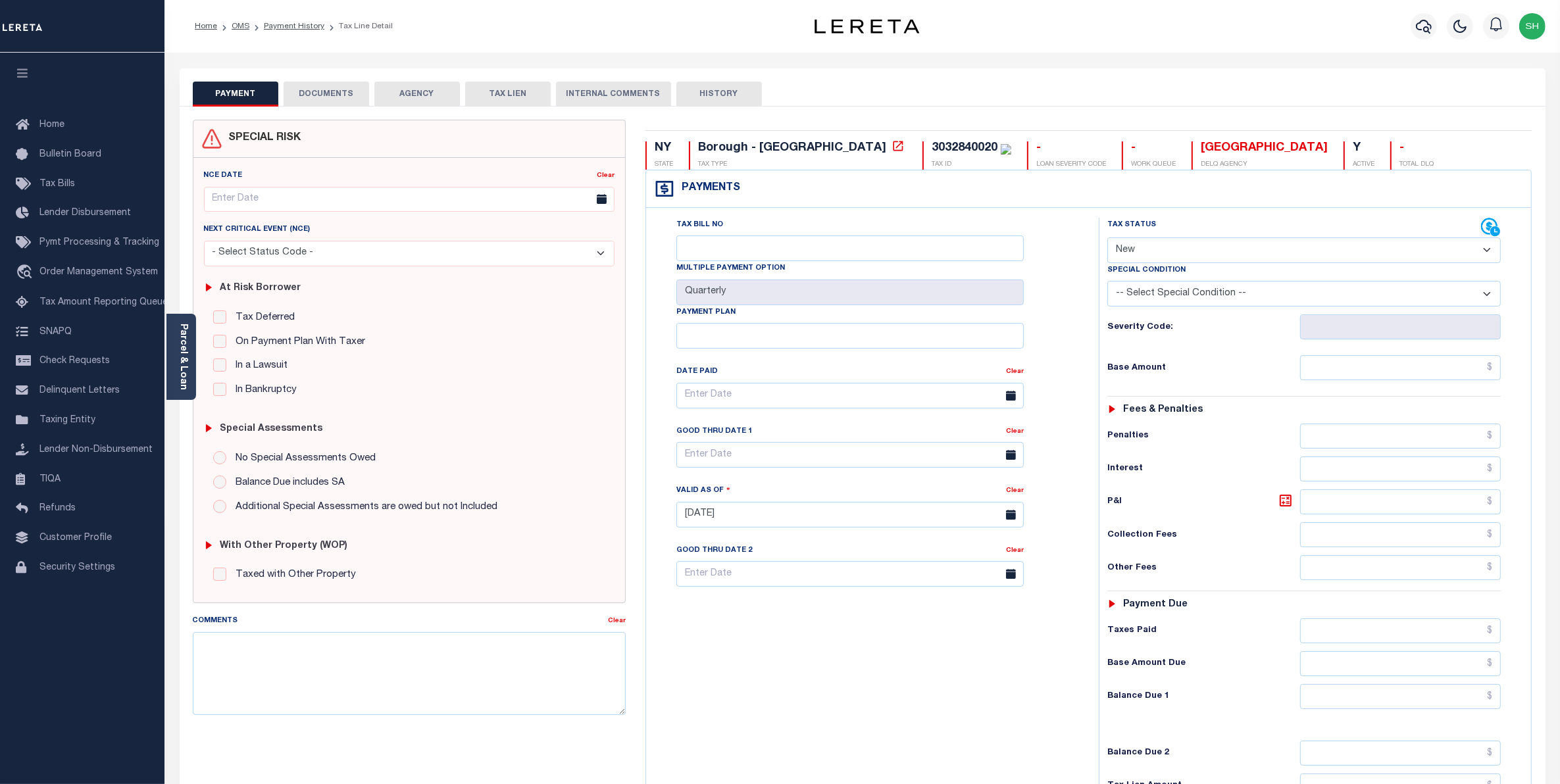
click at [1489, 254] on select "- Select Status Code - Open Due/Unpaid Paid Incomplete No Tax Due Internal Refu…" at bounding box center [1304, 250] width 394 height 26
select select "PYD"
click at [1108, 238] on select "- Select Status Code - Open Due/Unpaid Paid Incomplete No Tax Due Internal Refu…" at bounding box center [1304, 250] width 394 height 26
type input "[DATE]"
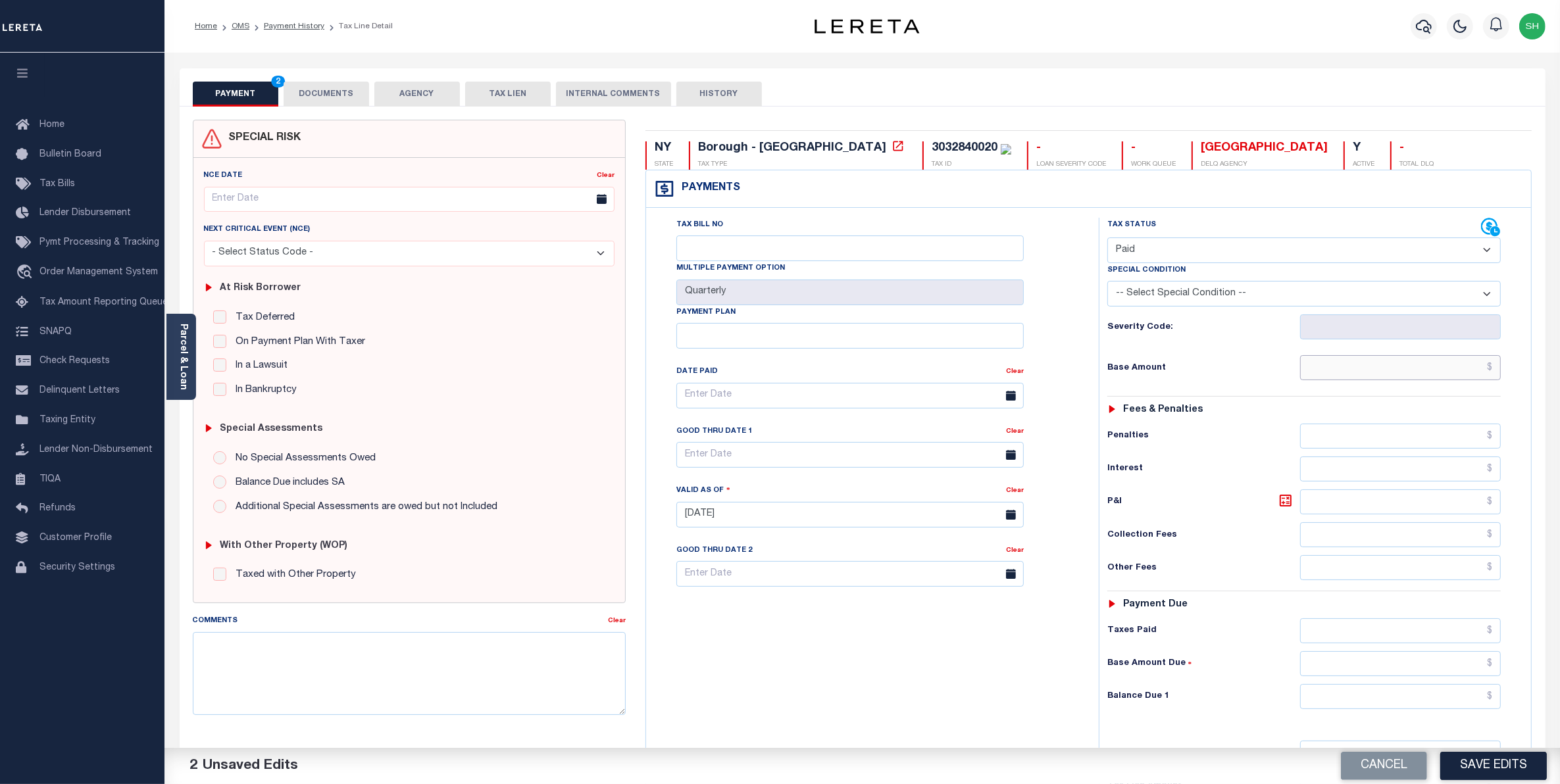
drag, startPoint x: 1442, startPoint y: 375, endPoint x: 1452, endPoint y: 354, distance: 23.3
click at [1442, 375] on input "text" at bounding box center [1401, 368] width 201 height 25
type input "$0.00"
click at [1450, 702] on input "text" at bounding box center [1401, 696] width 201 height 25
type input "$0.00"
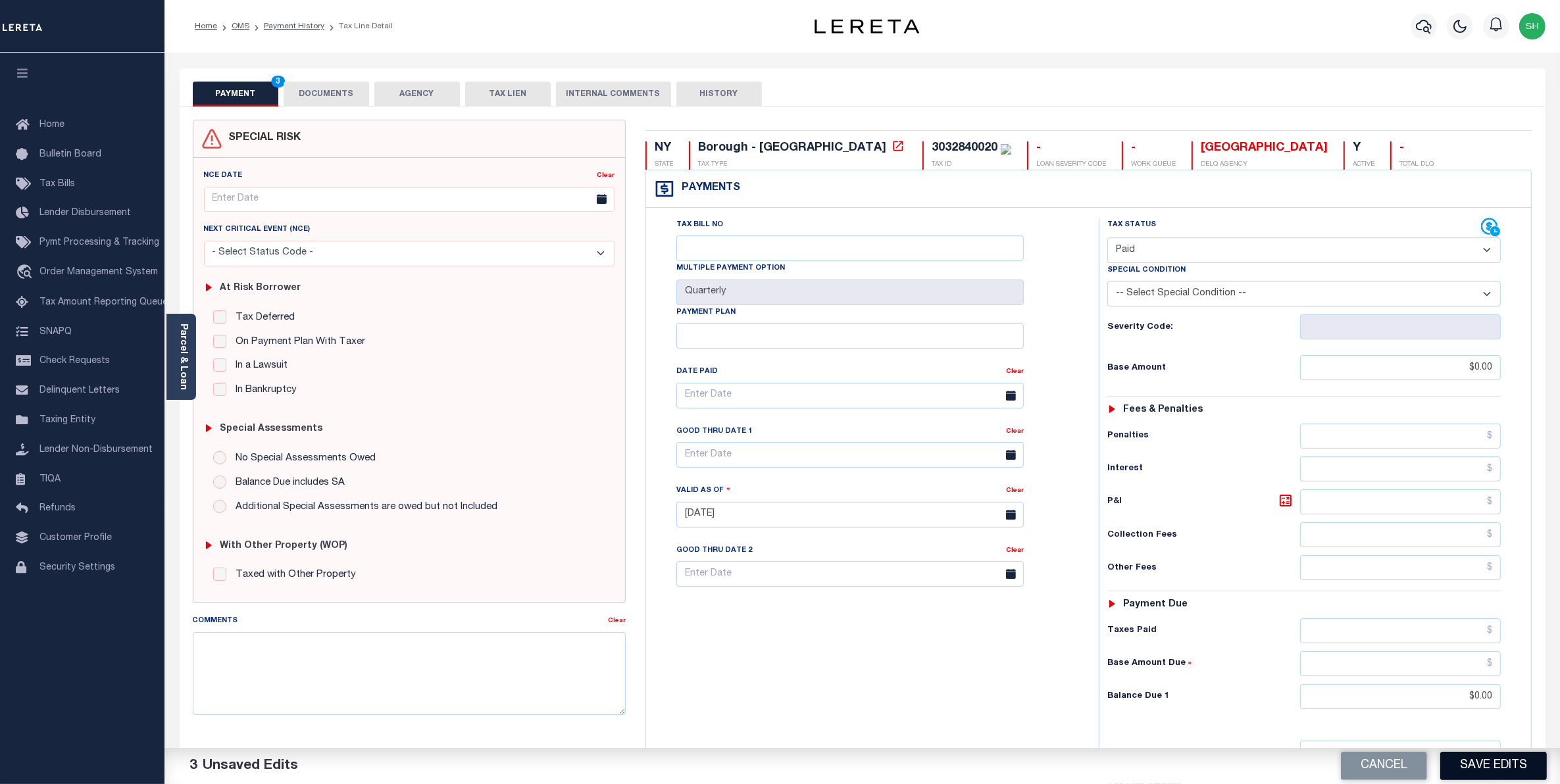
click at [1478, 763] on button "Save Edits" at bounding box center [1493, 766] width 107 height 28
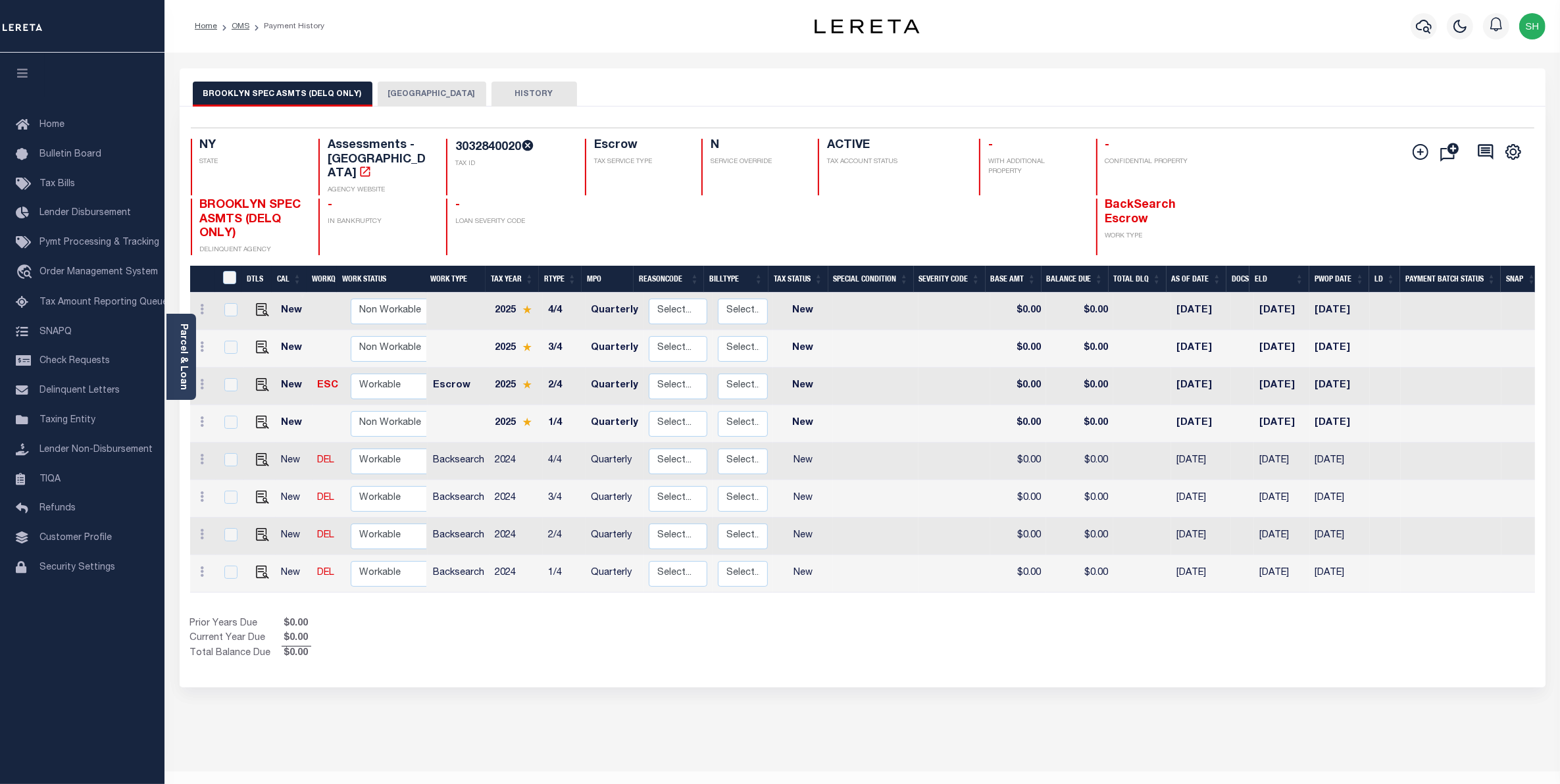
click at [398, 97] on button "[GEOGRAPHIC_DATA]" at bounding box center [432, 94] width 109 height 25
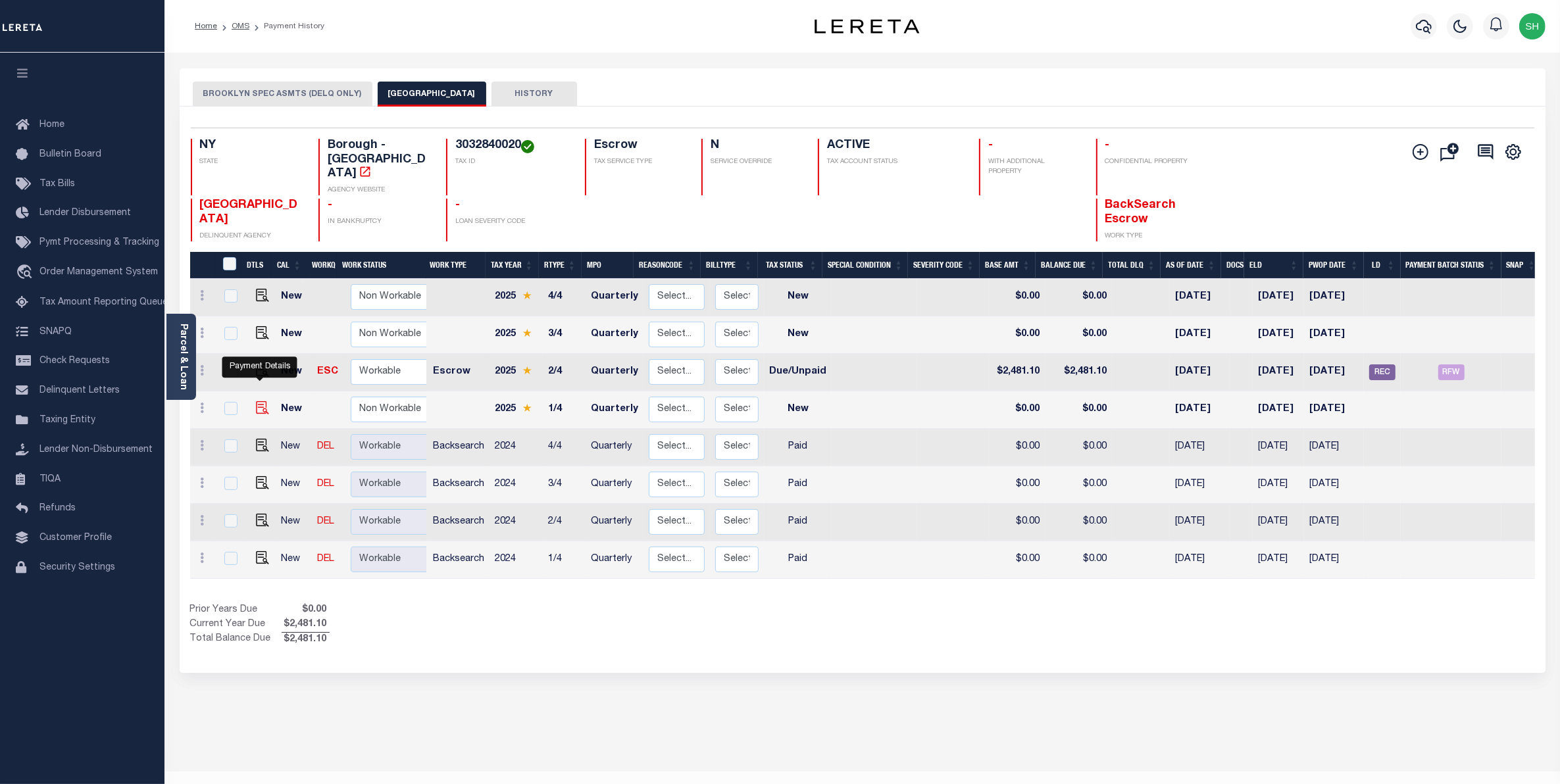
click at [262, 401] on img "" at bounding box center [262, 408] width 13 height 13
checkbox input "true"
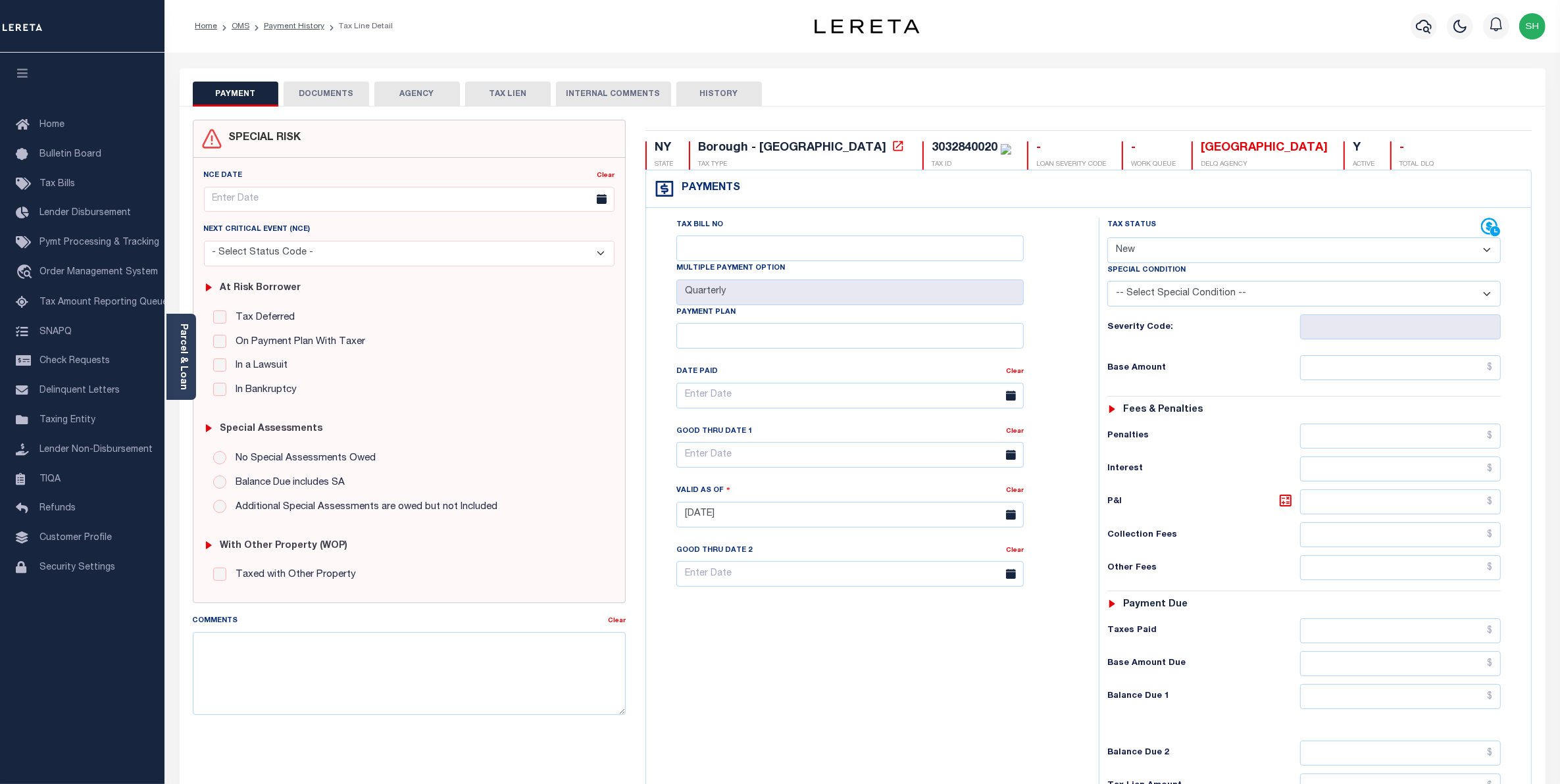
click at [1491, 251] on select "- Select Status Code - Open Due/Unpaid Paid Incomplete No Tax Due Internal Refu…" at bounding box center [1304, 250] width 394 height 26
select select "PYD"
click at [1108, 238] on select "- Select Status Code - Open Due/Unpaid Paid Incomplete No Tax Due Internal Refu…" at bounding box center [1304, 250] width 394 height 26
type input "[DATE]"
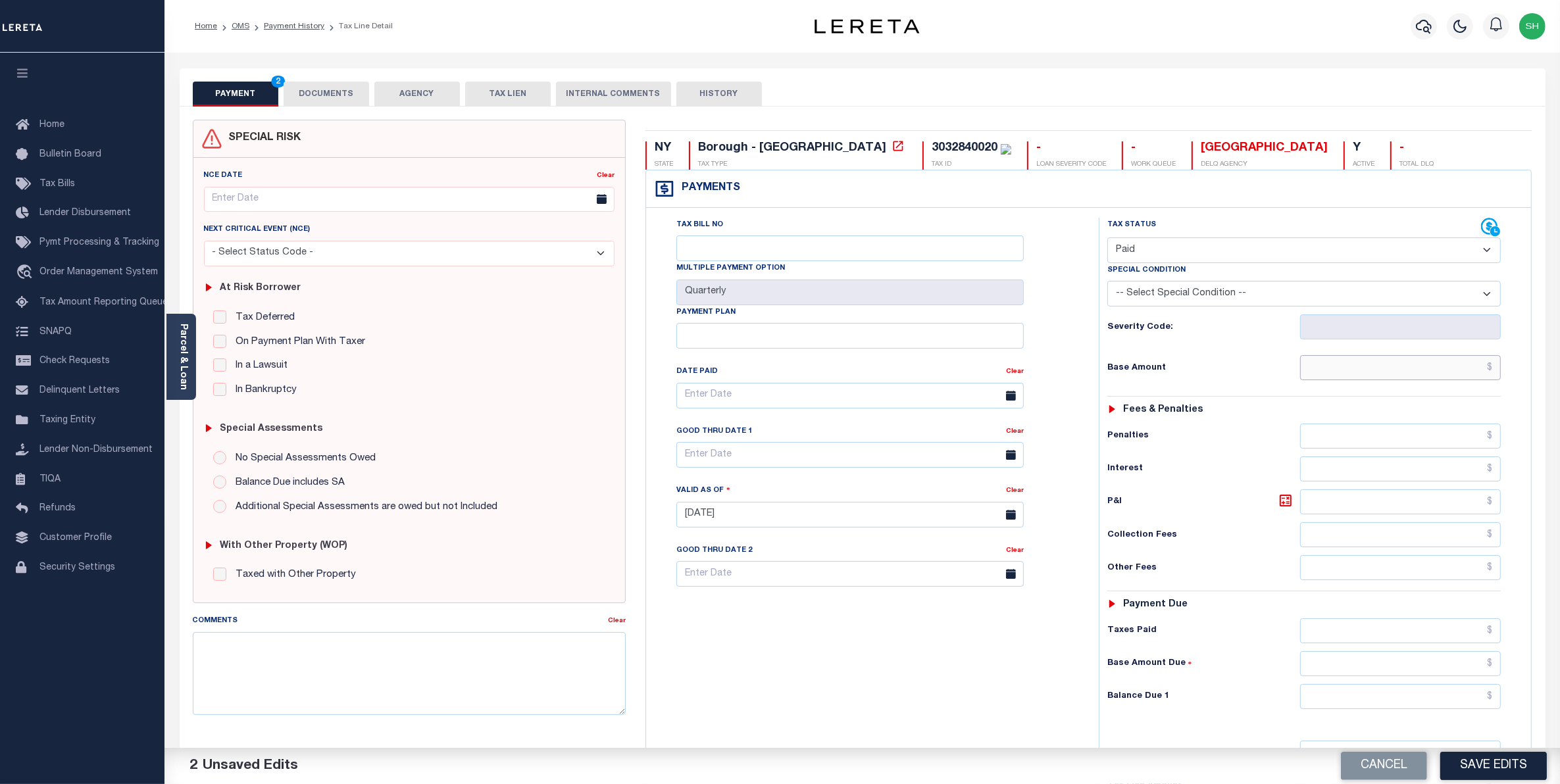
click at [1481, 380] on input "text" at bounding box center [1401, 368] width 201 height 25
type input "$0.00"
click at [1470, 708] on input "text" at bounding box center [1401, 696] width 201 height 25
type input "$0.00"
click at [1479, 753] on button "Save Edits" at bounding box center [1493, 766] width 107 height 28
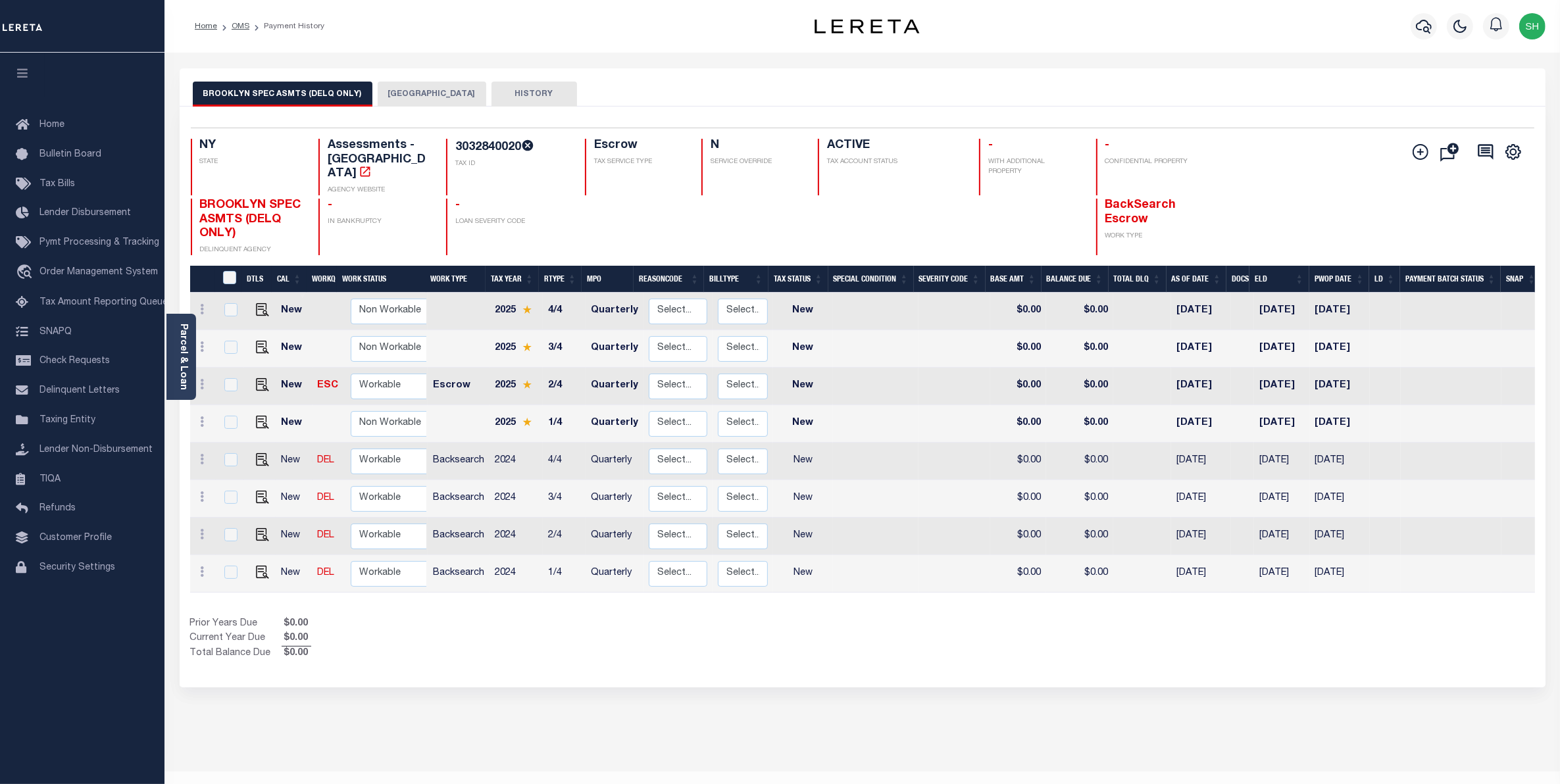
click at [443, 103] on button "[GEOGRAPHIC_DATA]" at bounding box center [432, 94] width 109 height 25
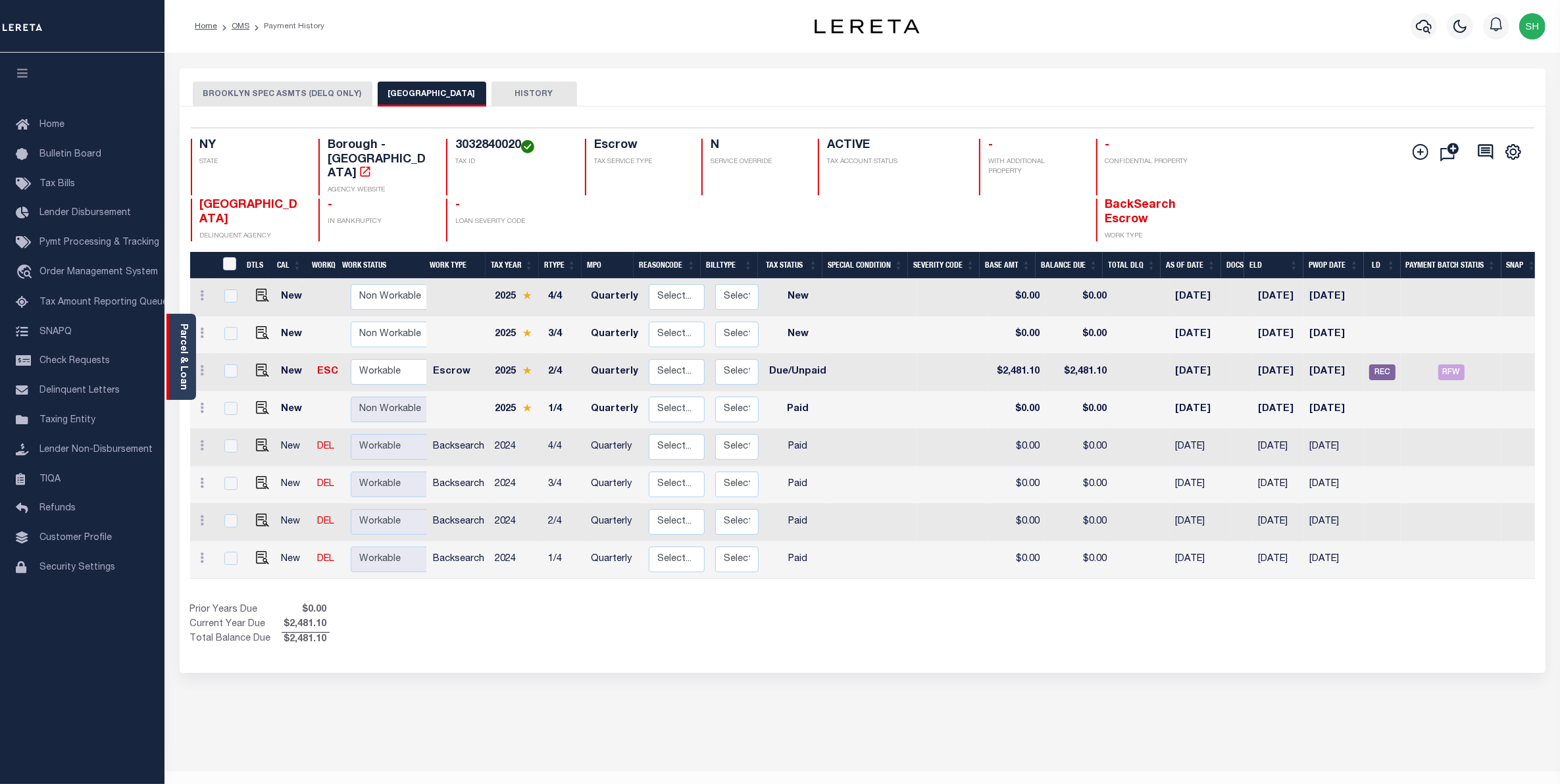
click at [180, 341] on link "Parcel & Loan" at bounding box center [183, 357] width 9 height 67
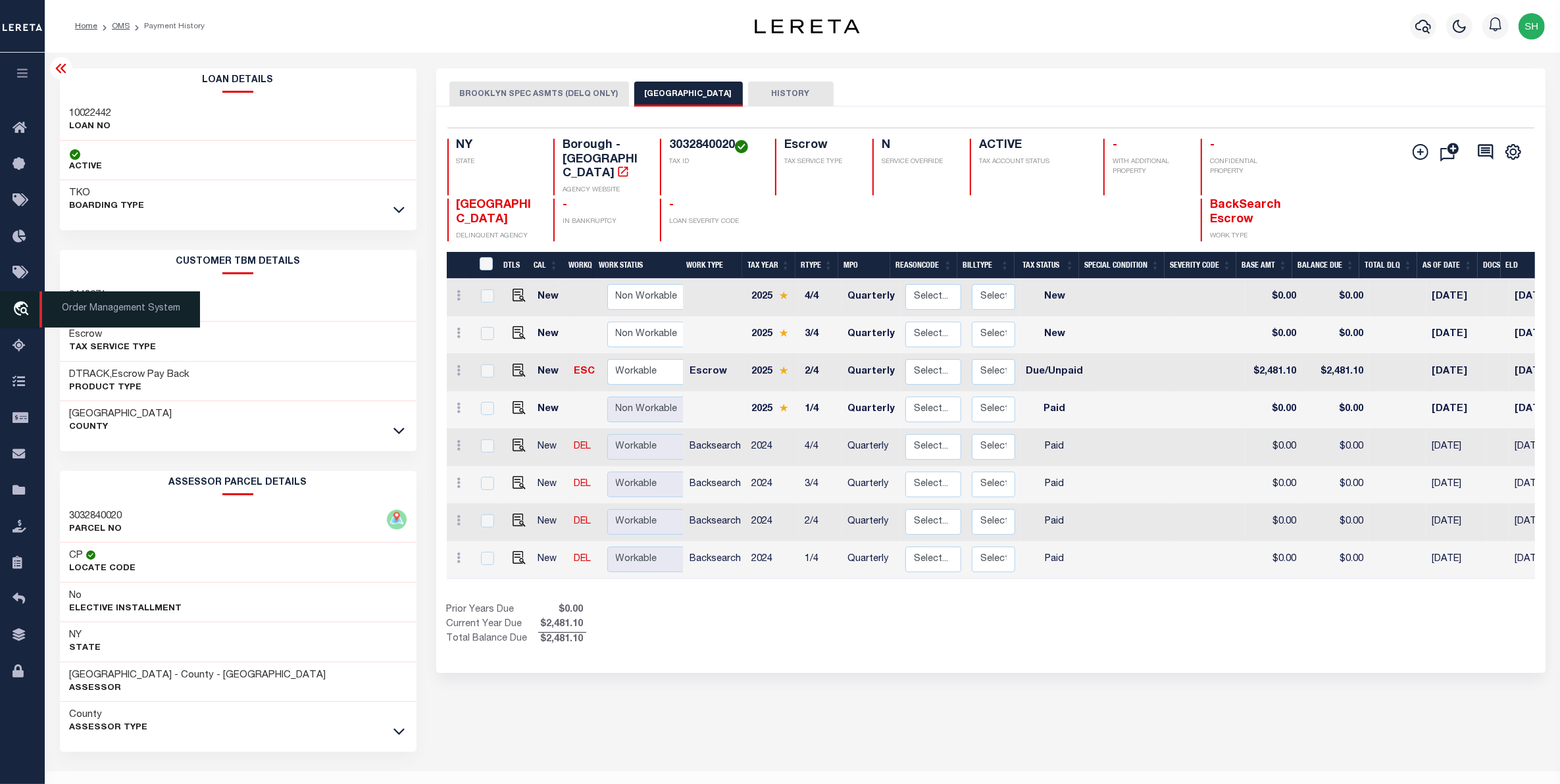
click at [28, 314] on icon "travel_explore" at bounding box center [23, 309] width 21 height 17
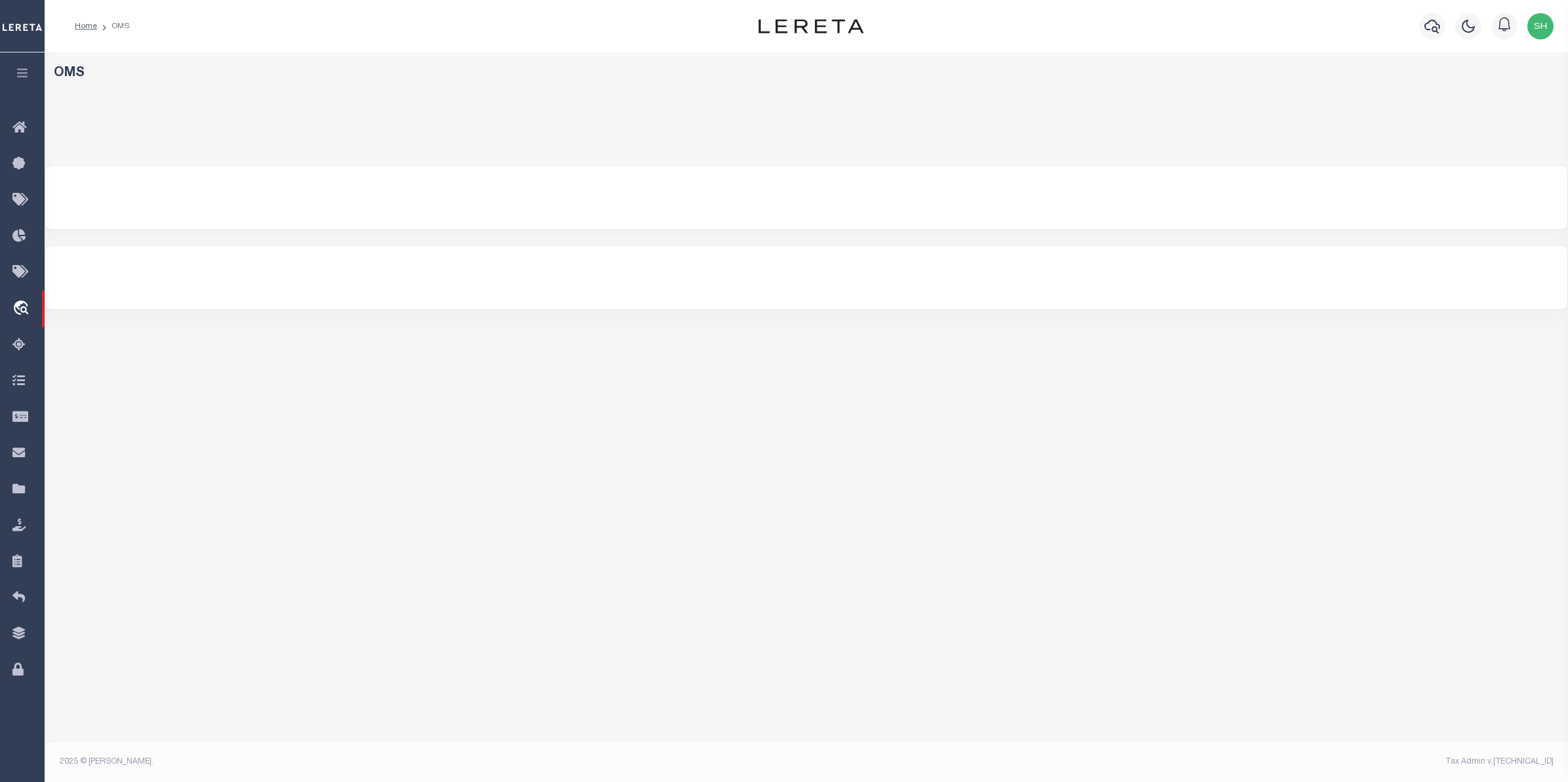
select select "200"
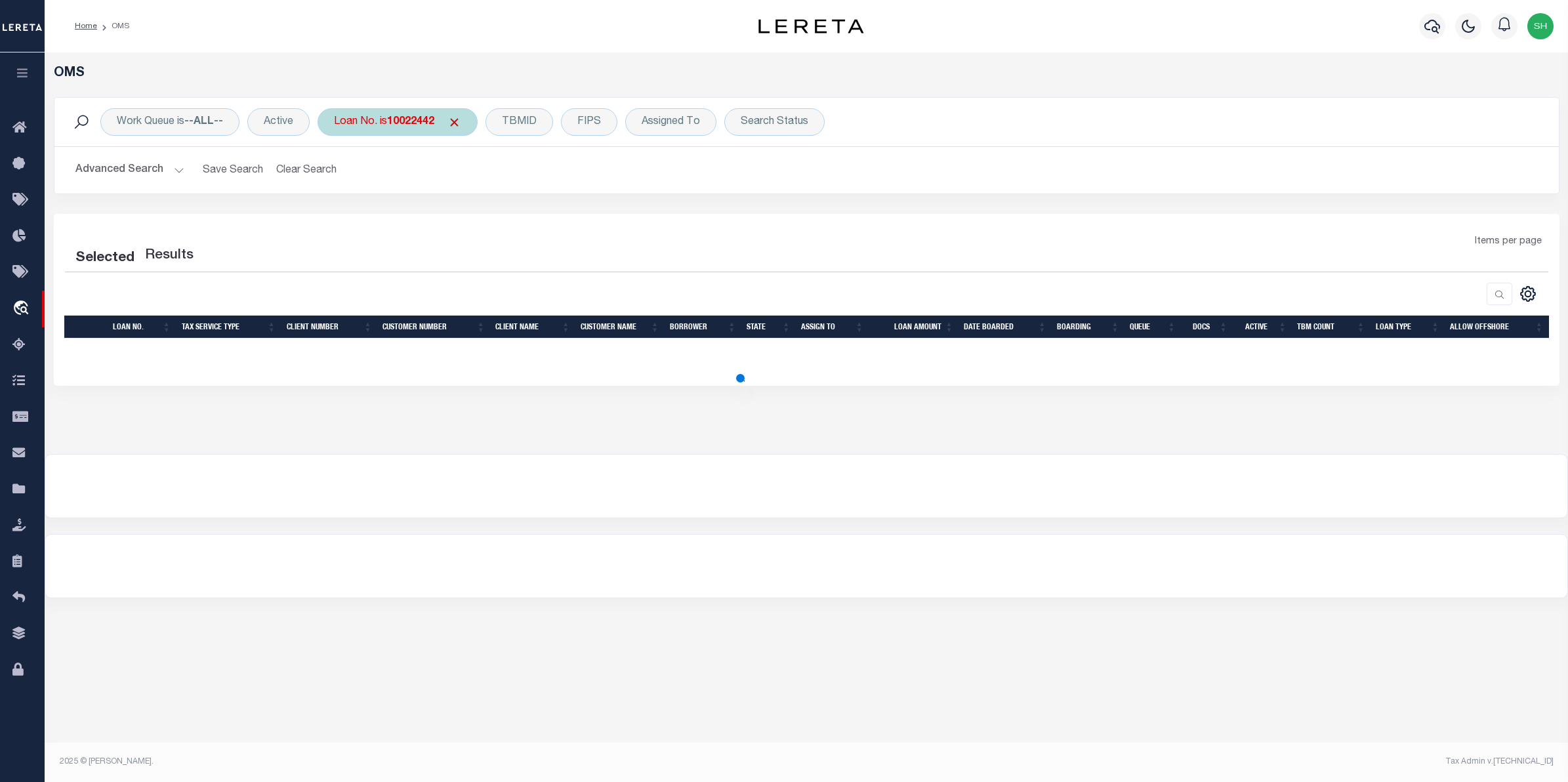
select select "200"
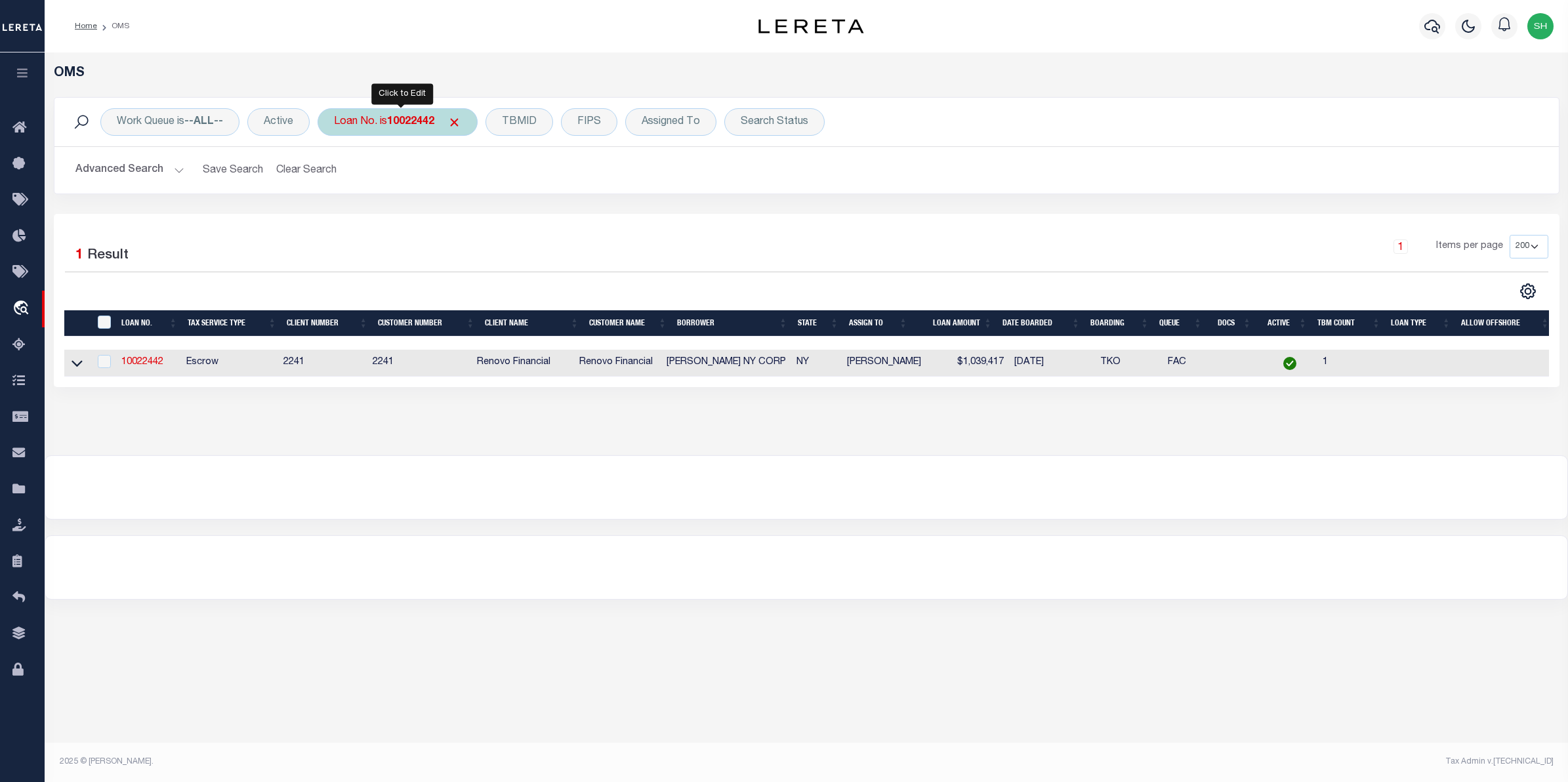
click at [408, 122] on b "10022442" at bounding box center [410, 122] width 47 height 11
type input "111201"
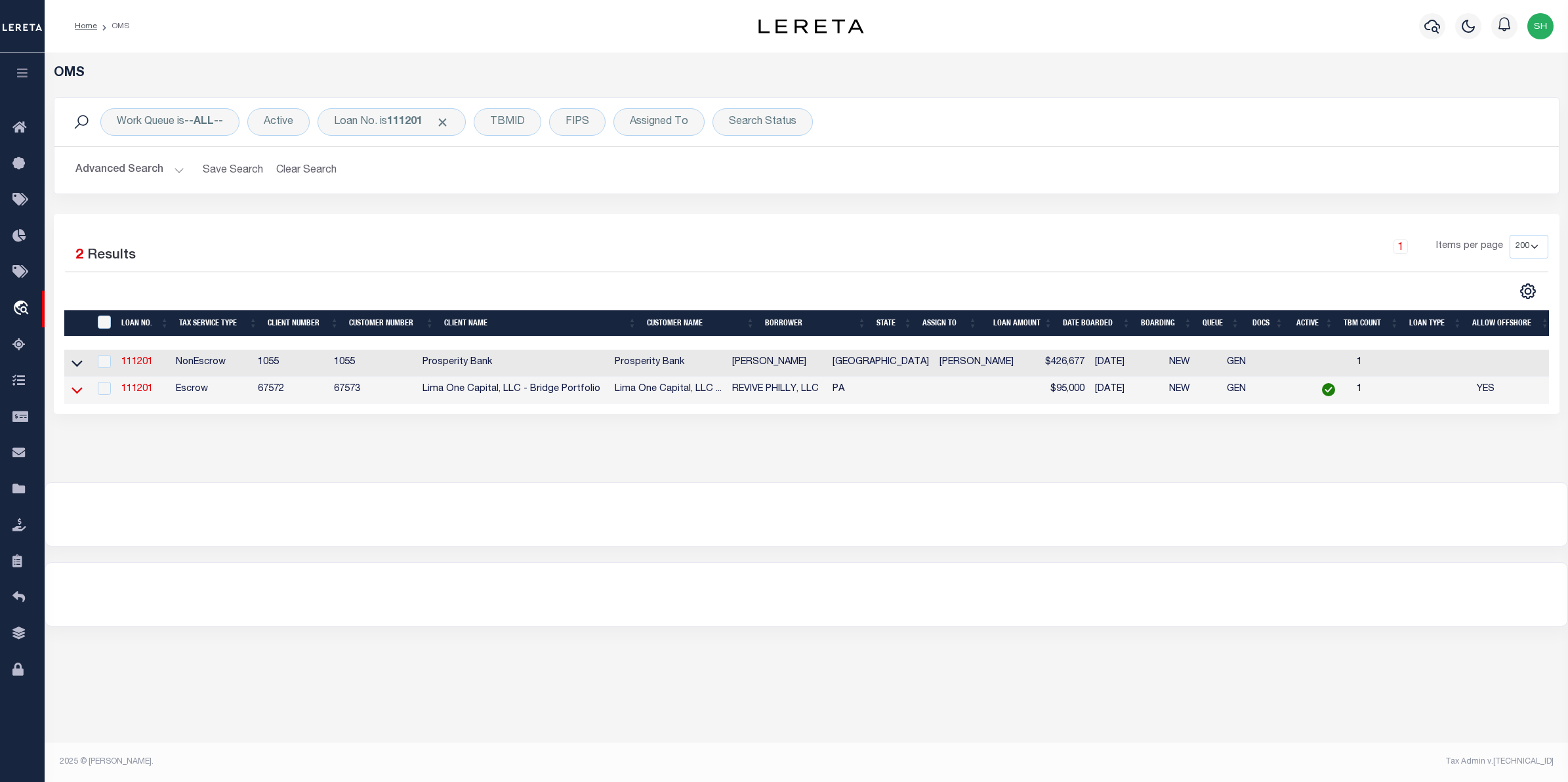
click at [75, 392] on icon at bounding box center [77, 391] width 12 height 14
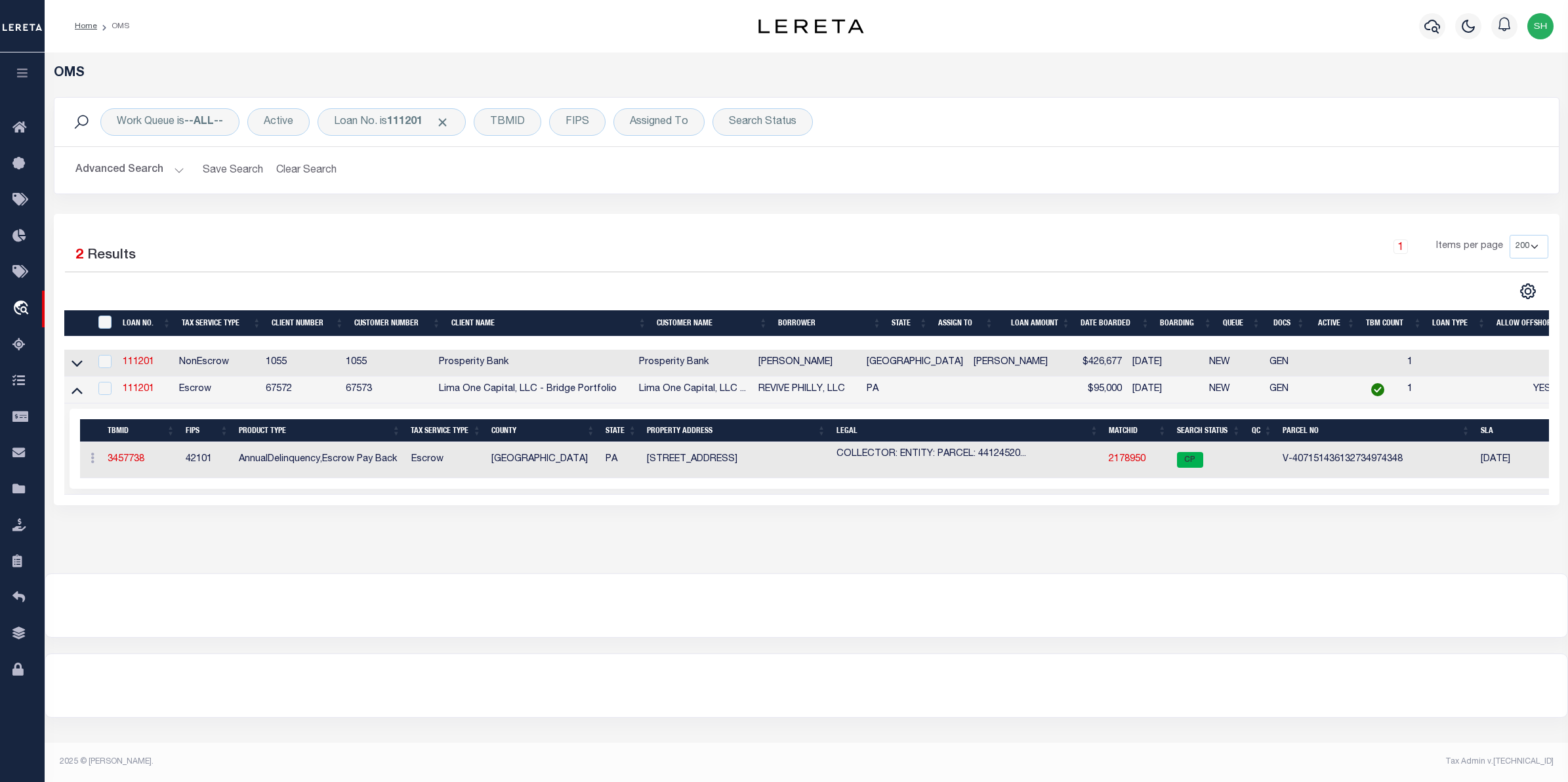
click at [1148, 466] on td "2178950" at bounding box center [1137, 460] width 68 height 36
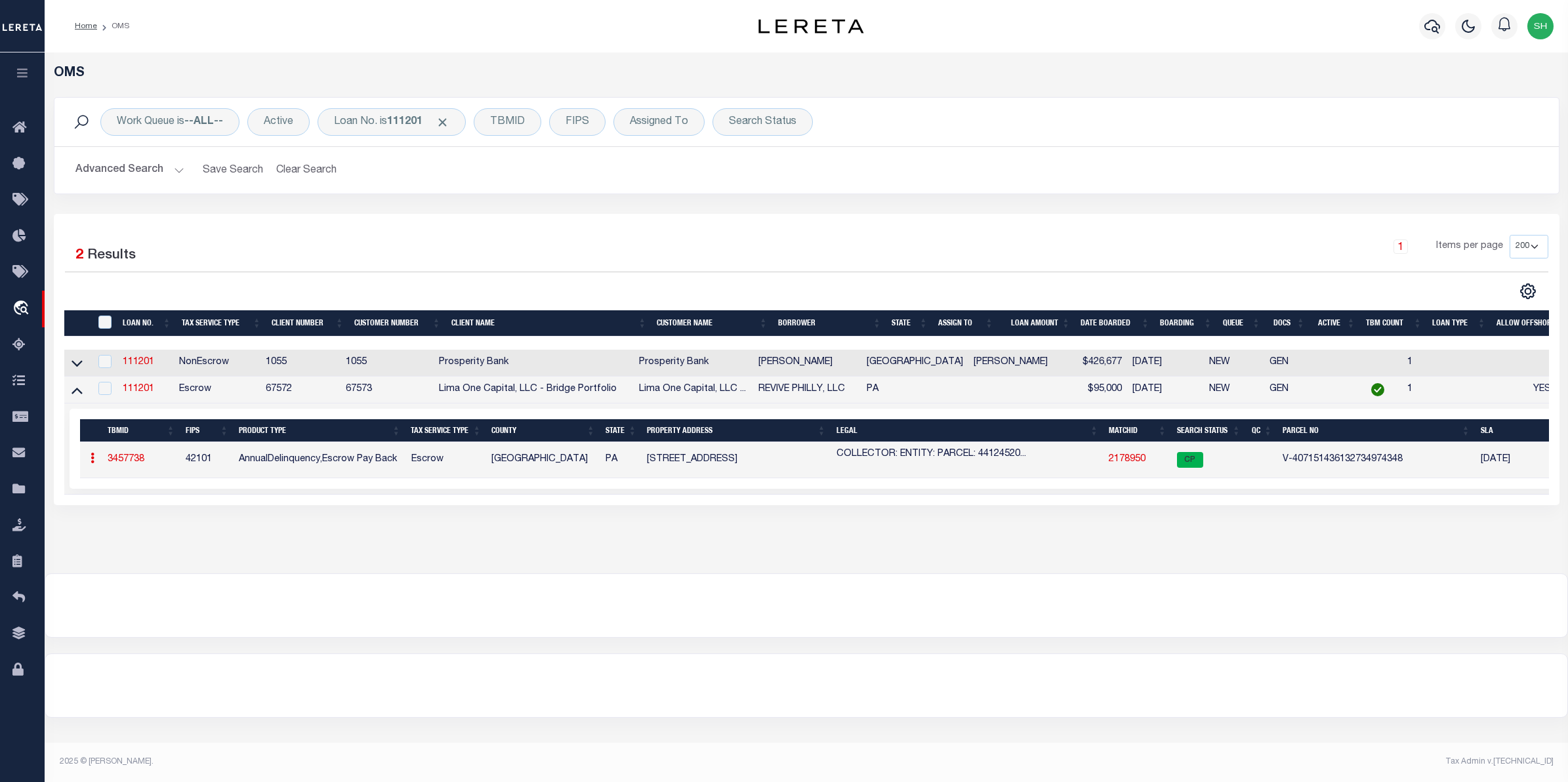
click at [1120, 463] on link "2178950" at bounding box center [1127, 459] width 36 height 9
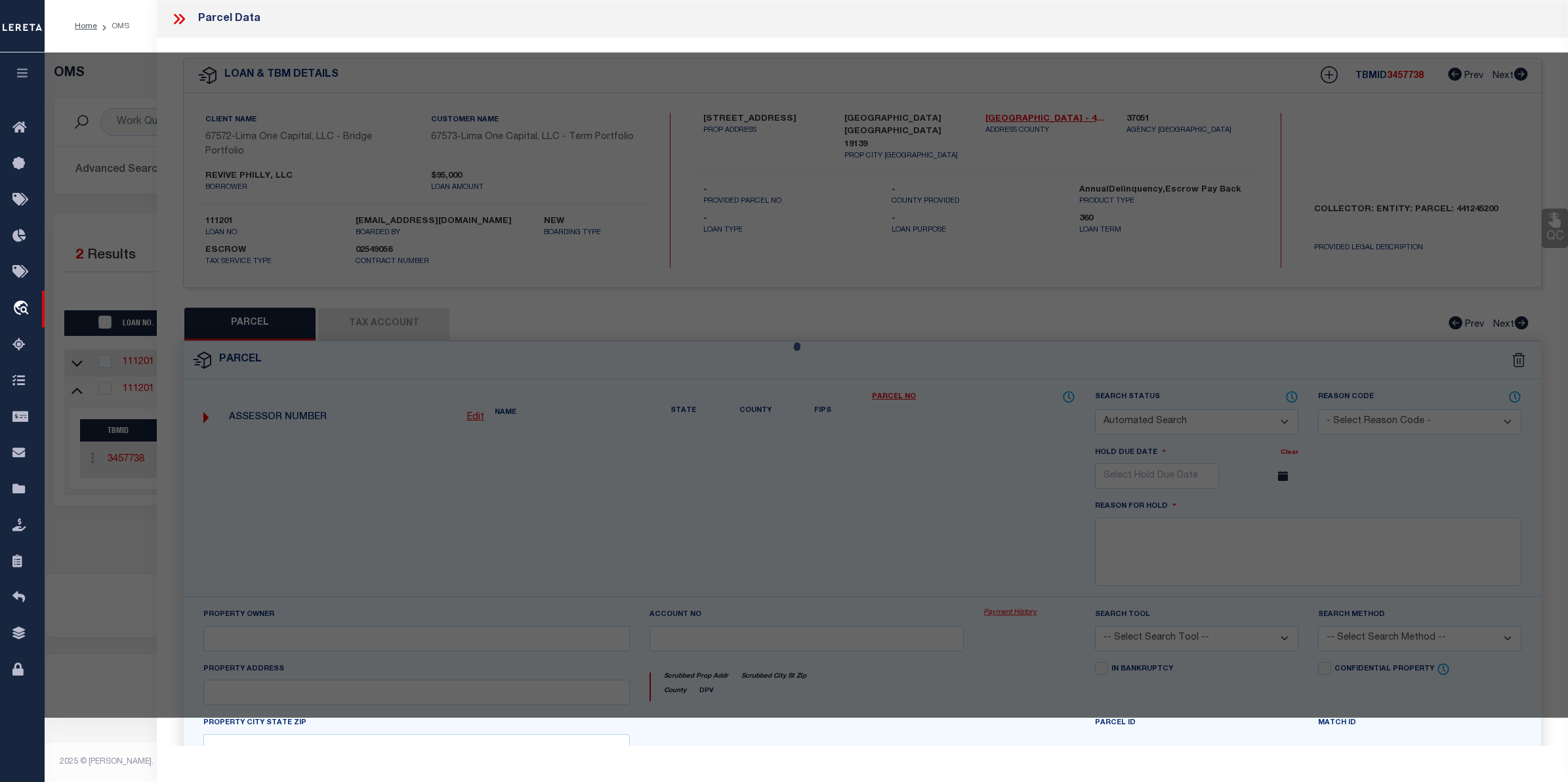
checkbox input "false"
select select "CP"
select select "AGW"
select select "ADD"
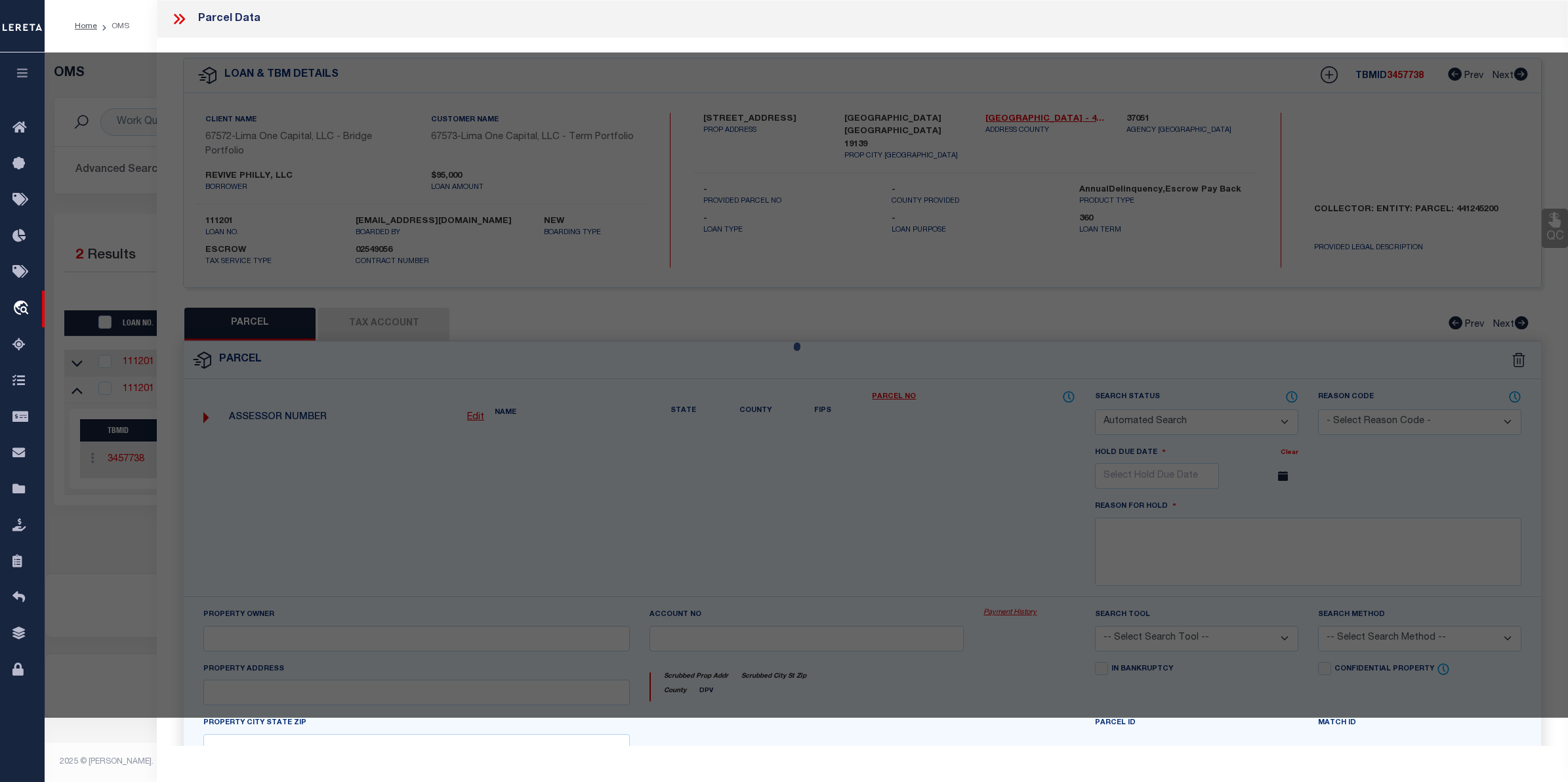
type input "[STREET_ADDRESS]"
checkbox input "false"
type input "[GEOGRAPHIC_DATA] [GEOGRAPHIC_DATA] 19139"
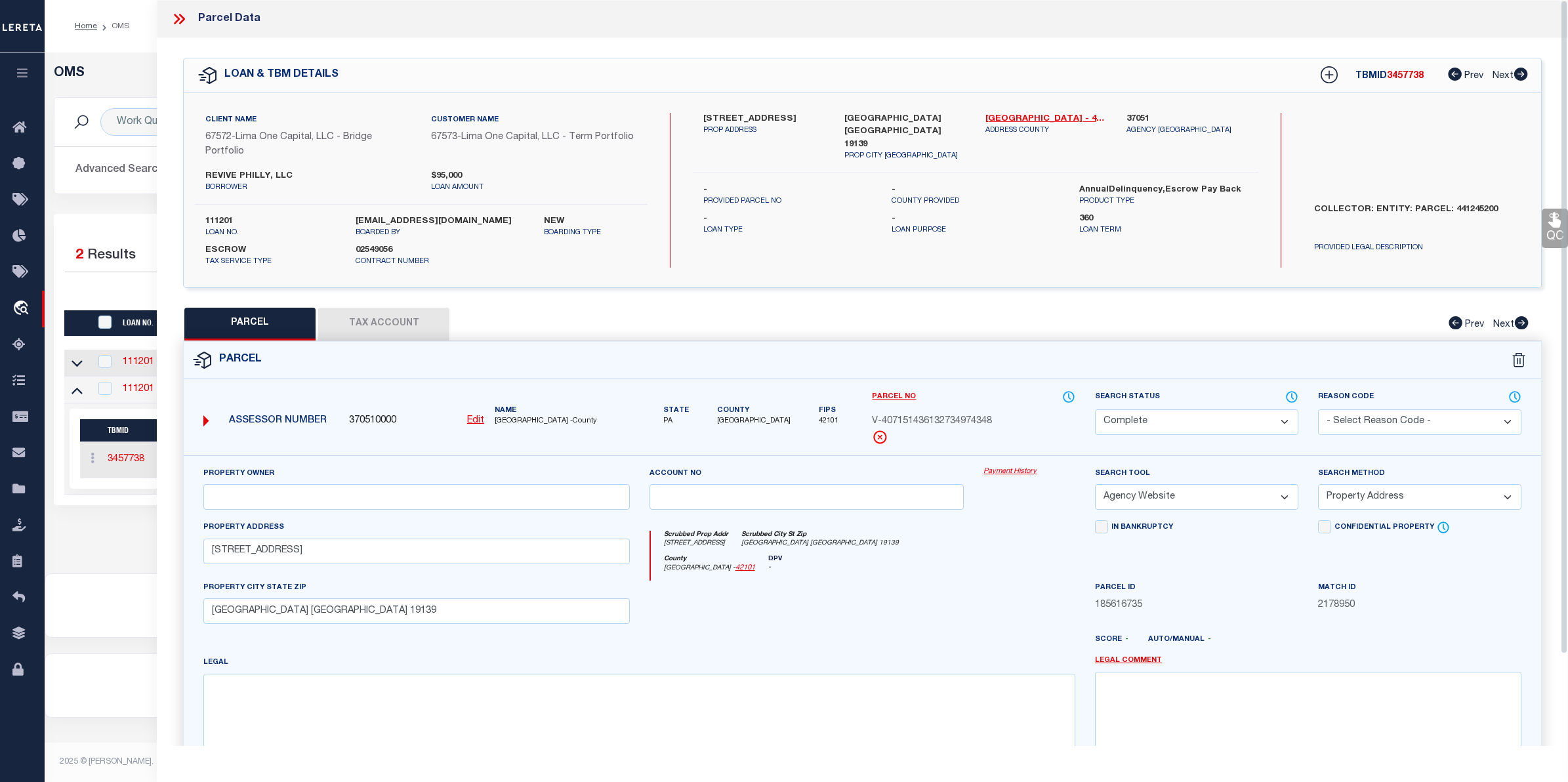
click at [1004, 467] on link "Payment History" at bounding box center [1029, 471] width 91 height 12
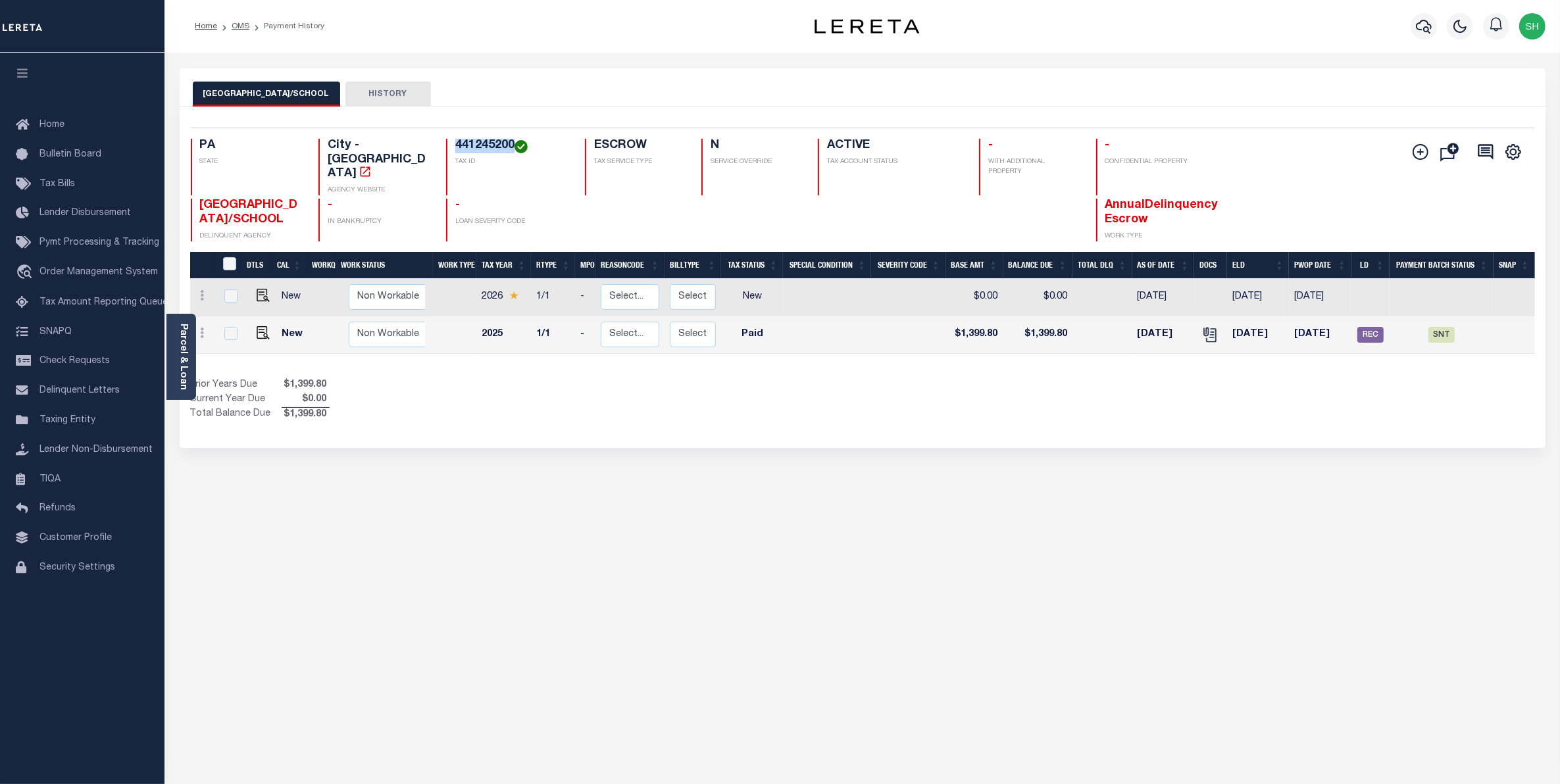
drag, startPoint x: 513, startPoint y: 145, endPoint x: 458, endPoint y: 142, distance: 55.1
click at [458, 142] on h4 "441245200" at bounding box center [512, 146] width 114 height 14
copy h4 "441245200"
click at [188, 350] on link "Parcel & Loan" at bounding box center [183, 357] width 9 height 67
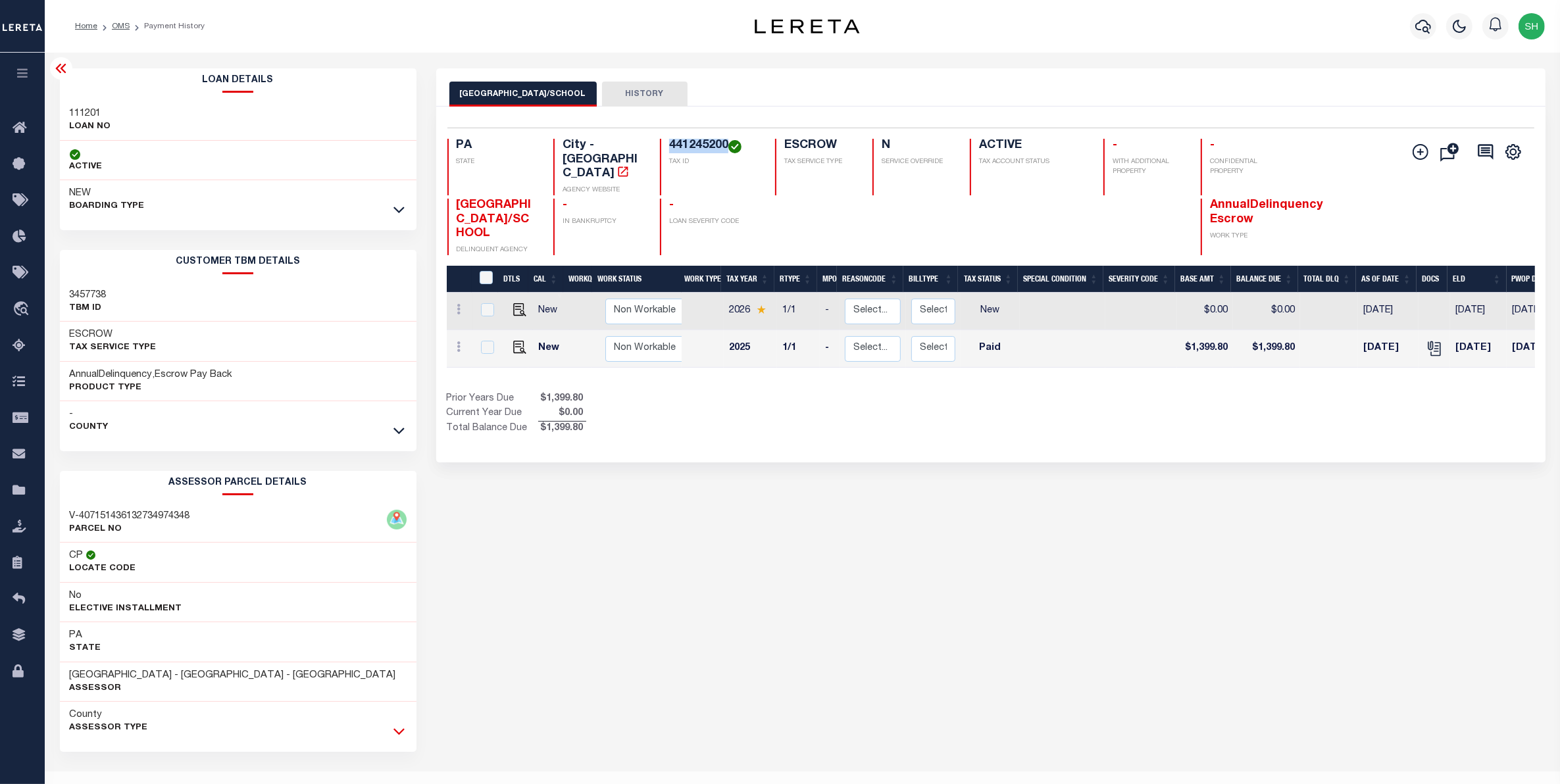
click at [395, 728] on icon at bounding box center [399, 731] width 12 height 14
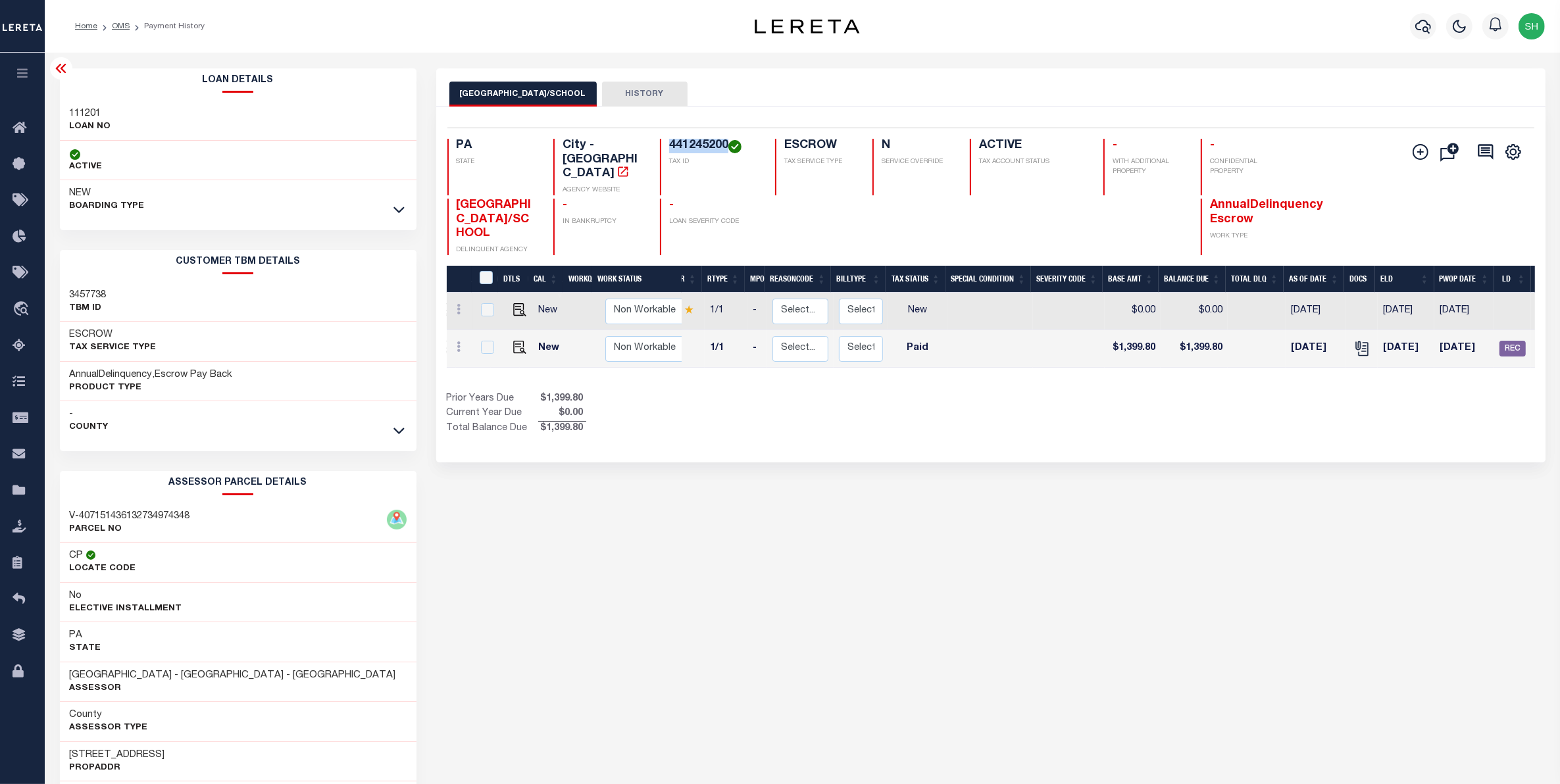
scroll to position [0, 102]
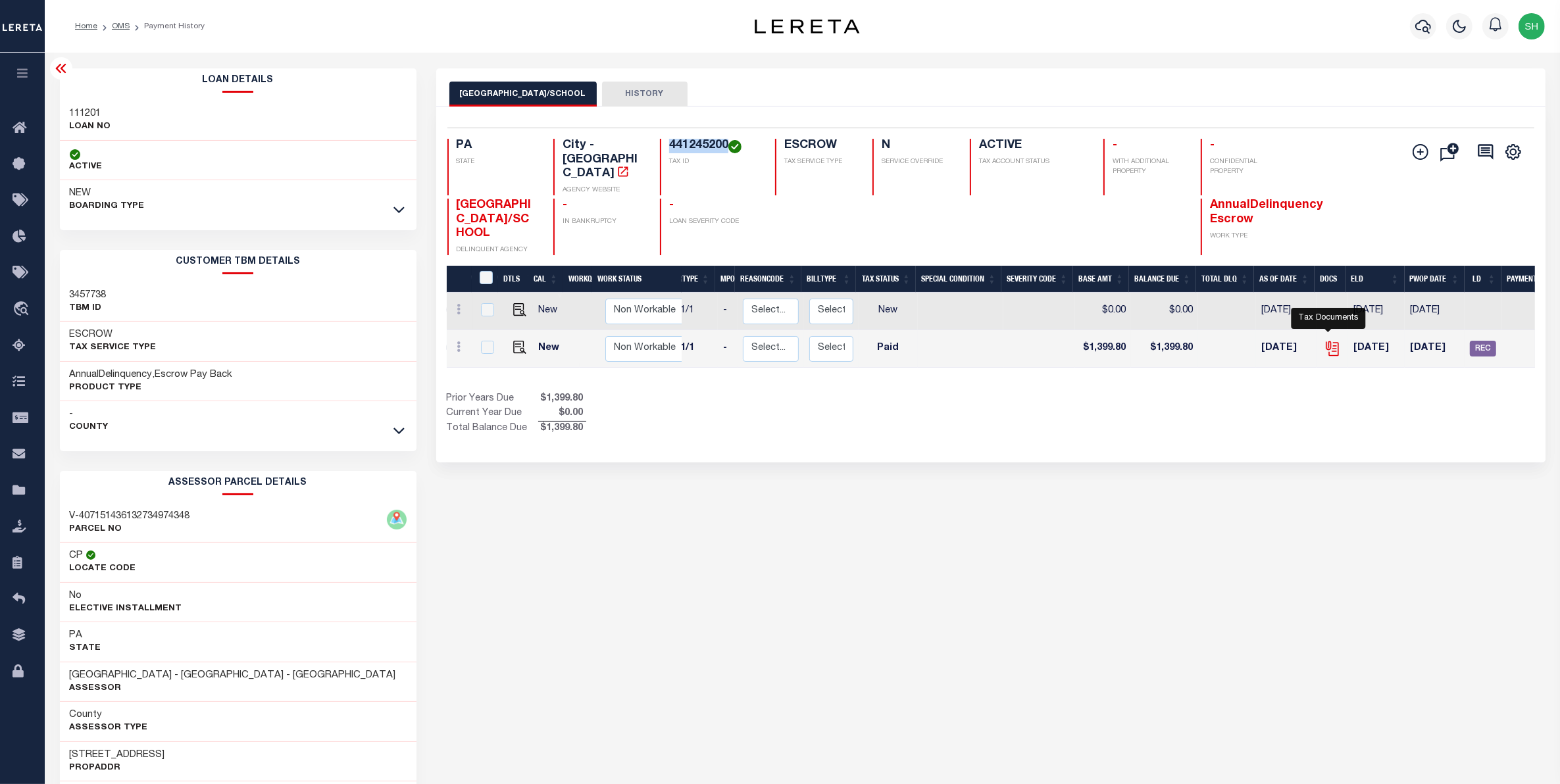
click at [1330, 344] on icon "" at bounding box center [1332, 348] width 17 height 17
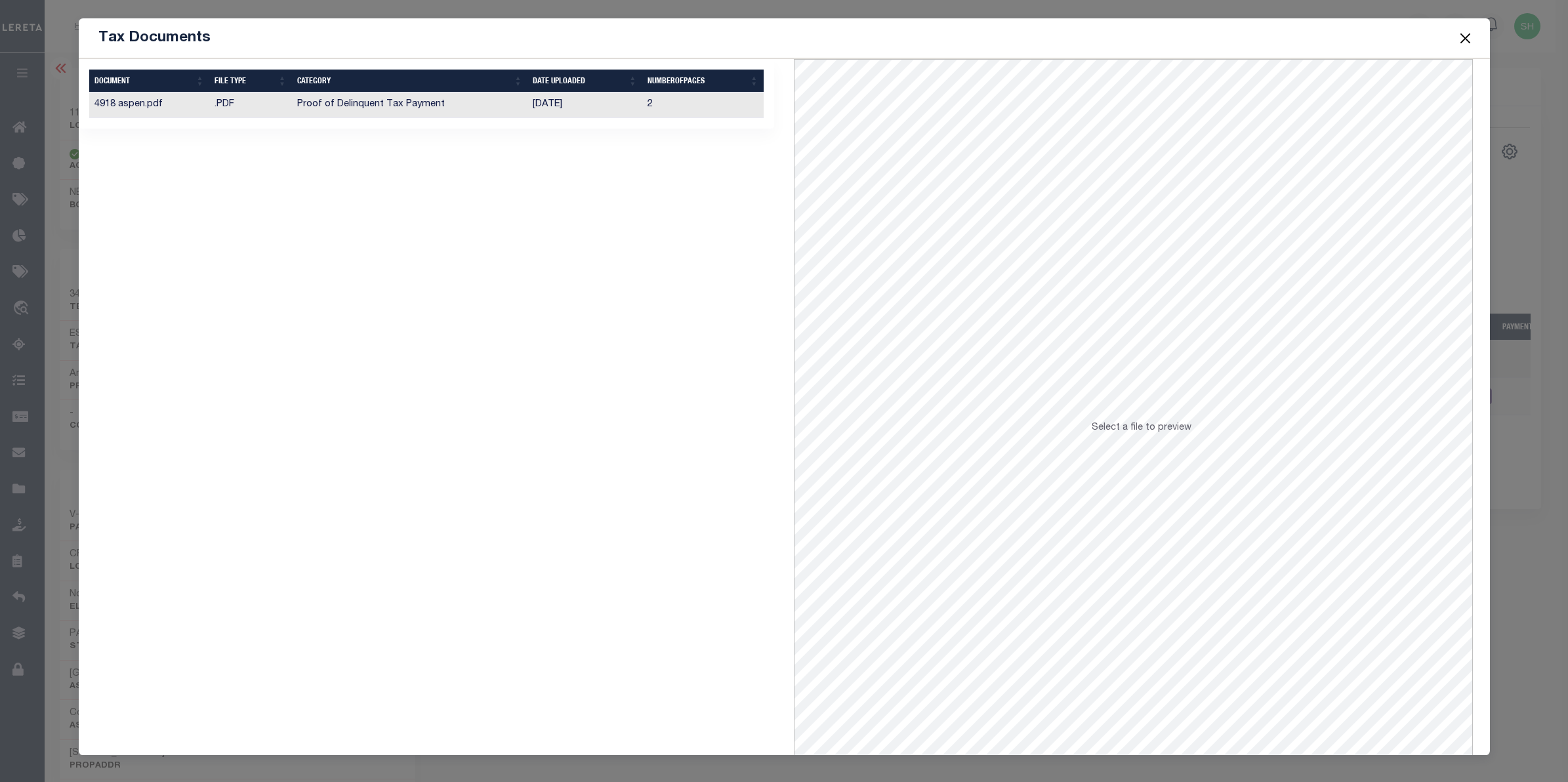
click at [321, 97] on td "Proof of Delinquent Tax Payment" at bounding box center [410, 105] width 236 height 26
click at [1470, 39] on button "Close" at bounding box center [1464, 37] width 17 height 17
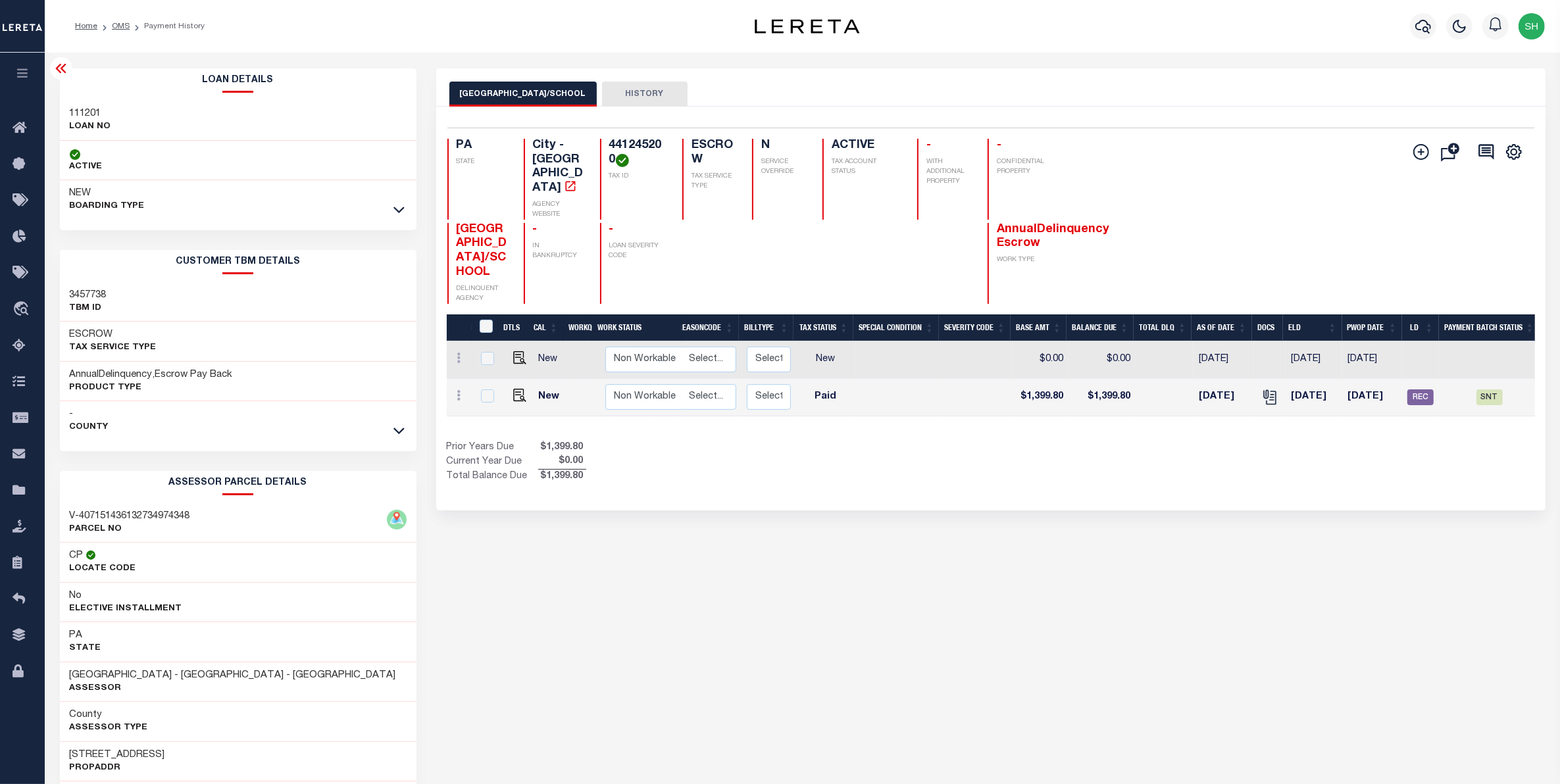
scroll to position [0, 208]
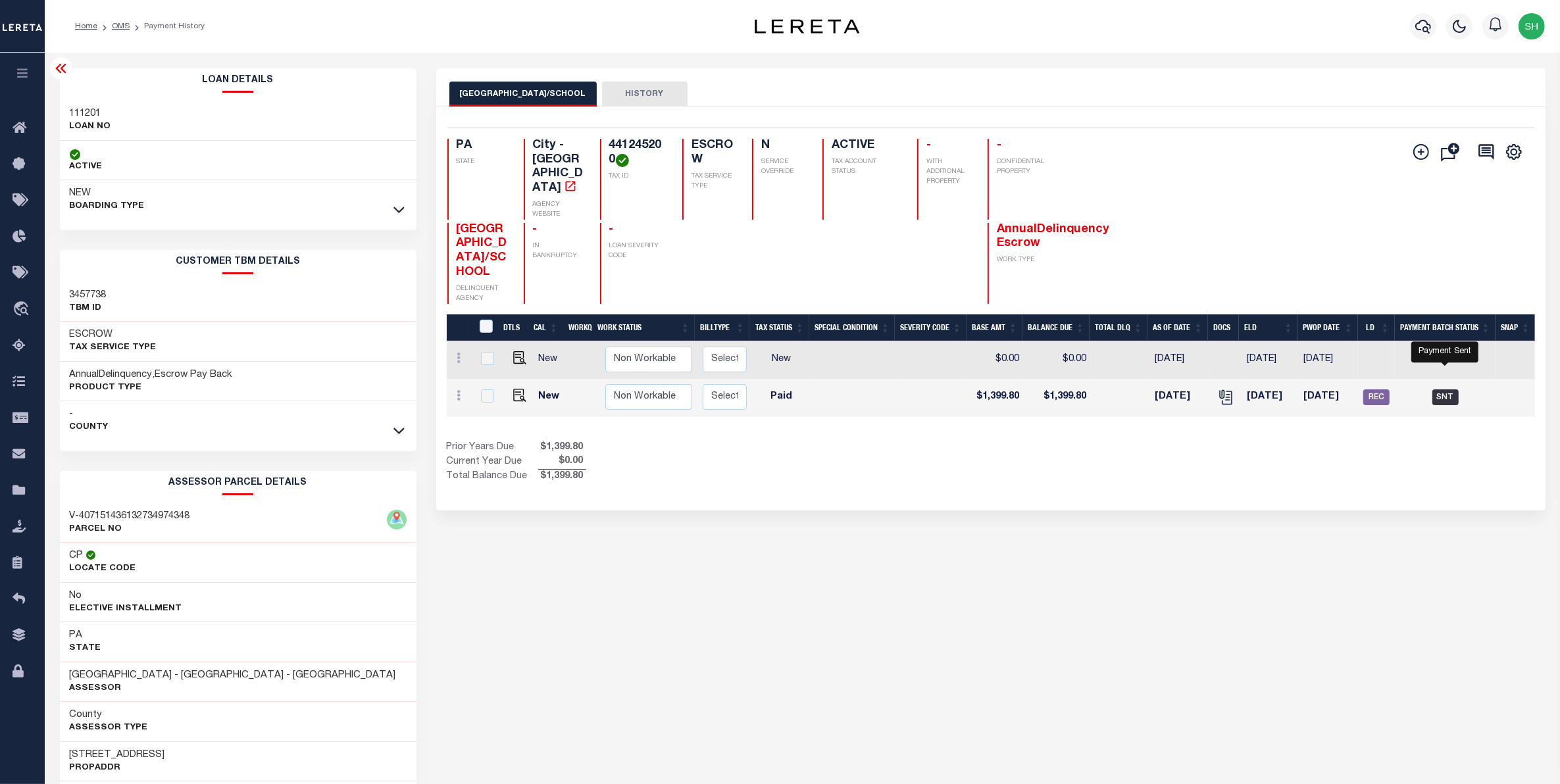
click at [1446, 389] on span "SNT" at bounding box center [1446, 397] width 27 height 16
checkbox input "true"
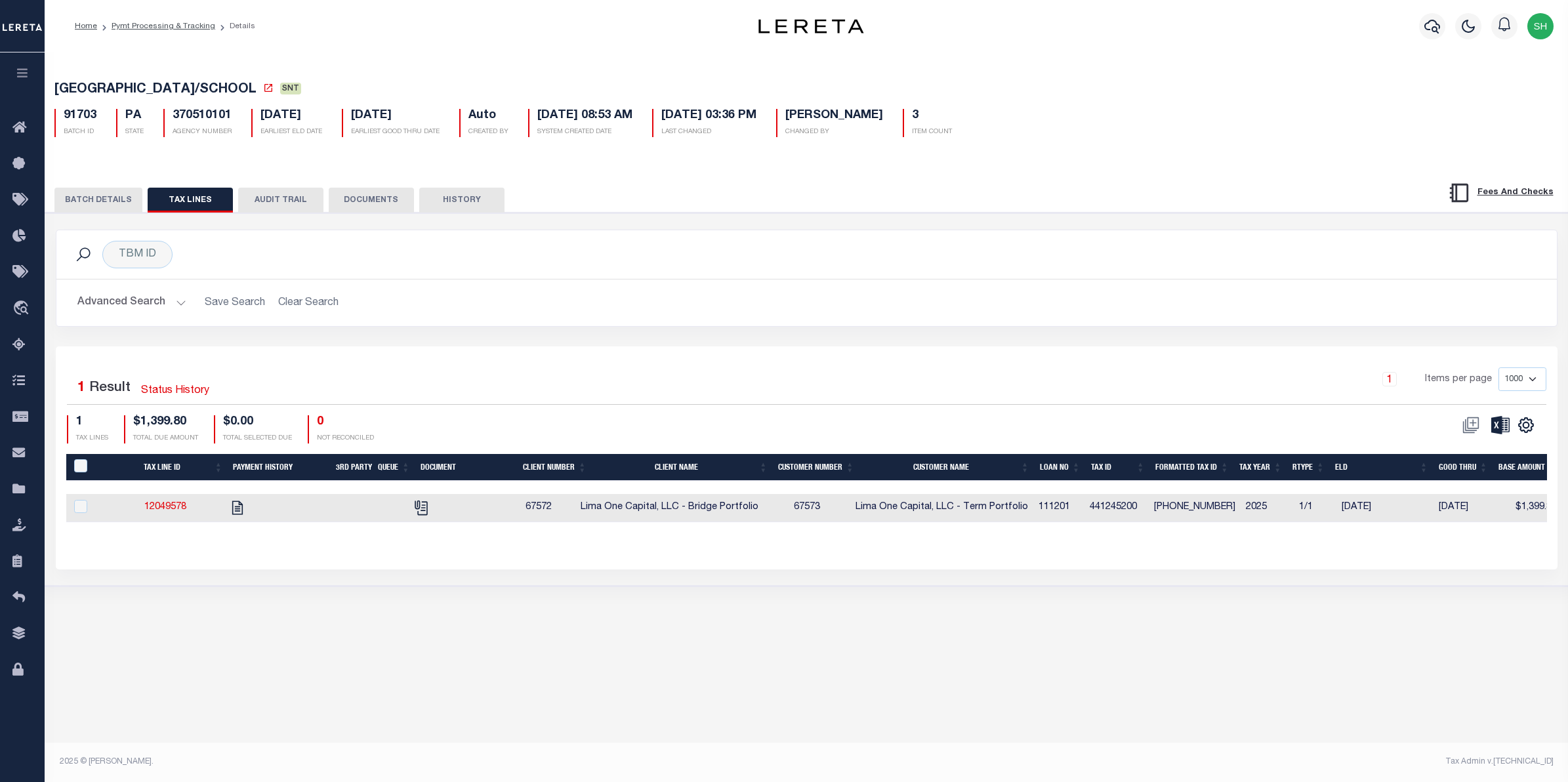
click at [83, 201] on button "BATCH DETAILS" at bounding box center [98, 200] width 88 height 25
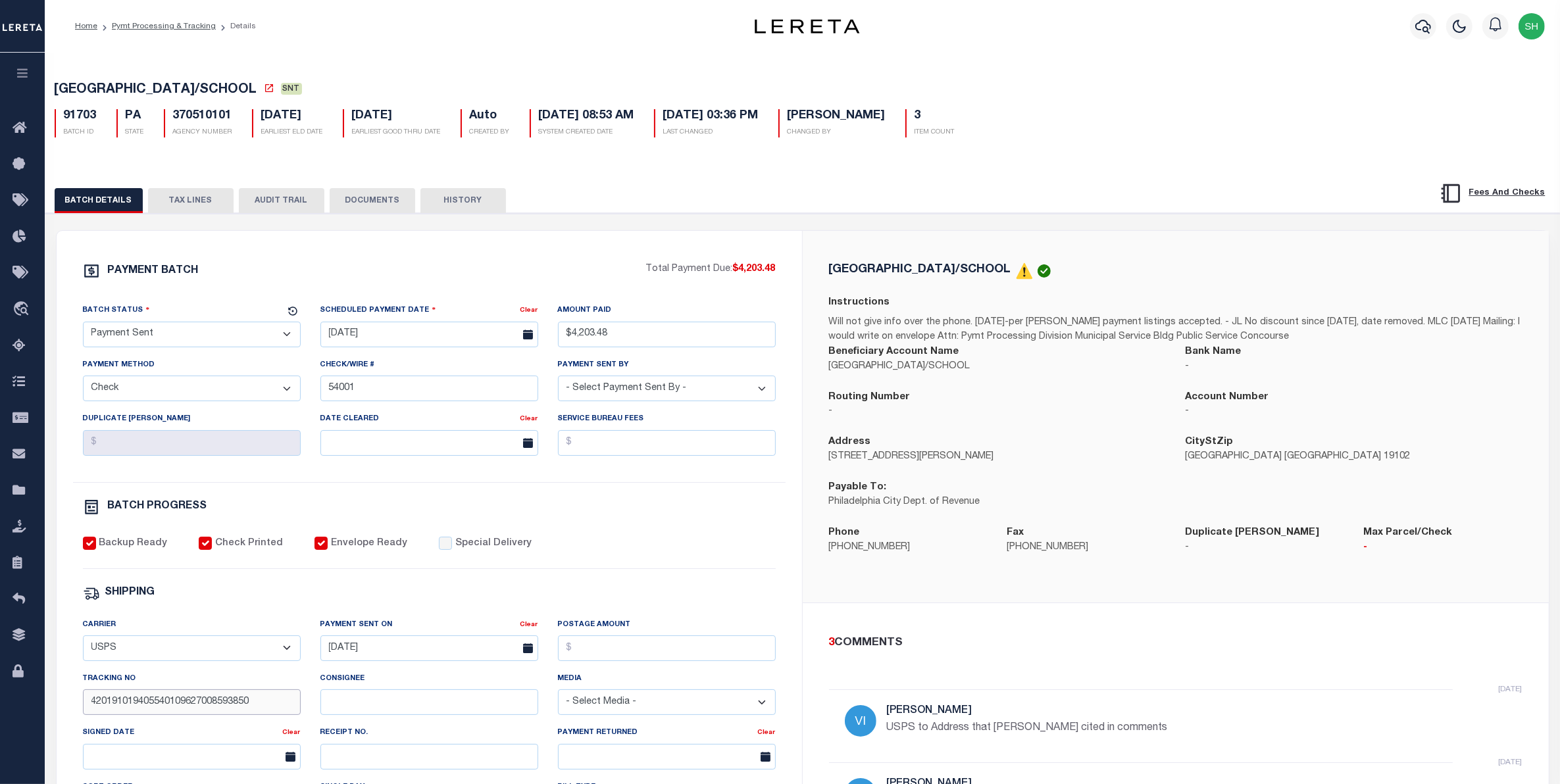
drag, startPoint x: 270, startPoint y: 712, endPoint x: 89, endPoint y: 711, distance: 181.0
click at [89, 711] on input "420191019405540109627008593850" at bounding box center [191, 701] width 218 height 26
click at [21, 304] on icon "travel_explore" at bounding box center [23, 309] width 21 height 17
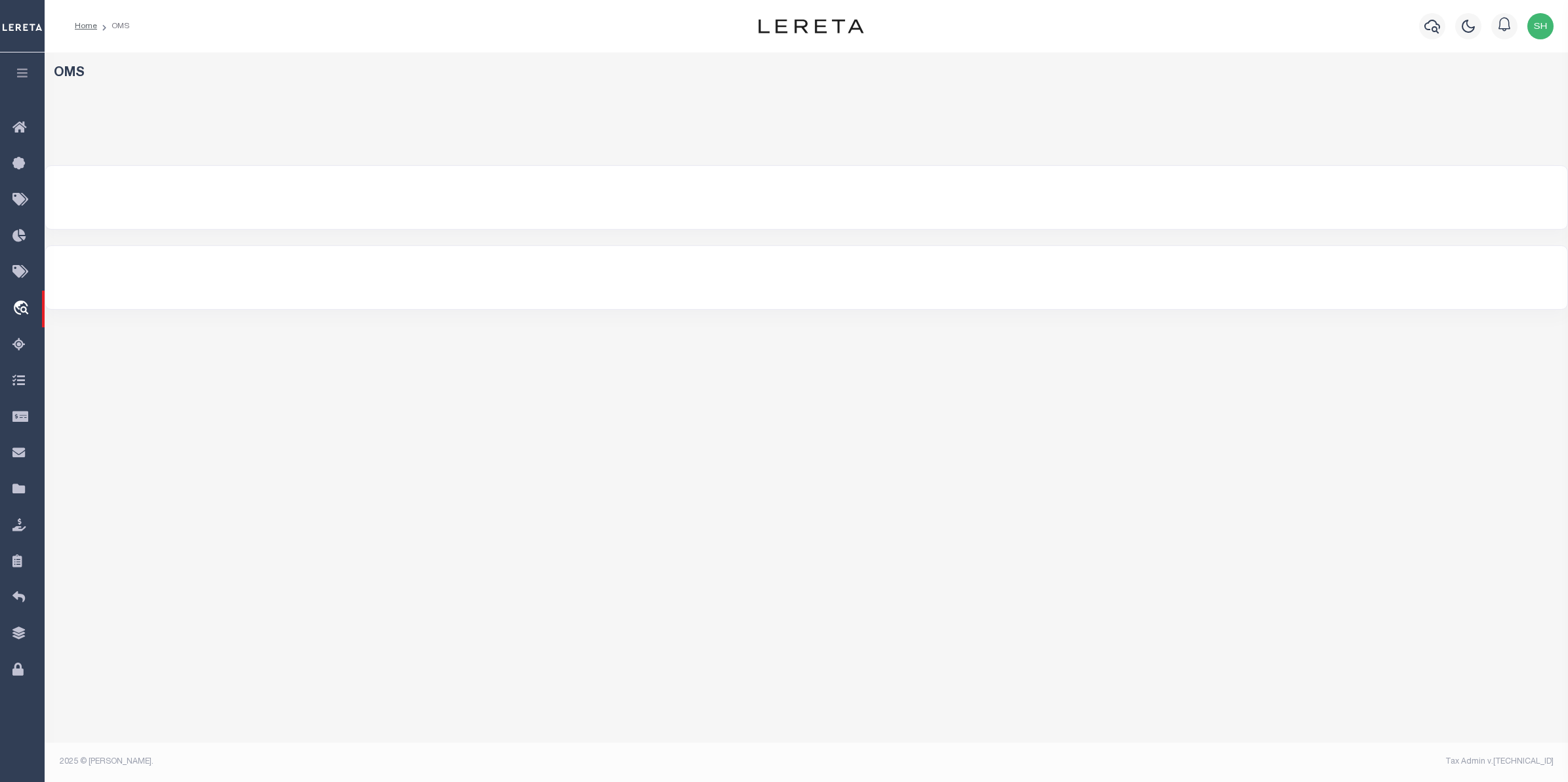
select select "200"
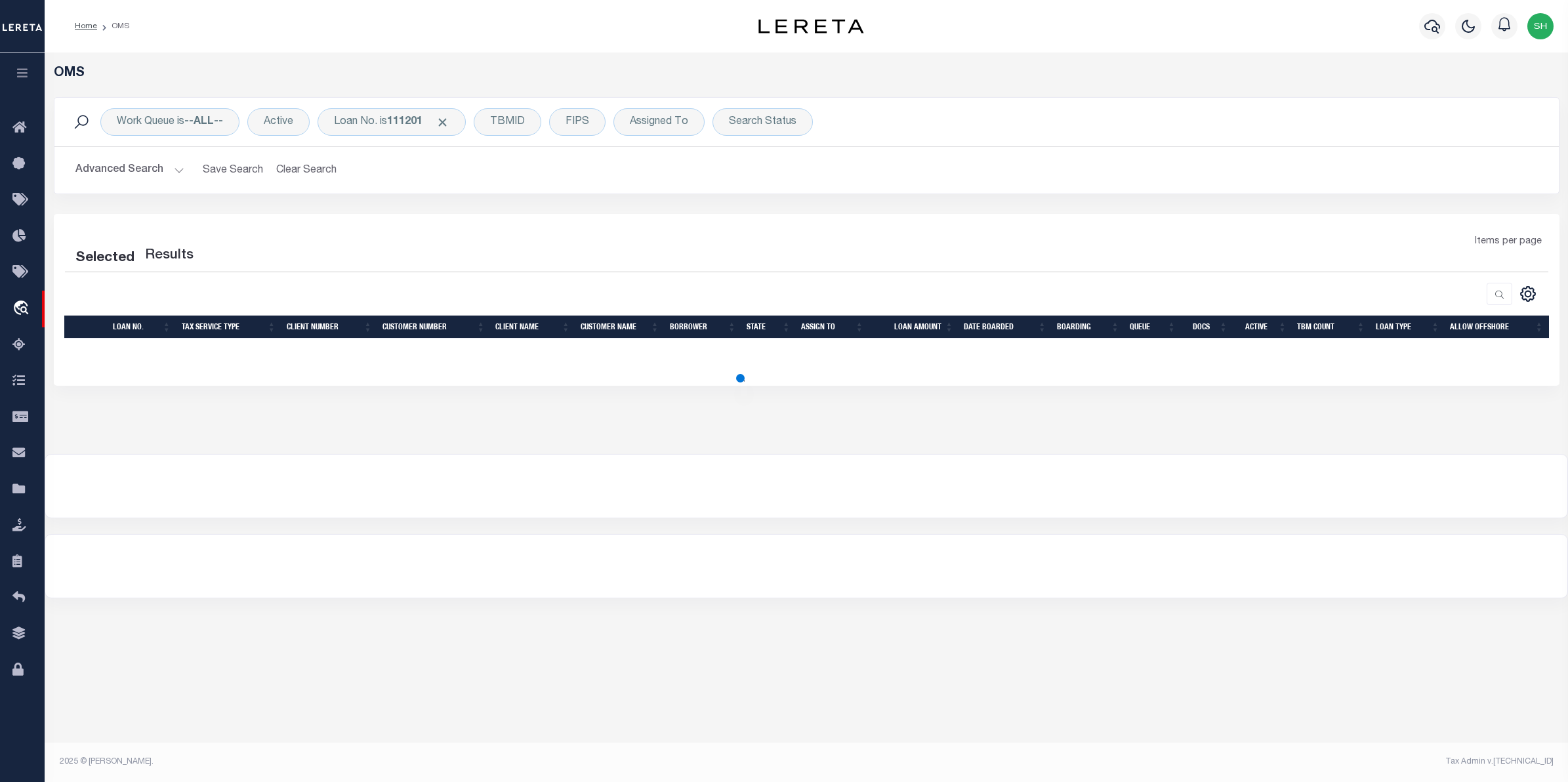
select select "200"
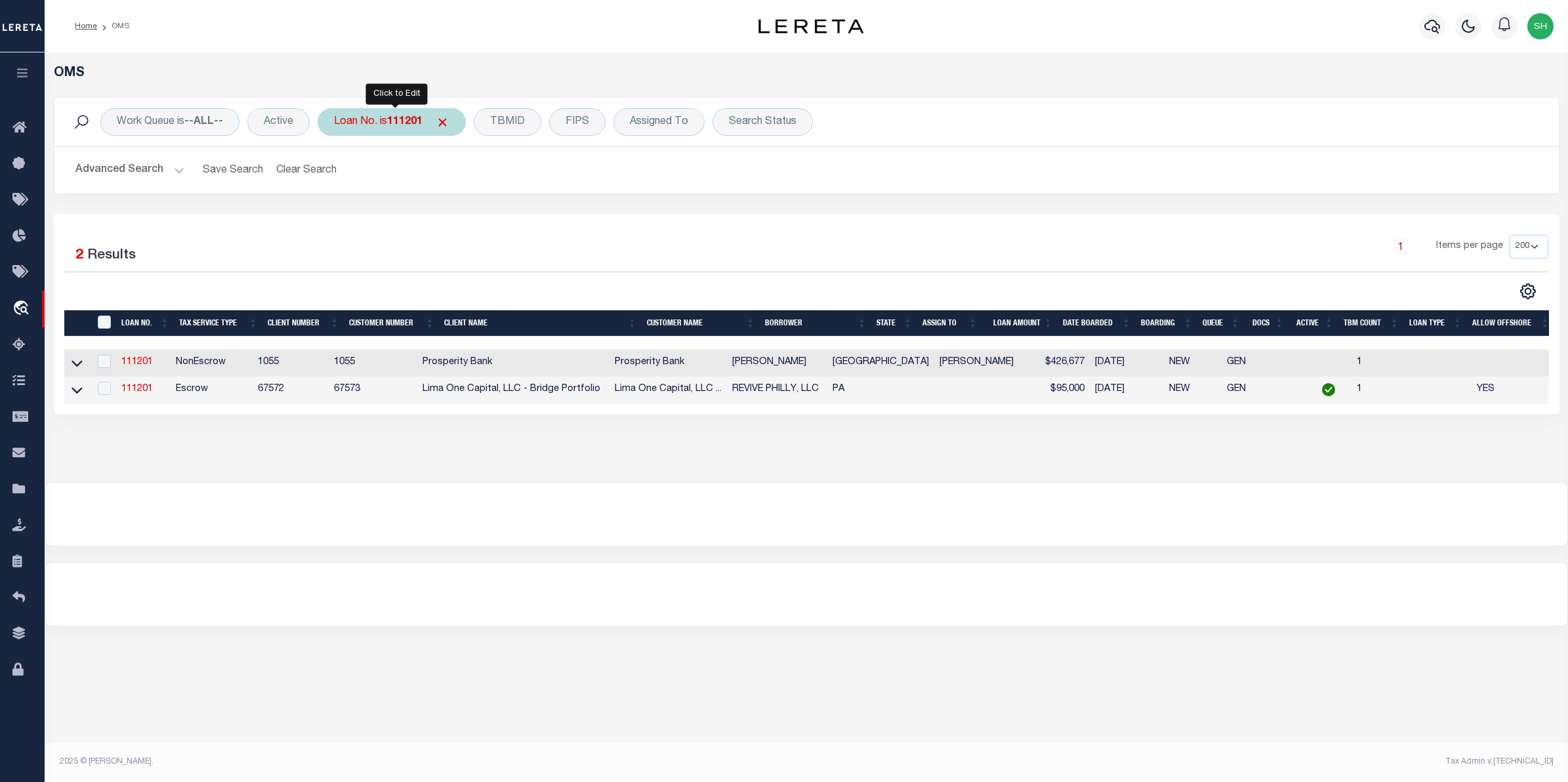
click at [361, 129] on div "Loan No. is 111201" at bounding box center [392, 122] width 148 height 28
type input "7100265835"
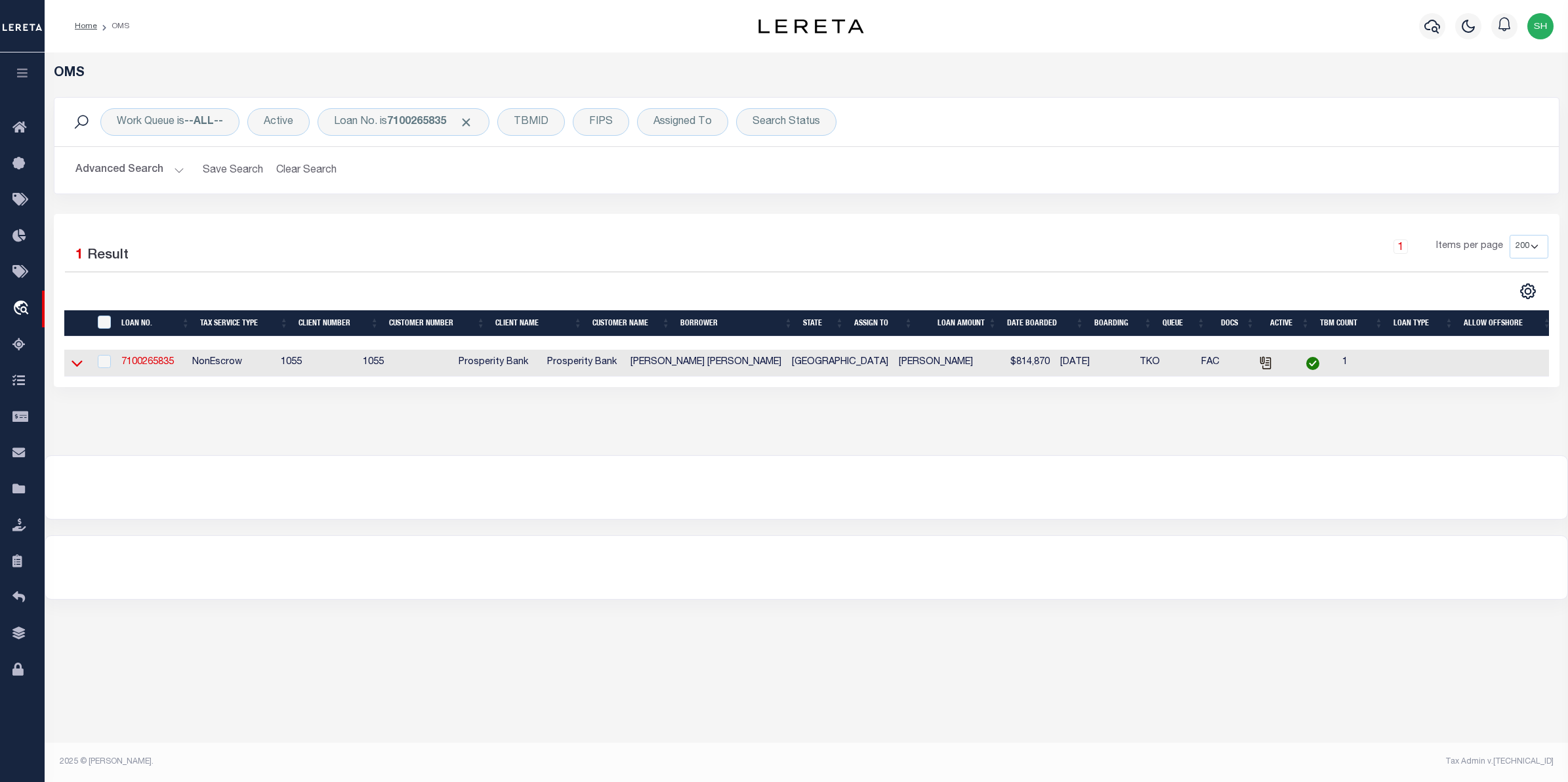
click at [79, 364] on icon at bounding box center [77, 363] width 12 height 14
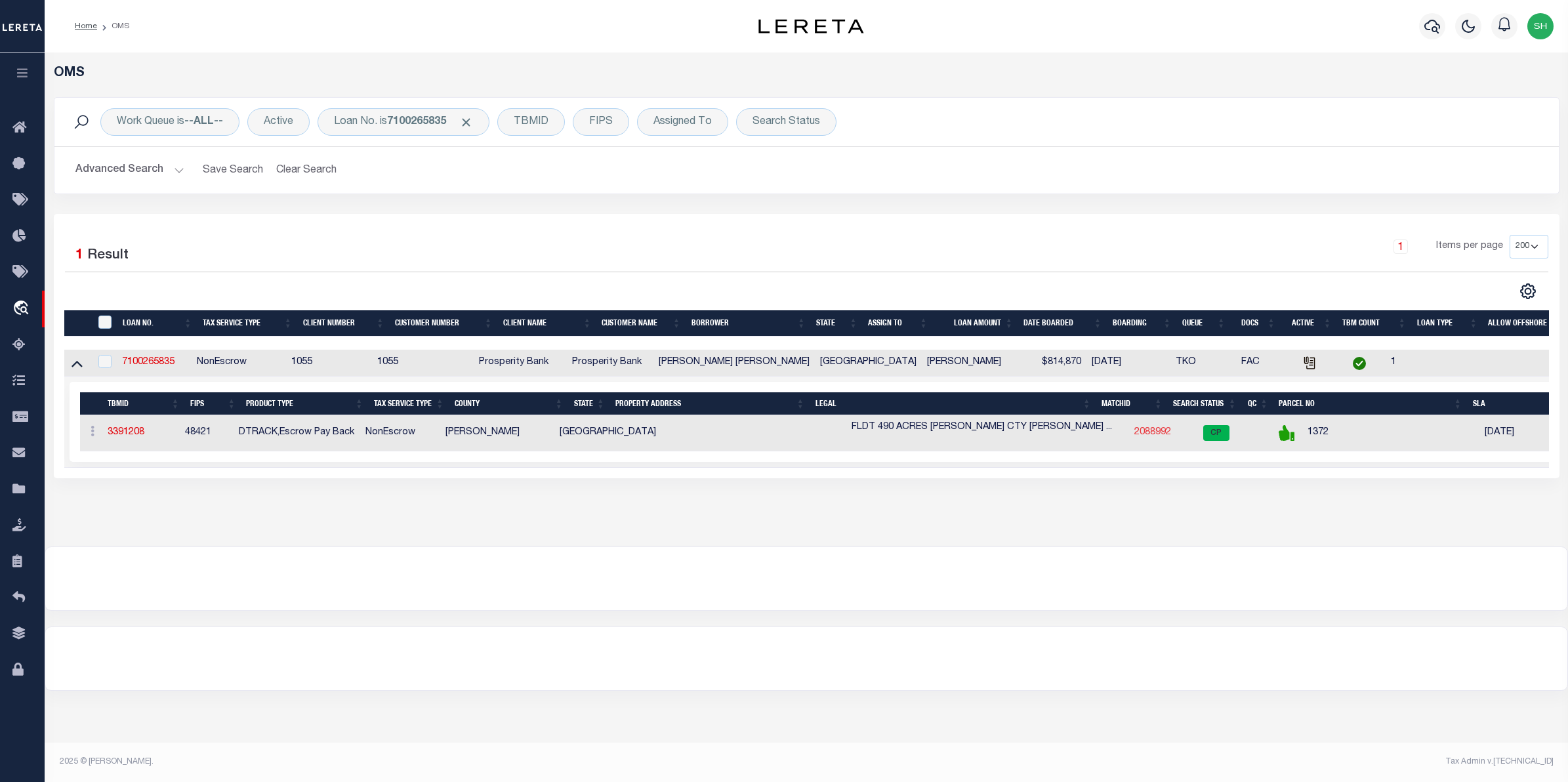
click at [1135, 435] on link "2088992" at bounding box center [1152, 432] width 36 height 9
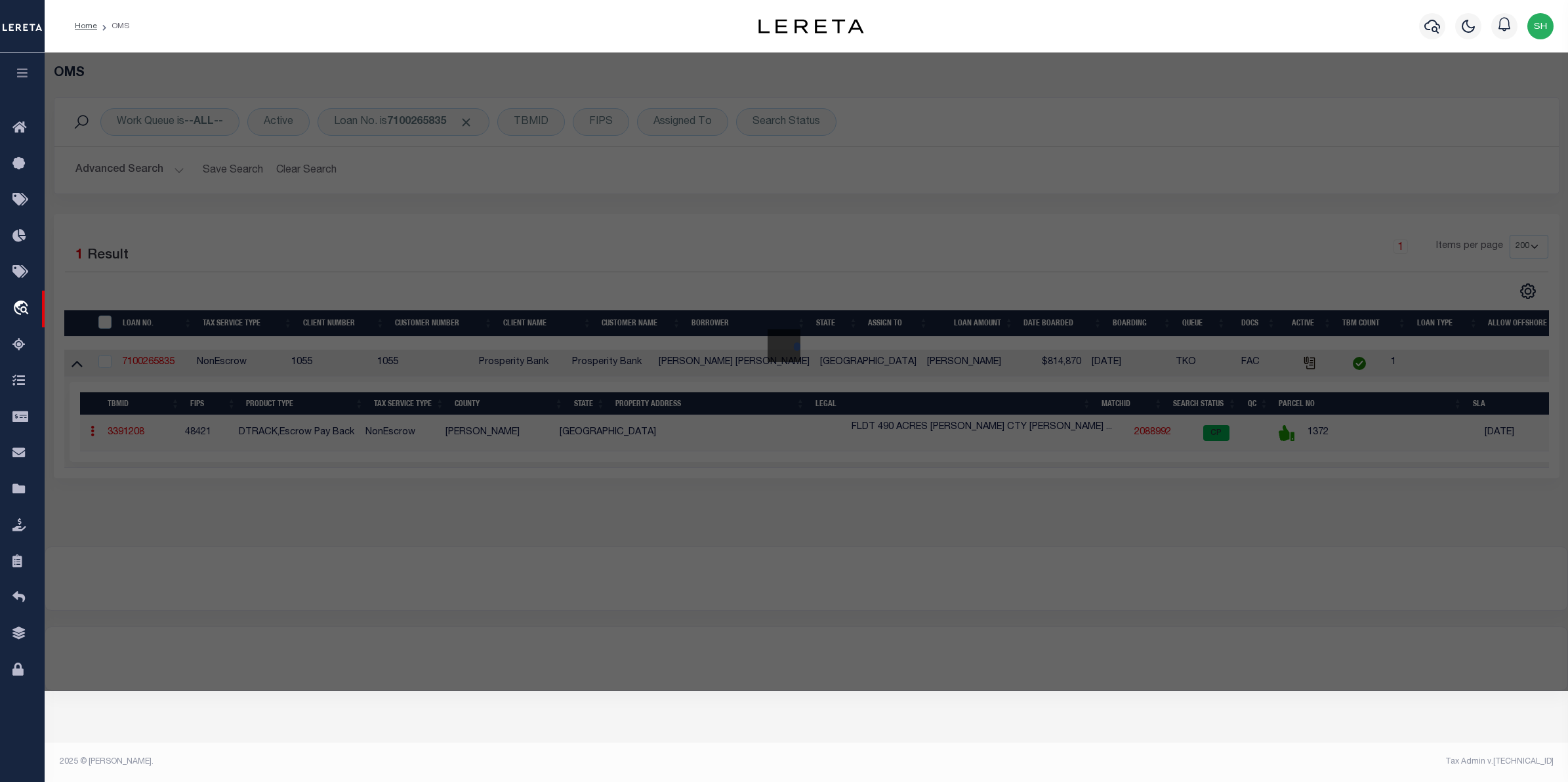
checkbox input "false"
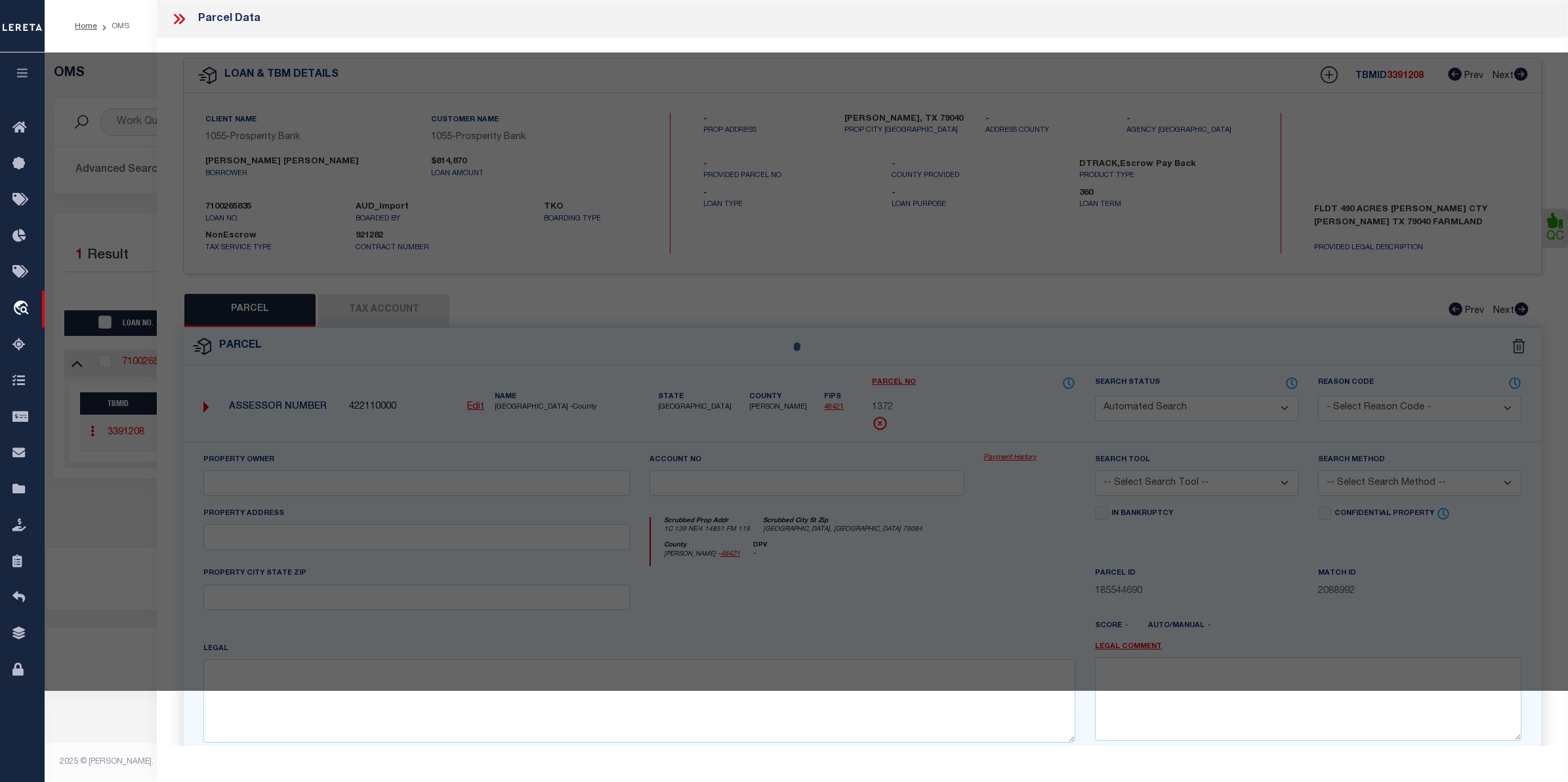
select select "CP"
type input "JOHNSON ADAM & ADDIE"
select select "AGW"
select select
type input "1C 139 NE/4 14851 FM 119"
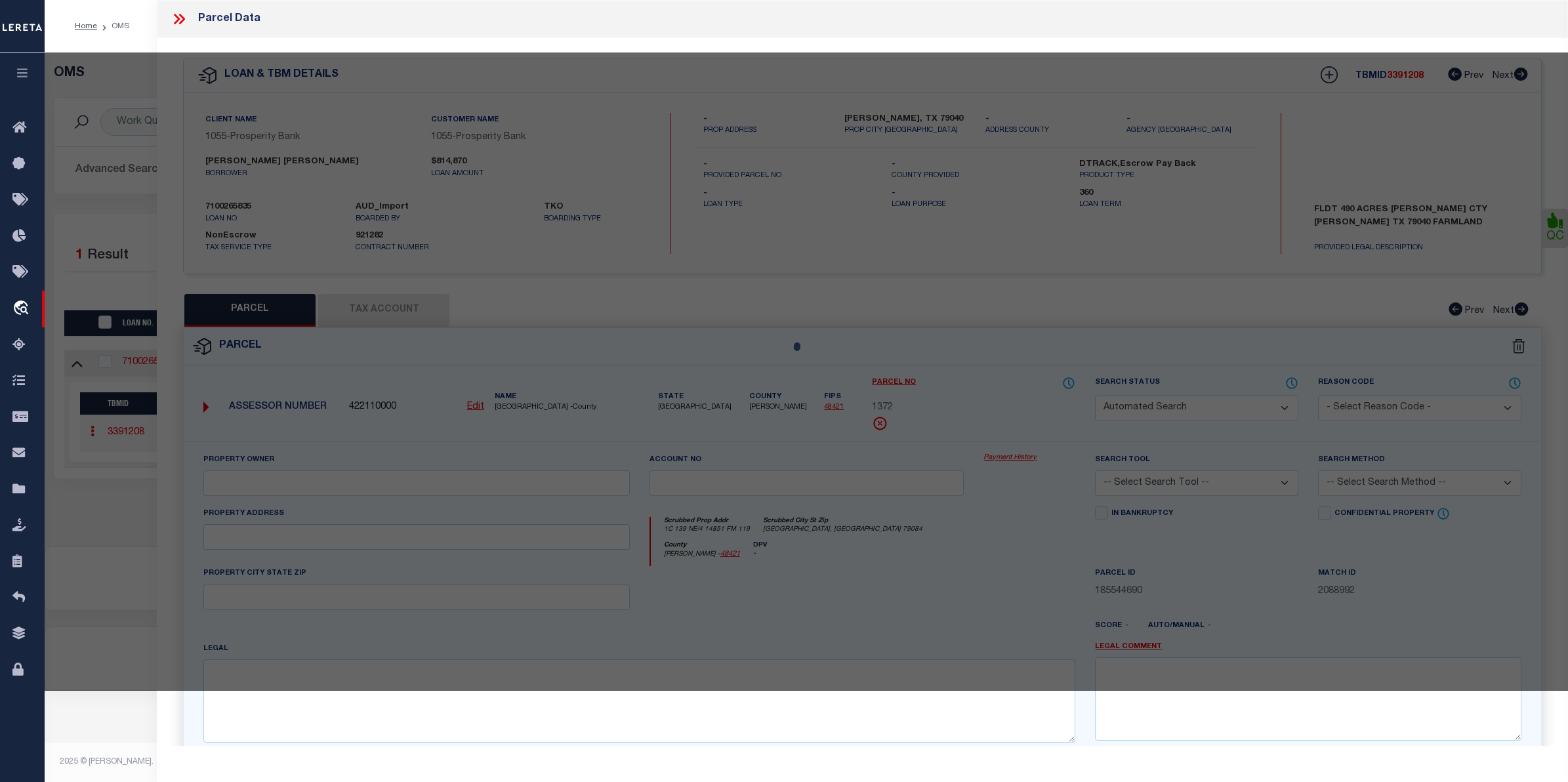
checkbox input "false"
type input "STRATFORD, TX 79084"
type textarea "AB 107 SEC 139 1C-GH&H NE/4 Acres- 160.5000"
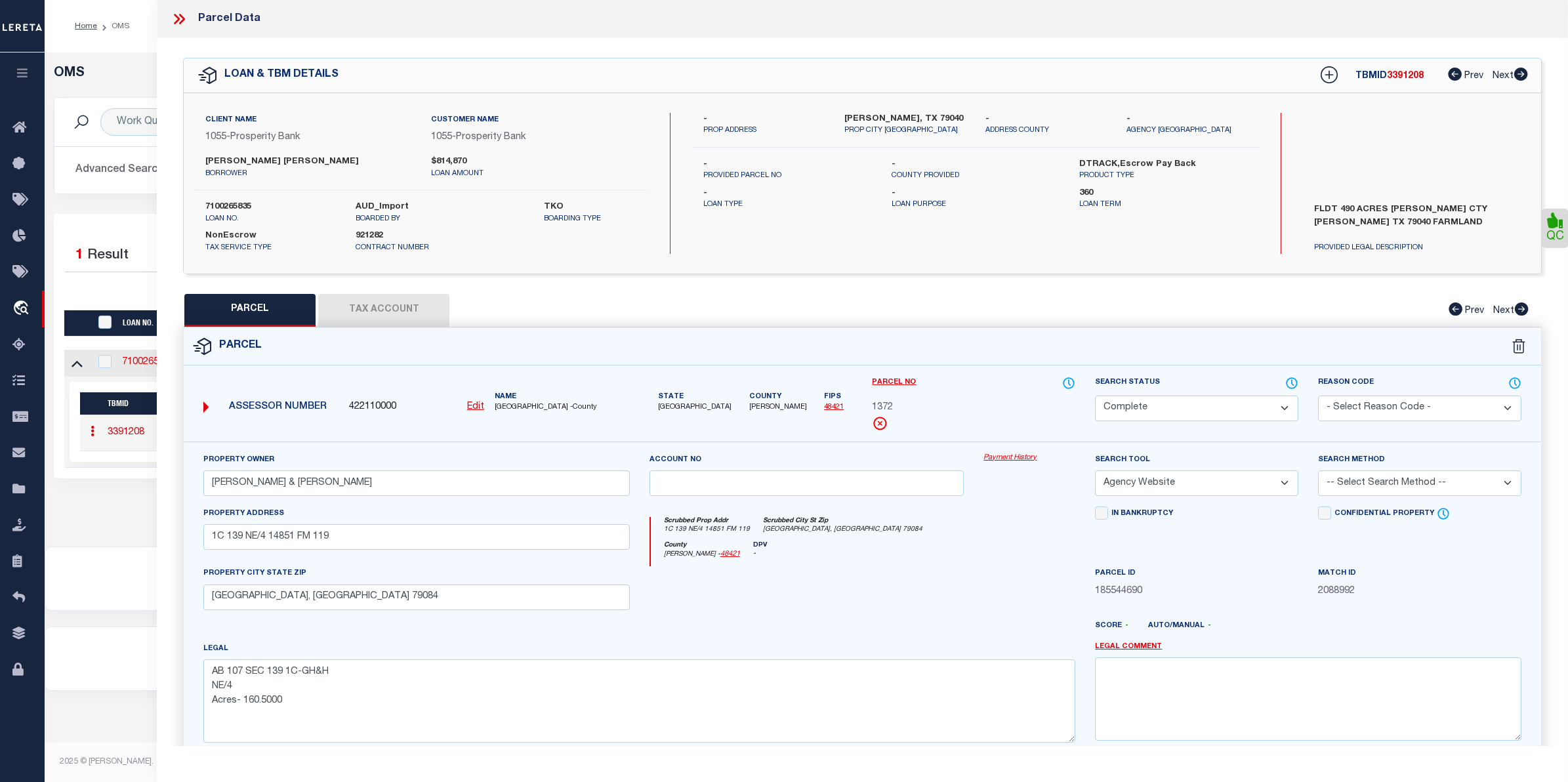
click at [1026, 457] on link "Payment History" at bounding box center [1029, 458] width 91 height 12
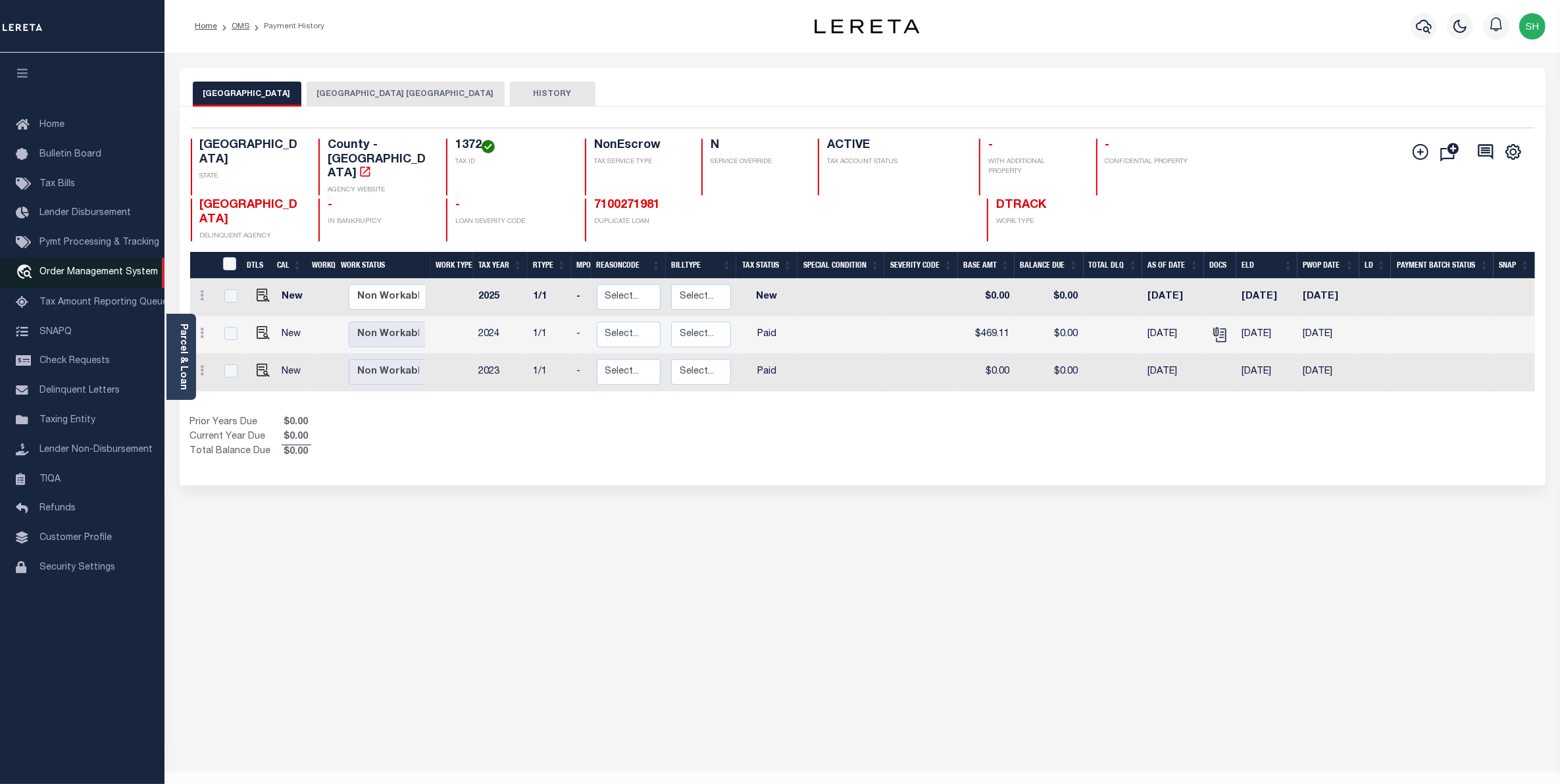
click at [74, 277] on span "Order Management System" at bounding box center [98, 272] width 118 height 9
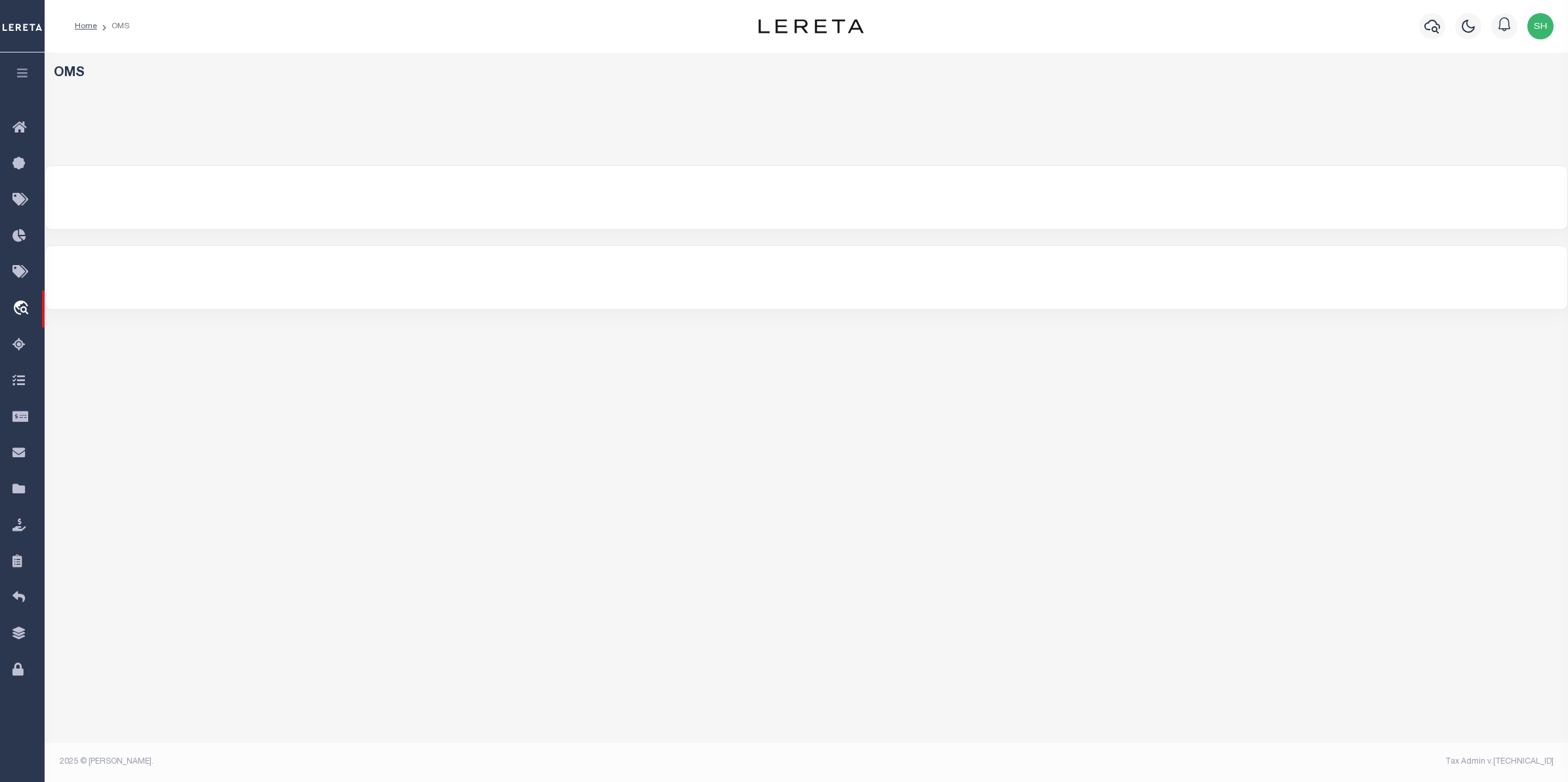
select select "200"
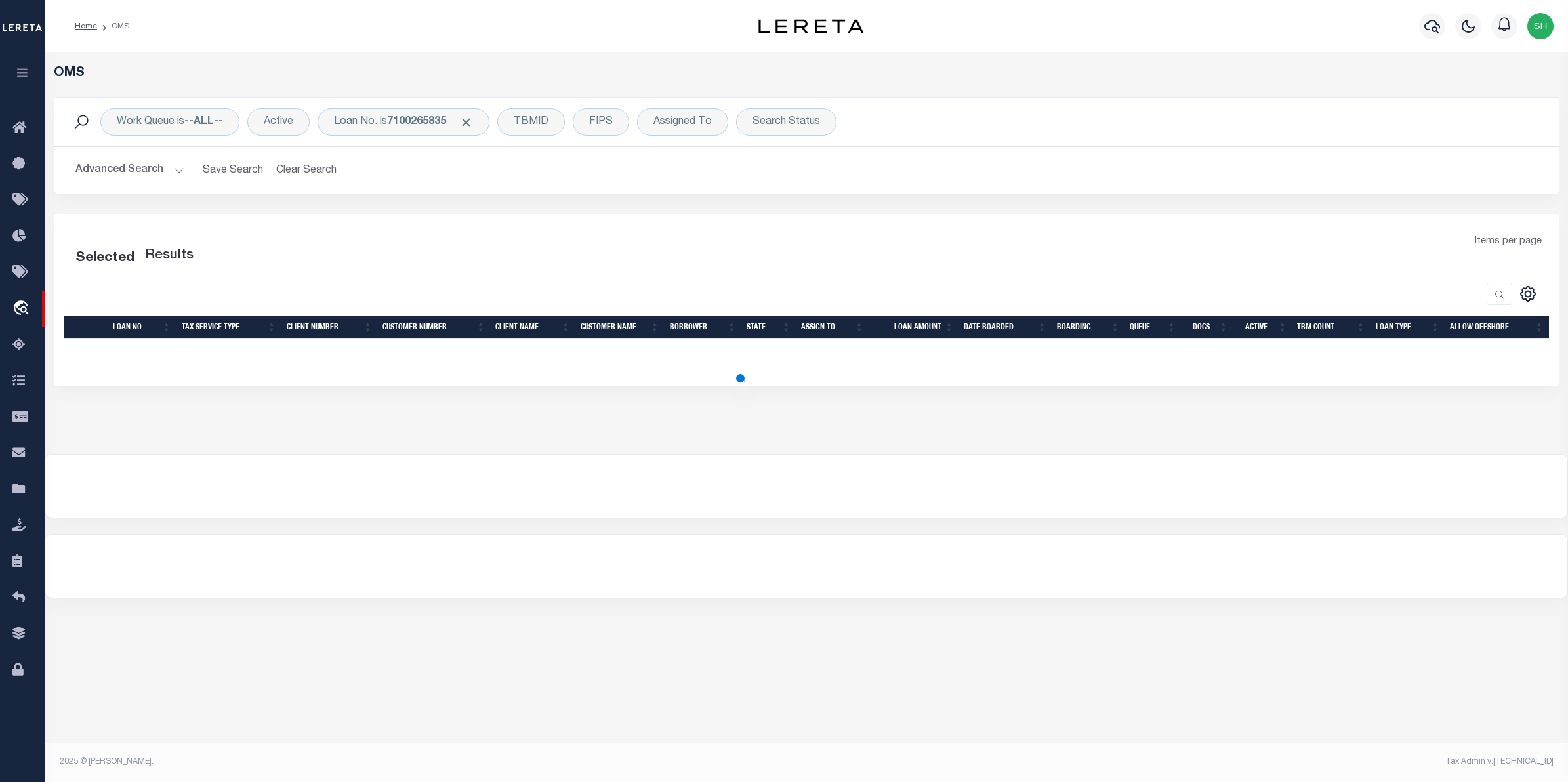
select select "200"
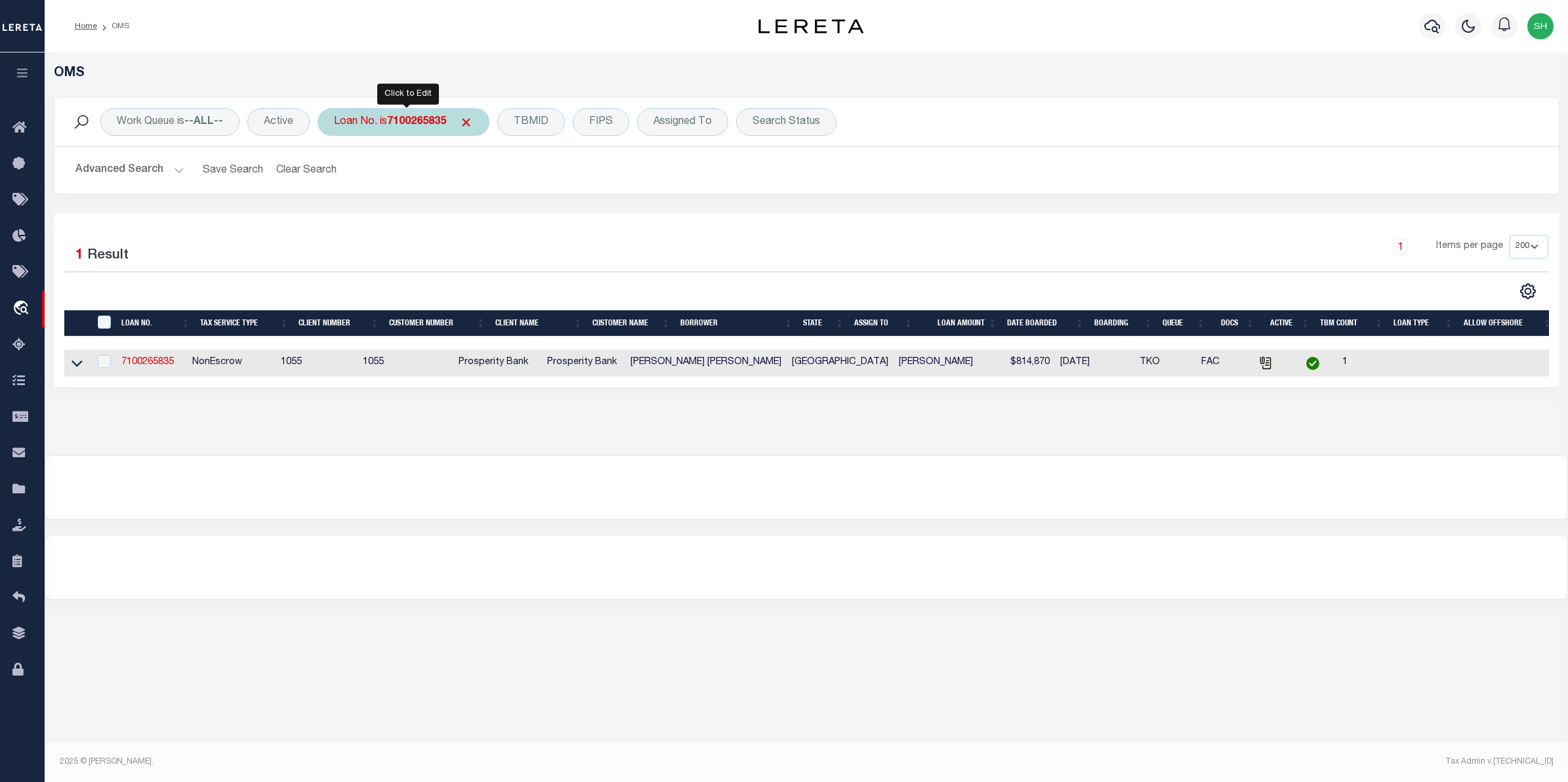
click at [415, 129] on div "Loan No. is 7100265835" at bounding box center [404, 122] width 172 height 28
type input "10022301"
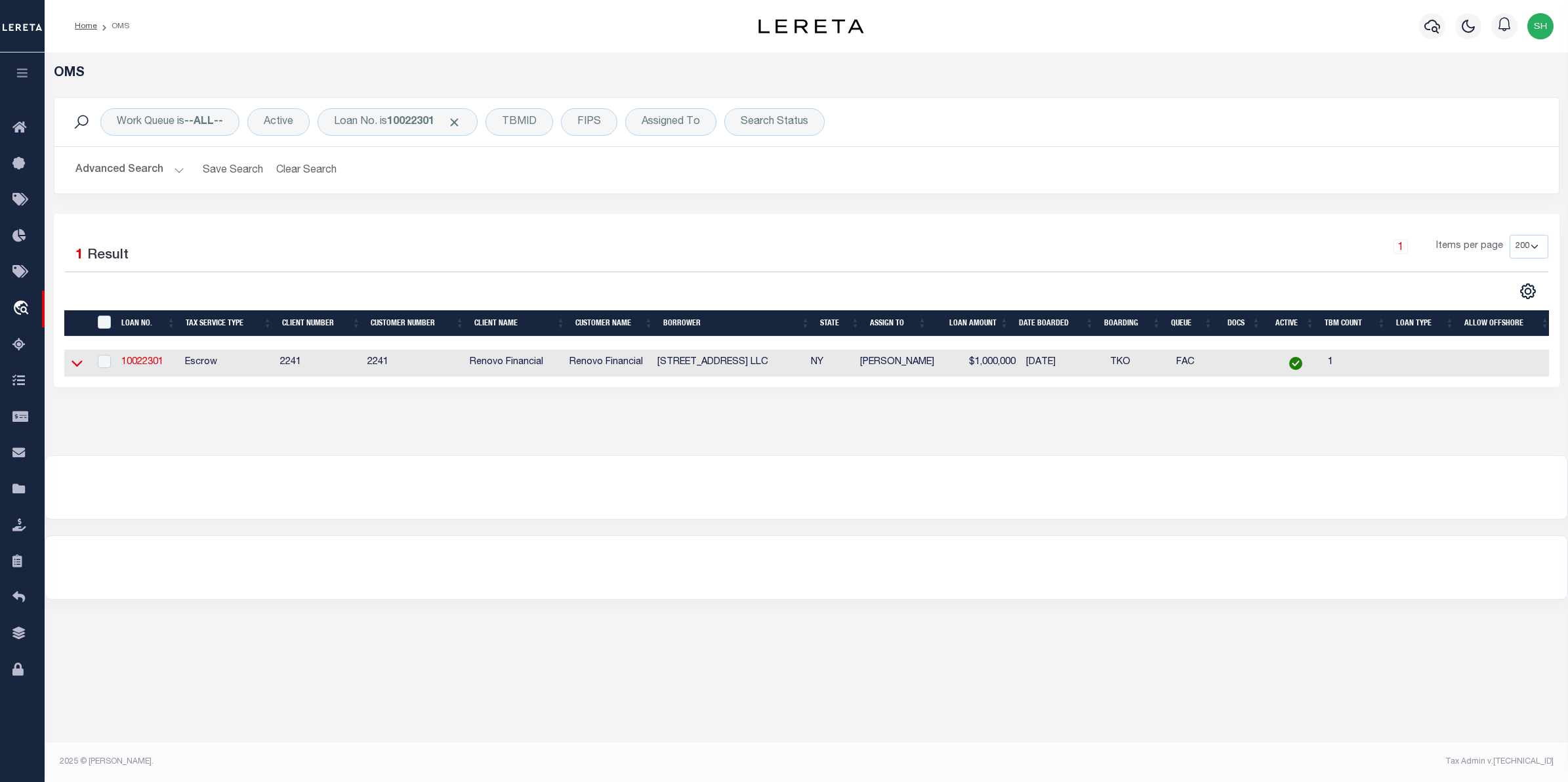
click at [72, 363] on icon at bounding box center [77, 363] width 12 height 14
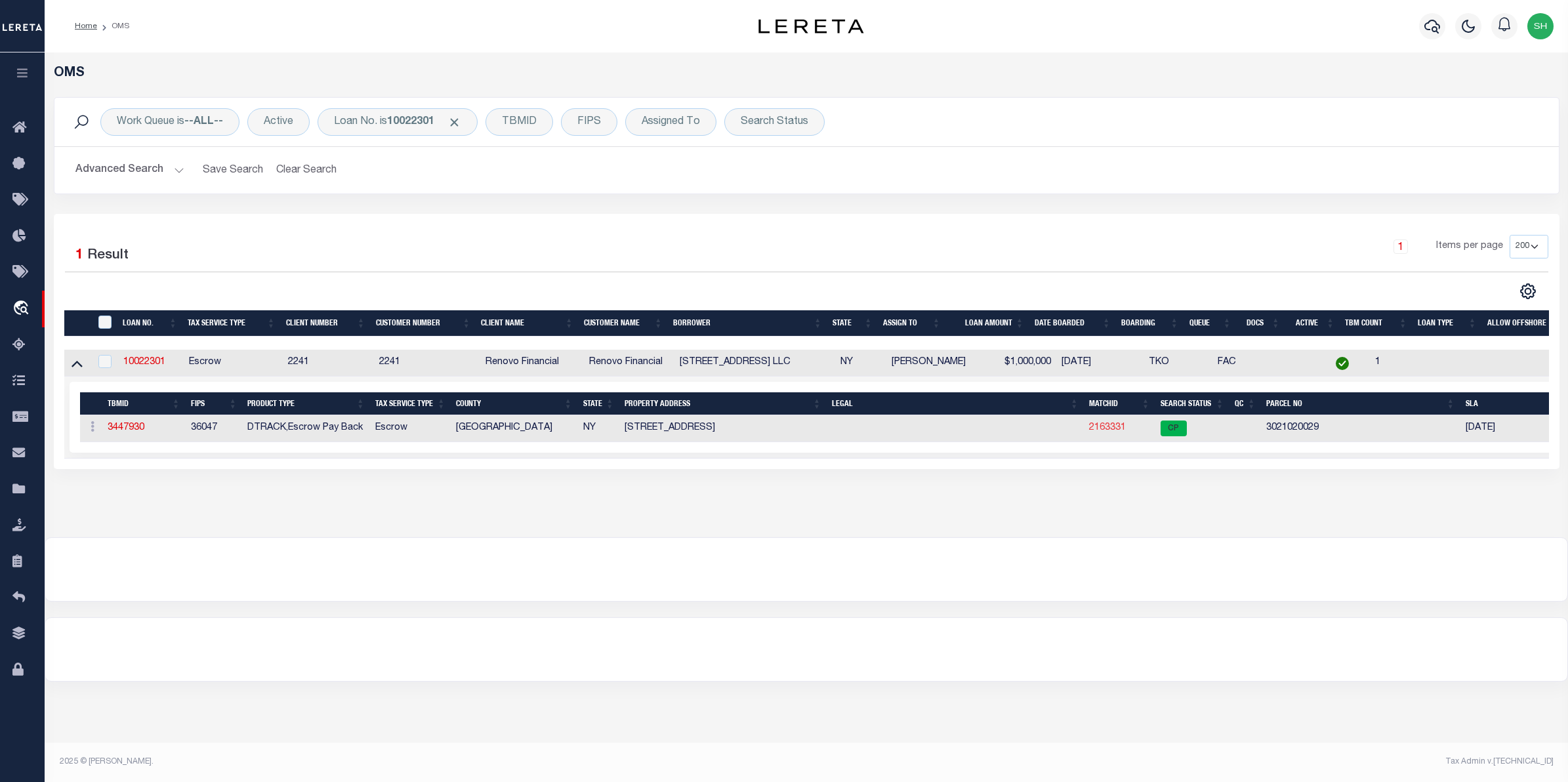
click at [1122, 431] on link "2163331" at bounding box center [1107, 428] width 36 height 9
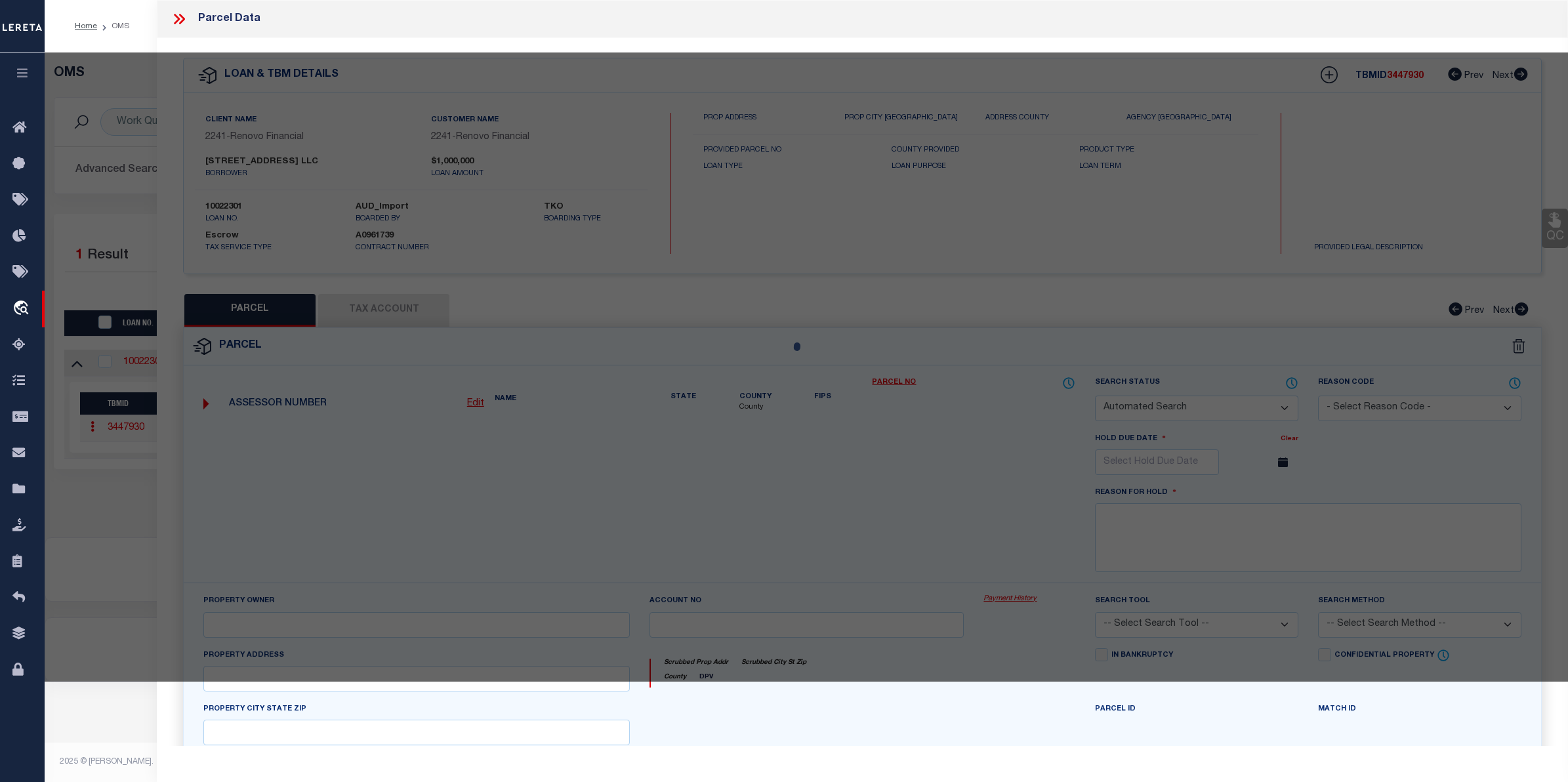
checkbox input "false"
select select "CP"
type input "213 CUMBERLAND ST. LLC"
select select "AGW"
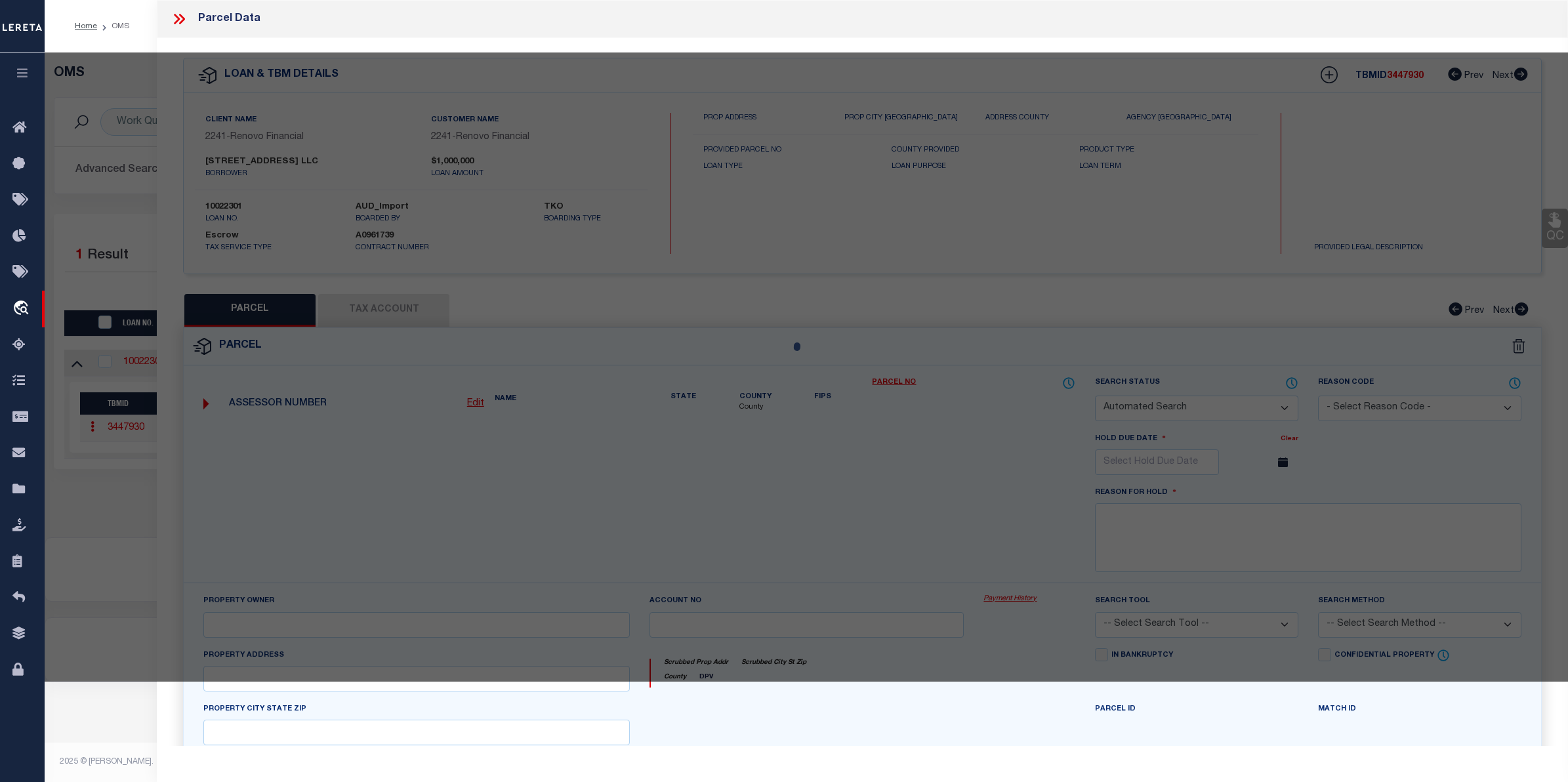
select select "ADD"
type input "211 CUMBERLAND STREET"
type input "[GEOGRAPHIC_DATA]"
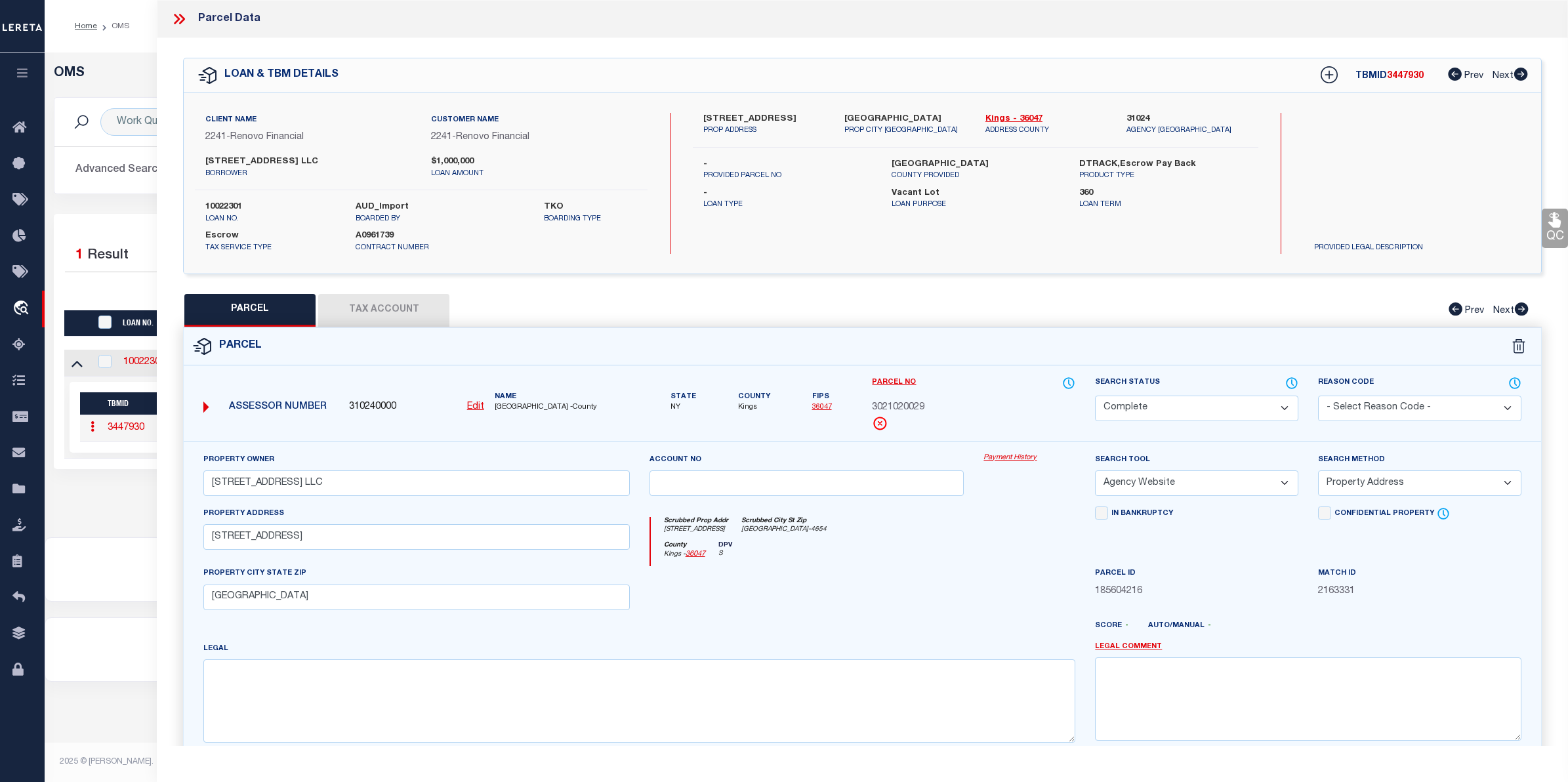
click at [1015, 463] on link "Payment History" at bounding box center [1029, 458] width 91 height 12
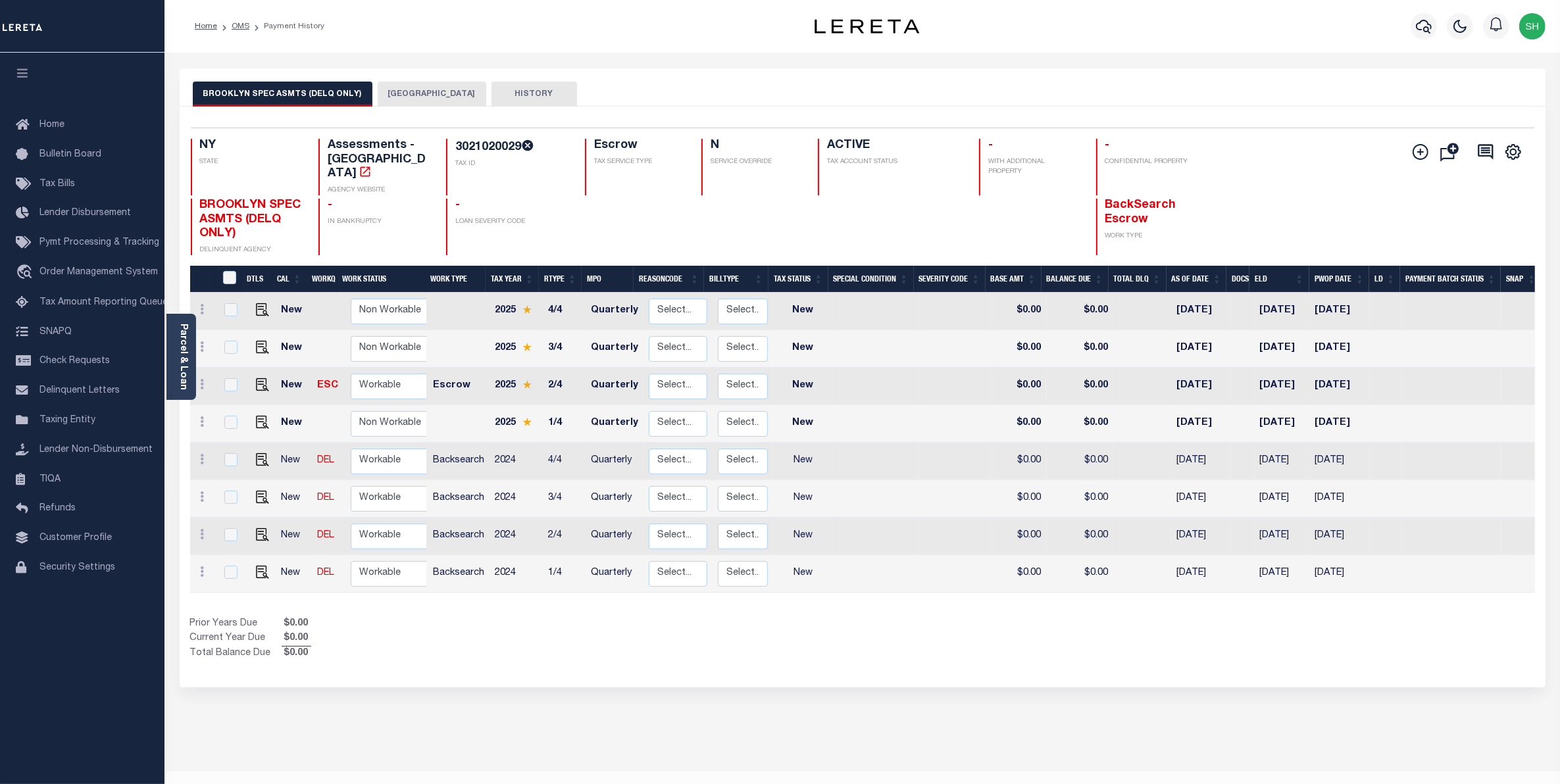
click at [438, 87] on button "[GEOGRAPHIC_DATA]" at bounding box center [432, 94] width 109 height 25
